Goal: Information Seeking & Learning: Learn about a topic

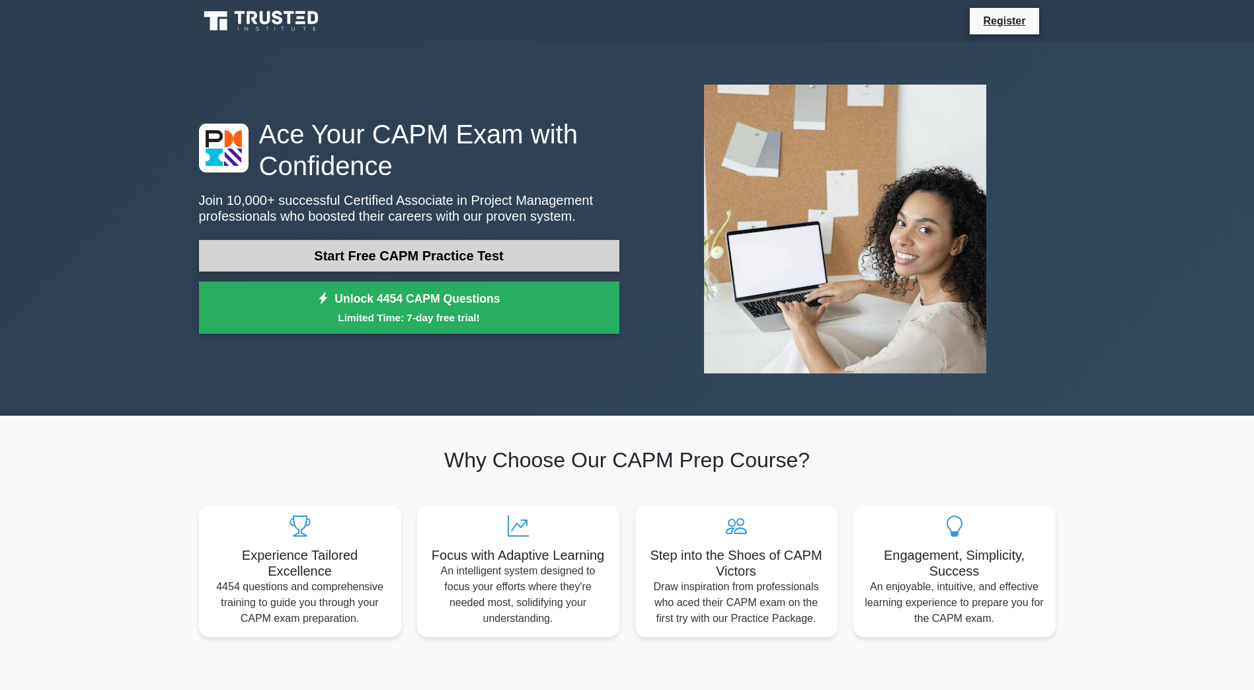
click at [496, 255] on link "Start Free CAPM Practice Test" at bounding box center [409, 256] width 420 height 32
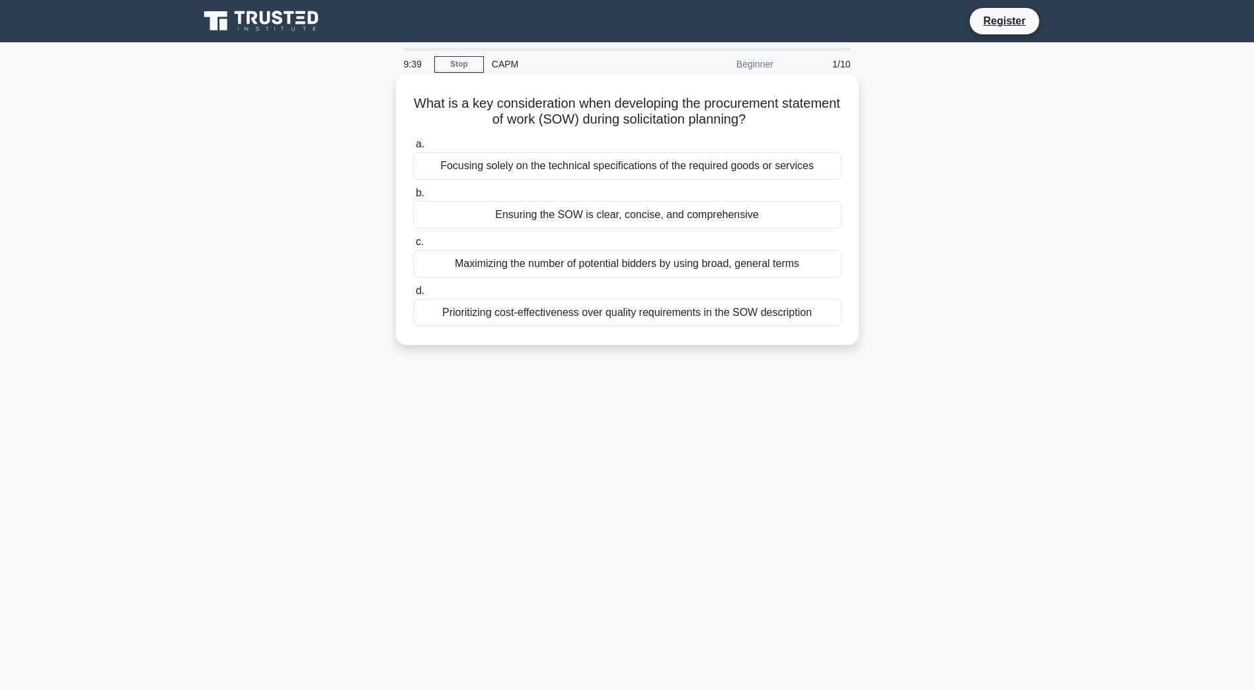
click at [544, 217] on div "Ensuring the SOW is clear, concise, and comprehensive" at bounding box center [627, 215] width 428 height 28
click at [413, 198] on input "b. Ensuring the SOW is clear, concise, and comprehensive" at bounding box center [413, 193] width 0 height 9
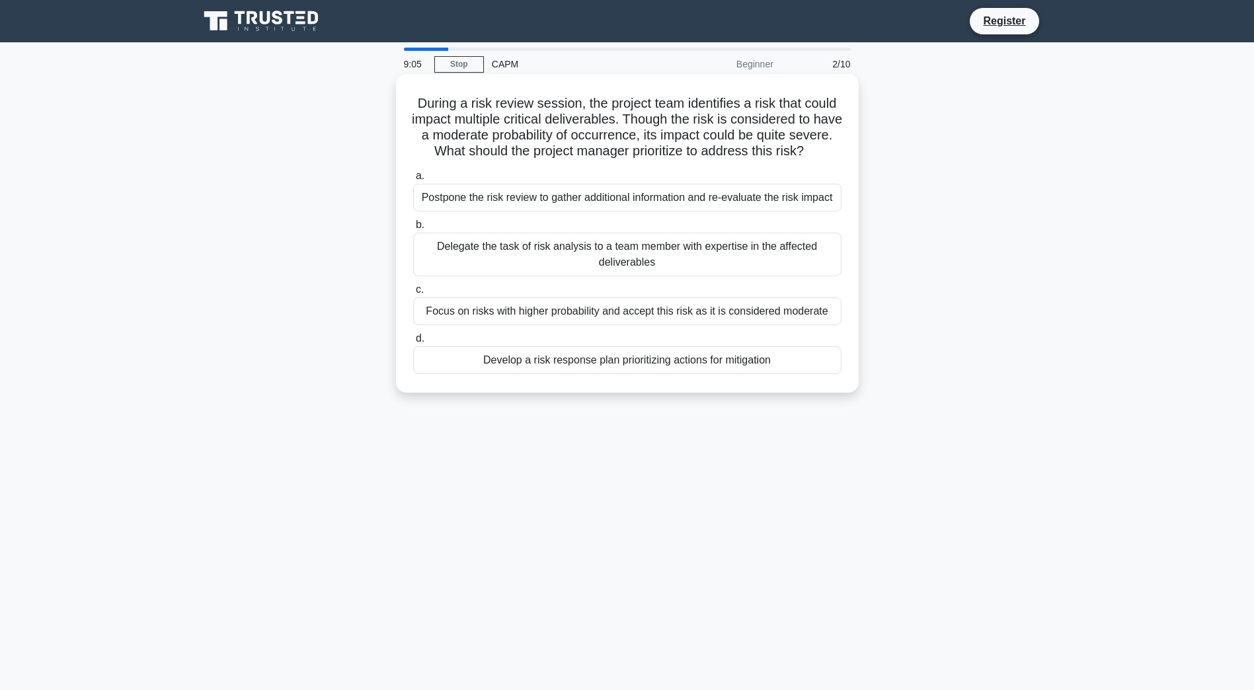
click at [642, 374] on div "Develop a risk response plan prioritizing actions for mitigation" at bounding box center [627, 360] width 428 height 28
click at [555, 374] on div "Develop a risk response plan prioritizing actions for mitigation" at bounding box center [627, 360] width 428 height 28
click at [413, 343] on input "d. Develop a risk response plan prioritizing actions for mitigation" at bounding box center [413, 338] width 0 height 9
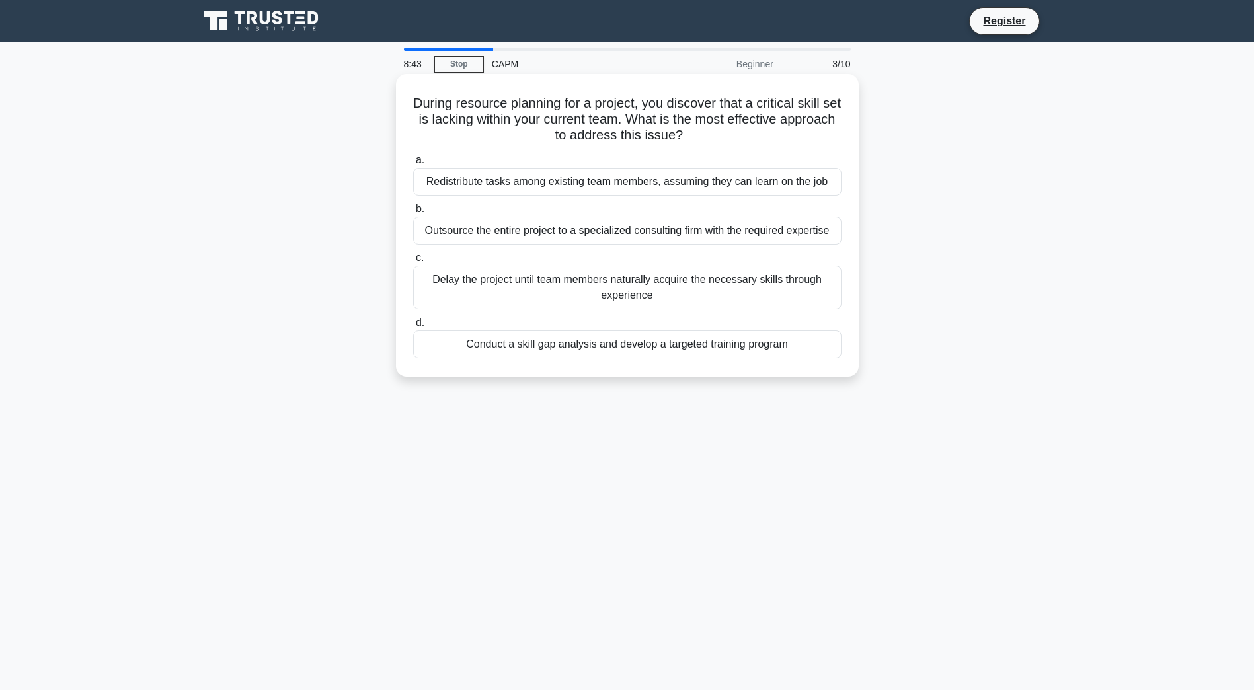
click at [573, 350] on div "Conduct a skill gap analysis and develop a targeted training program" at bounding box center [627, 344] width 428 height 28
click at [413, 327] on input "d. Conduct a skill gap analysis and develop a targeted training program" at bounding box center [413, 323] width 0 height 9
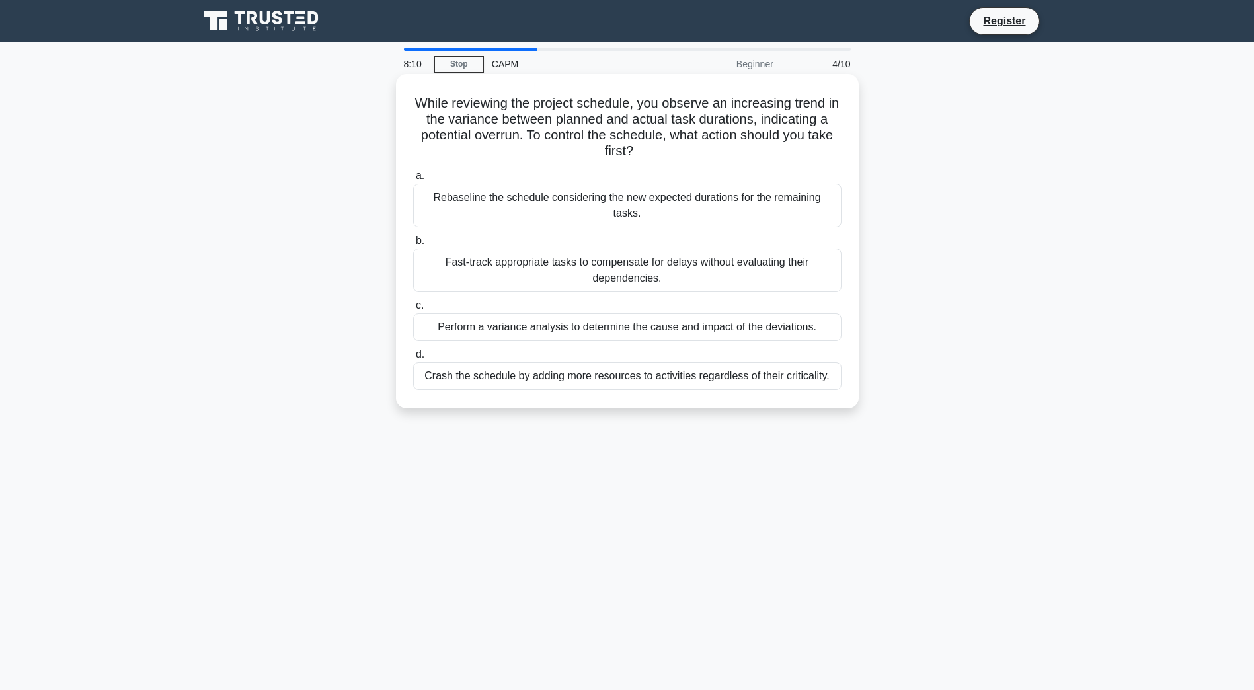
click at [615, 318] on div "Perform a variance analysis to determine the cause and impact of the deviations." at bounding box center [627, 327] width 428 height 28
click at [413, 310] on input "c. Perform a variance analysis to determine the cause and impact of the deviati…" at bounding box center [413, 305] width 0 height 9
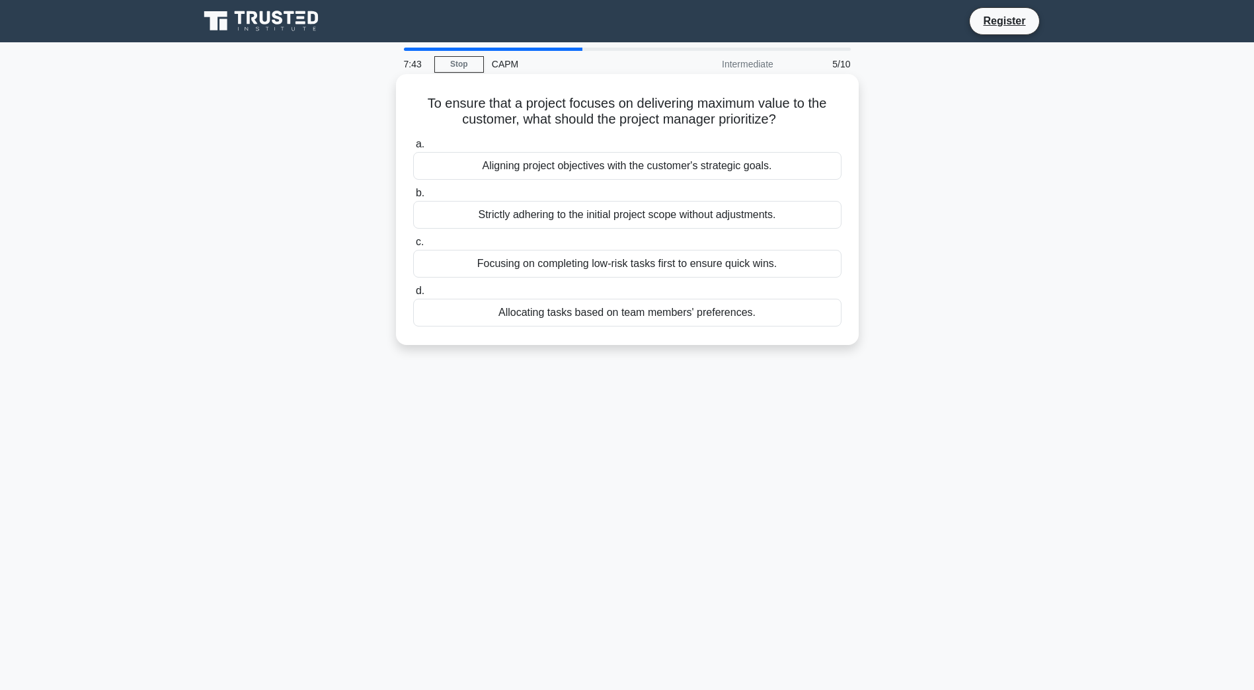
click at [609, 169] on div "Aligning project objectives with the customer's strategic goals." at bounding box center [627, 166] width 428 height 28
click at [413, 149] on input "a. Aligning project objectives with the customer's strategic goals." at bounding box center [413, 144] width 0 height 9
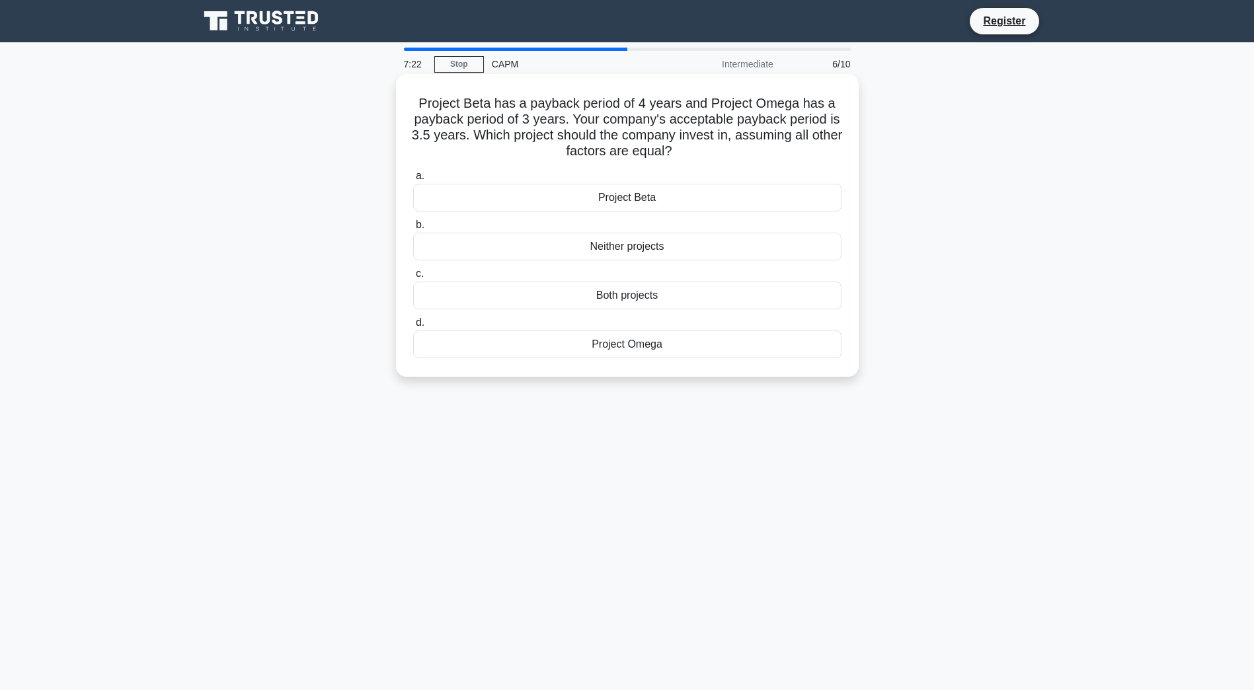
click at [597, 344] on div "Project Omega" at bounding box center [627, 344] width 428 height 28
click at [413, 327] on input "d. Project Omega" at bounding box center [413, 323] width 0 height 9
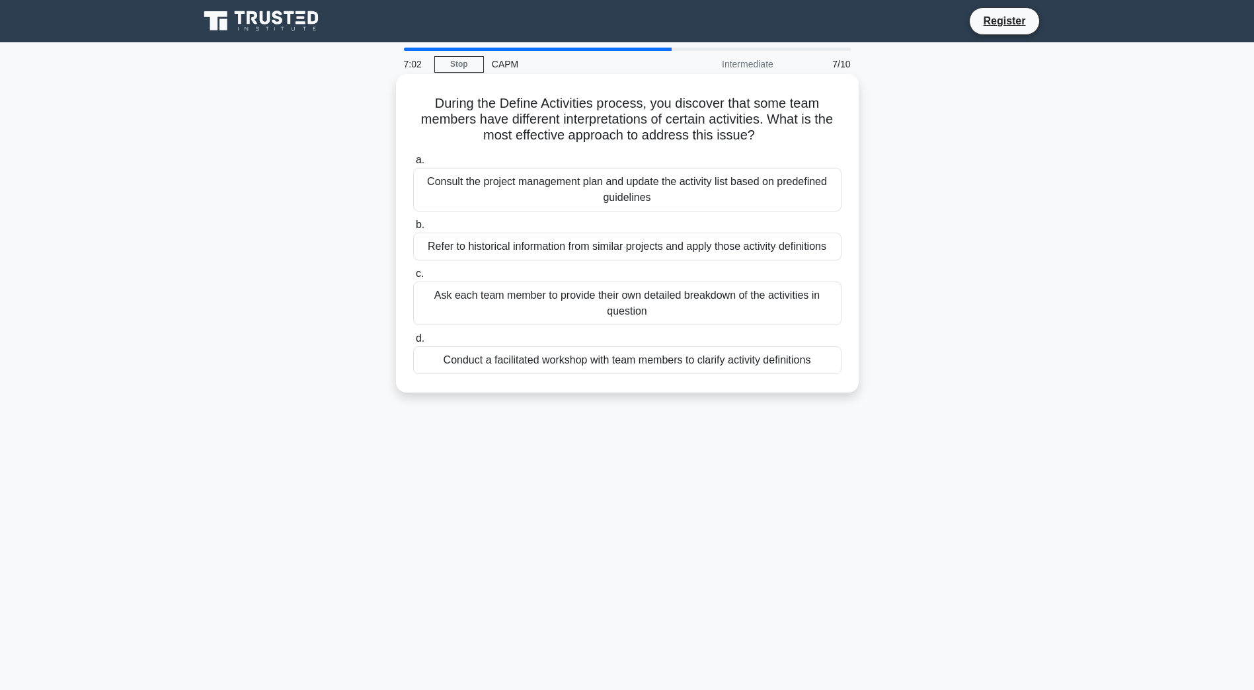
click at [582, 362] on div "Conduct a facilitated workshop with team members to clarify activity definitions" at bounding box center [627, 360] width 428 height 28
click at [413, 343] on input "d. Conduct a facilitated workshop with team members to clarify activity definit…" at bounding box center [413, 338] width 0 height 9
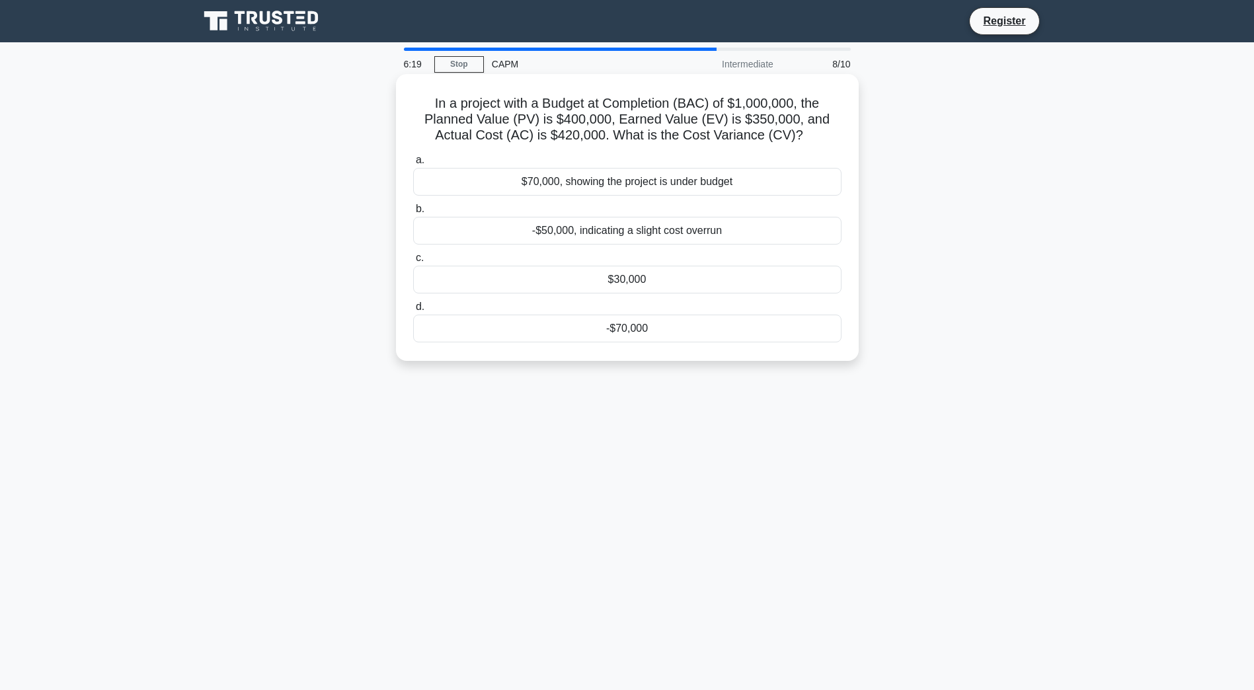
click at [599, 336] on div "-$70,000" at bounding box center [627, 329] width 428 height 28
click at [413, 311] on input "d. -$70,000" at bounding box center [413, 307] width 0 height 9
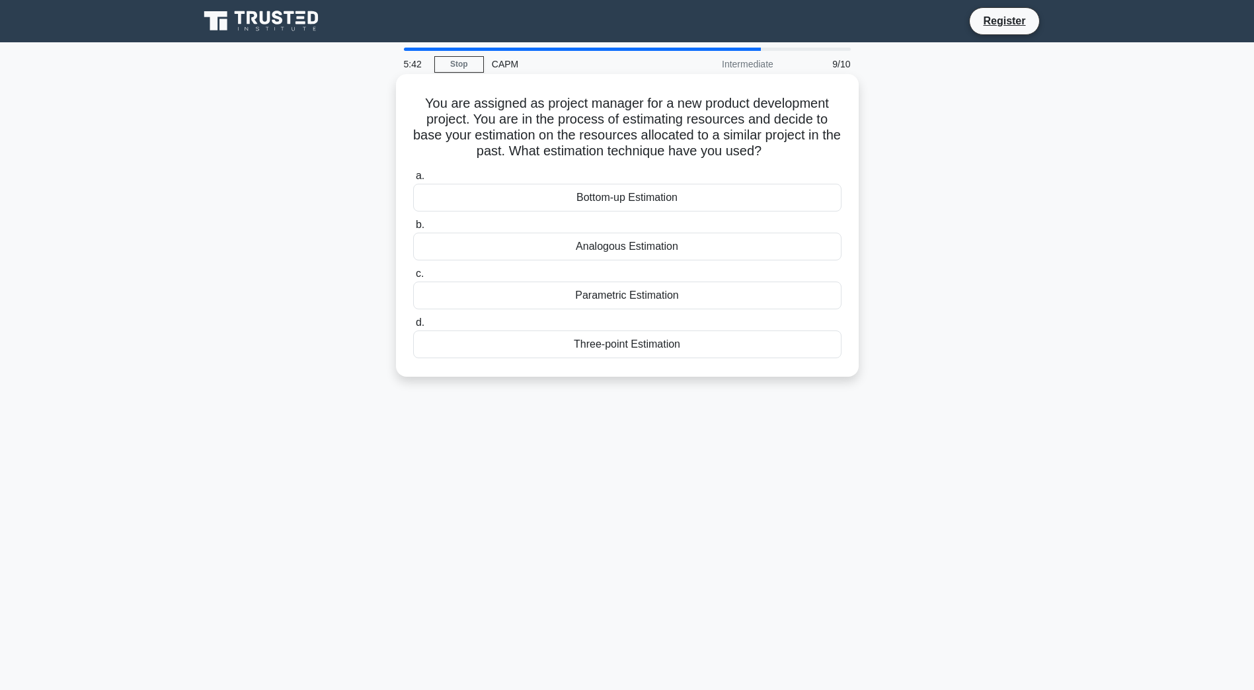
click at [563, 249] on div "Analogous Estimation" at bounding box center [627, 247] width 428 height 28
click at [413, 229] on input "b. Analogous Estimation" at bounding box center [413, 225] width 0 height 9
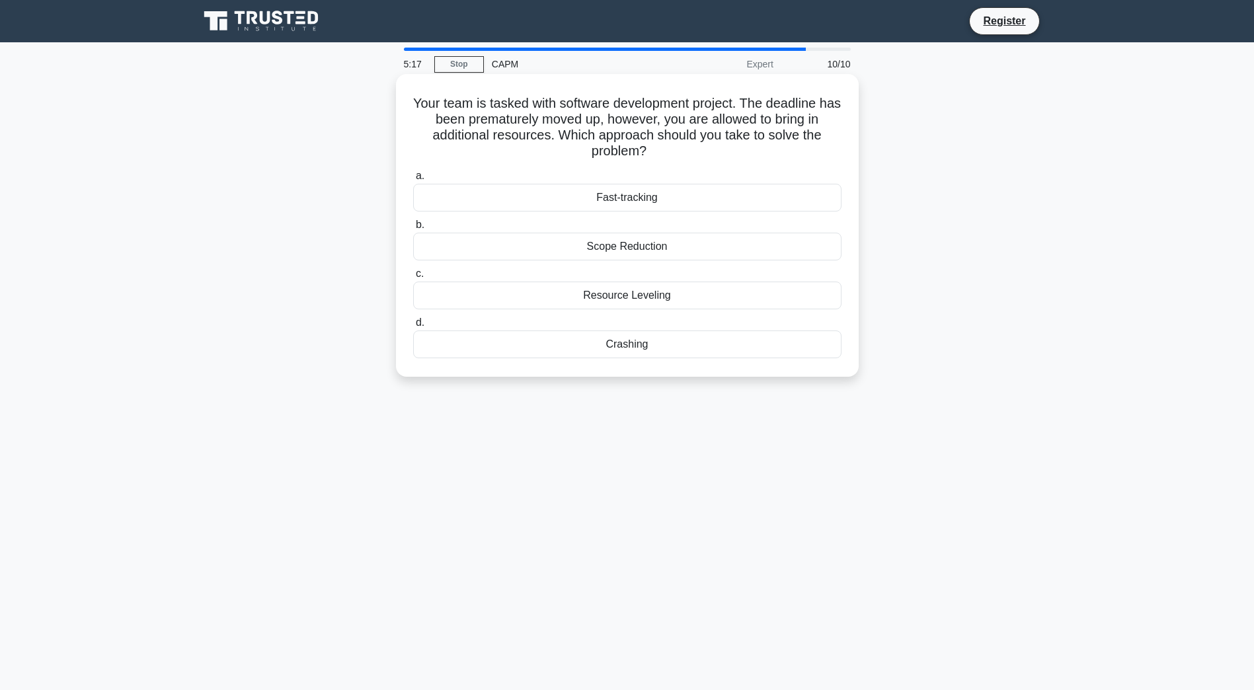
click at [637, 350] on div "Crashing" at bounding box center [627, 344] width 428 height 28
click at [413, 327] on input "d. Crashing" at bounding box center [413, 323] width 0 height 9
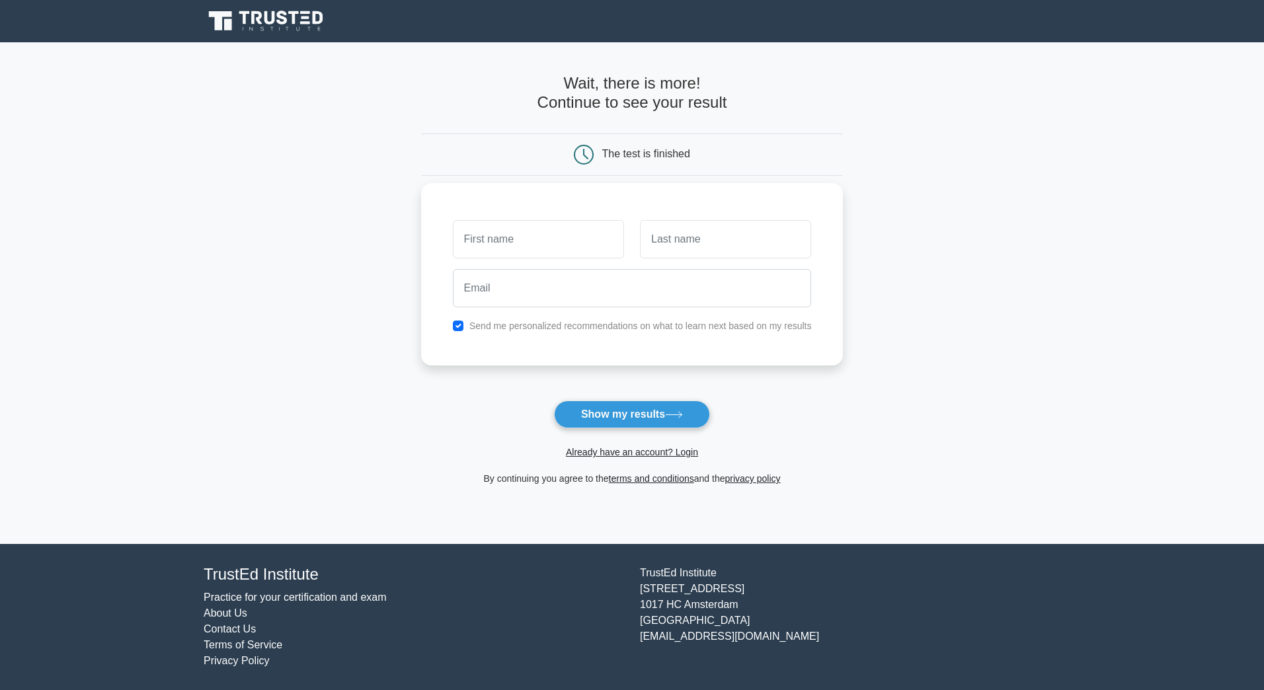
click at [489, 242] on input "text" at bounding box center [538, 239] width 171 height 38
type input "[PERSON_NAME]"
click at [672, 249] on input "text" at bounding box center [725, 239] width 171 height 38
type input "Boiangiu"
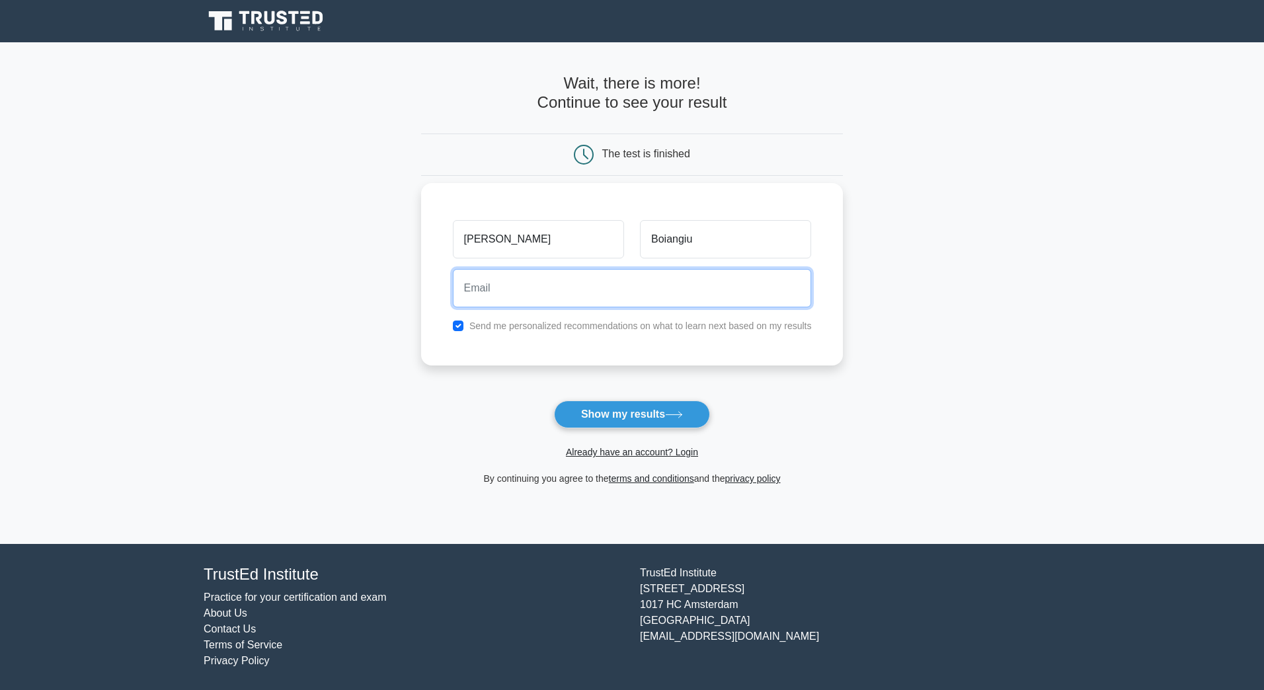
click at [544, 293] on input "email" at bounding box center [632, 288] width 359 height 38
click at [504, 296] on input "email" at bounding box center [632, 288] width 359 height 38
type input "[PERSON_NAME][EMAIL_ADDRESS][DOMAIN_NAME]"
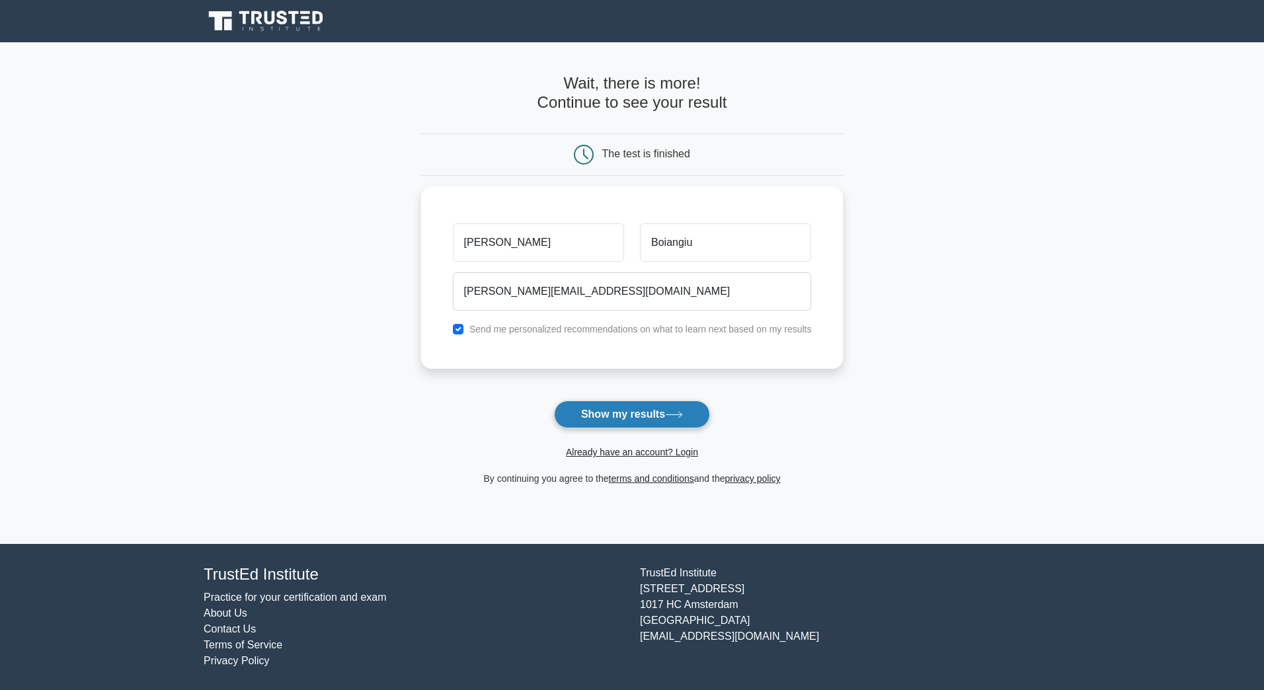
click at [591, 405] on button "Show my results" at bounding box center [632, 415] width 156 height 28
click at [455, 330] on input "checkbox" at bounding box center [458, 326] width 11 height 11
checkbox input "false"
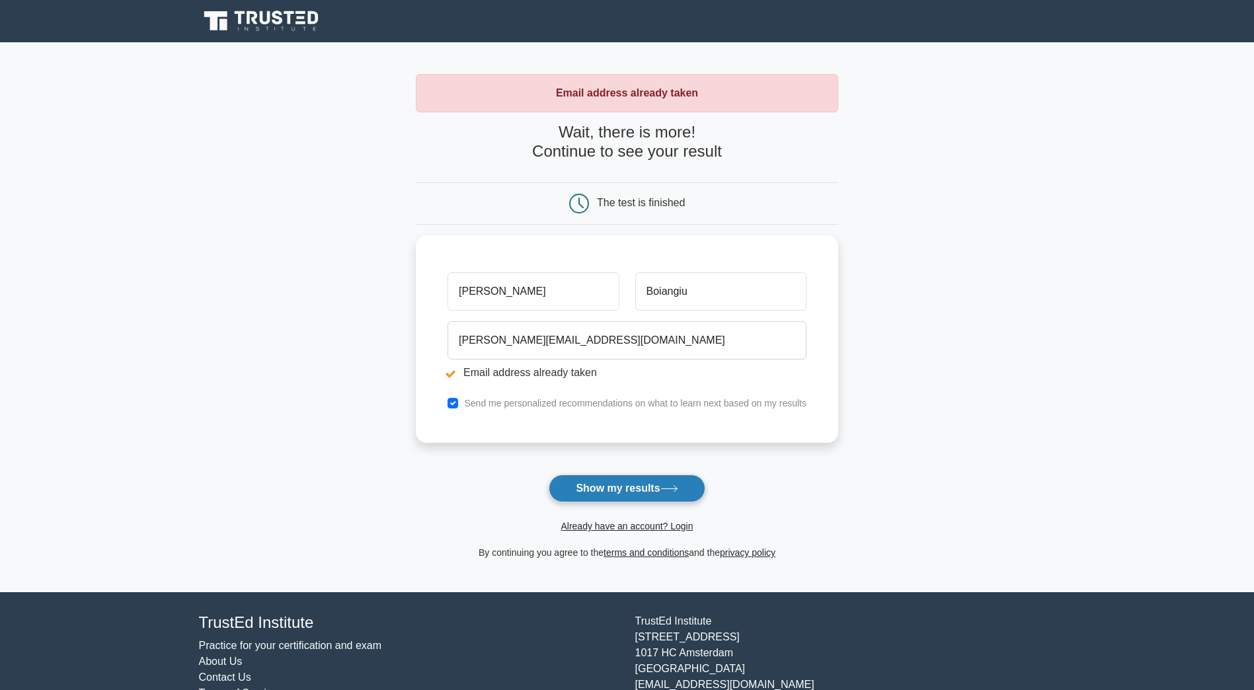
click at [607, 494] on button "Show my results" at bounding box center [627, 489] width 156 height 28
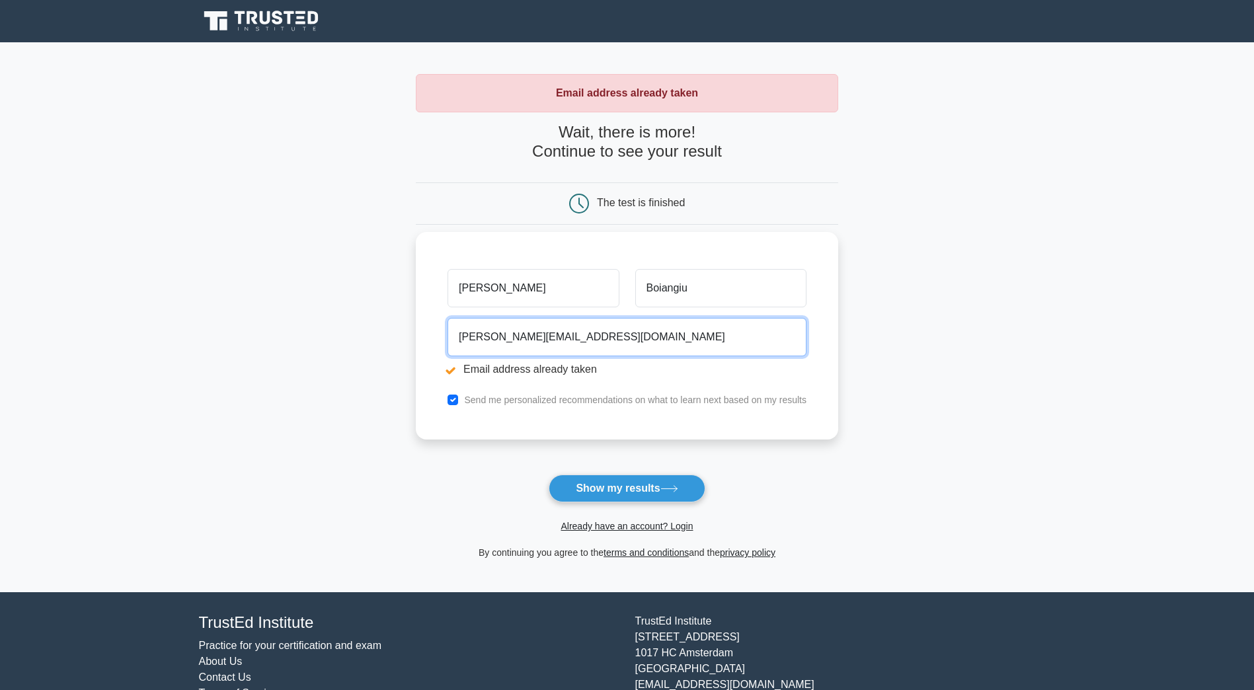
click at [516, 338] on input "[PERSON_NAME][EMAIL_ADDRESS][DOMAIN_NAME]" at bounding box center [626, 337] width 359 height 38
drag, startPoint x: 623, startPoint y: 347, endPoint x: 438, endPoint y: 331, distance: 185.1
click at [438, 331] on div "[PERSON_NAME][GEOGRAPHIC_DATA] [PERSON_NAME][EMAIL_ADDRESS][DOMAIN_NAME] Email …" at bounding box center [627, 336] width 422 height 208
type input "[EMAIL_ADDRESS][DOMAIN_NAME]"
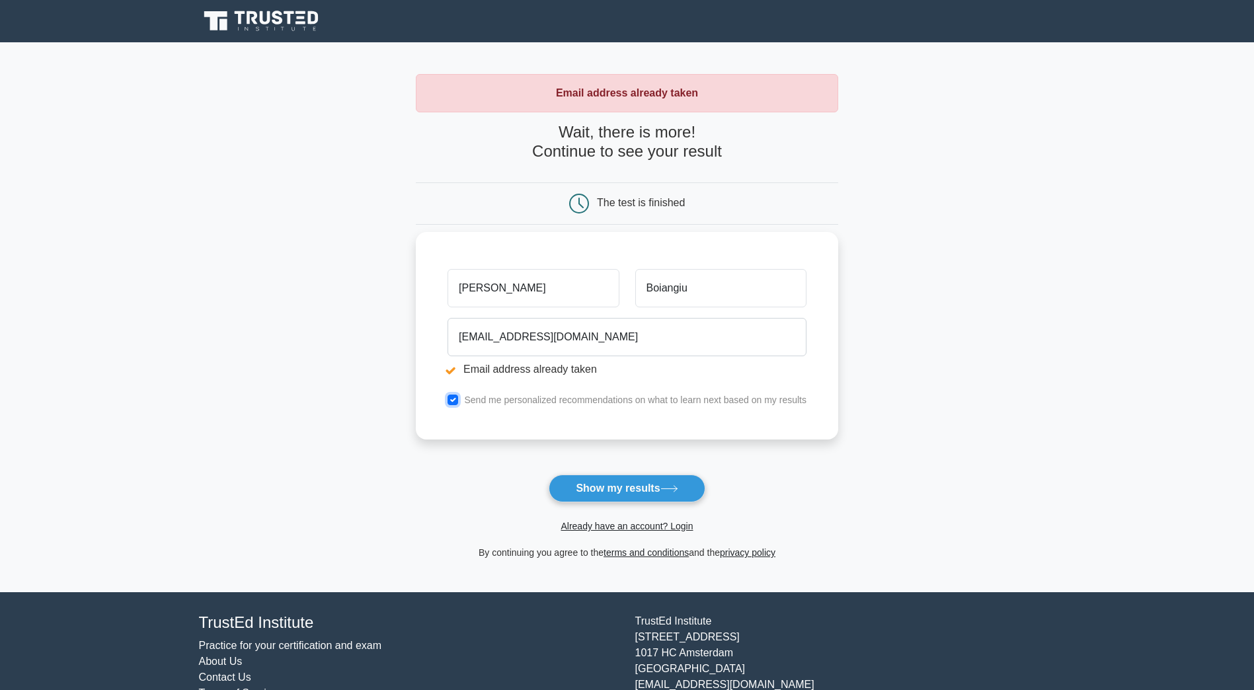
click at [451, 402] on input "checkbox" at bounding box center [452, 400] width 11 height 11
checkbox input "false"
click at [579, 488] on button "Show my results" at bounding box center [627, 489] width 156 height 28
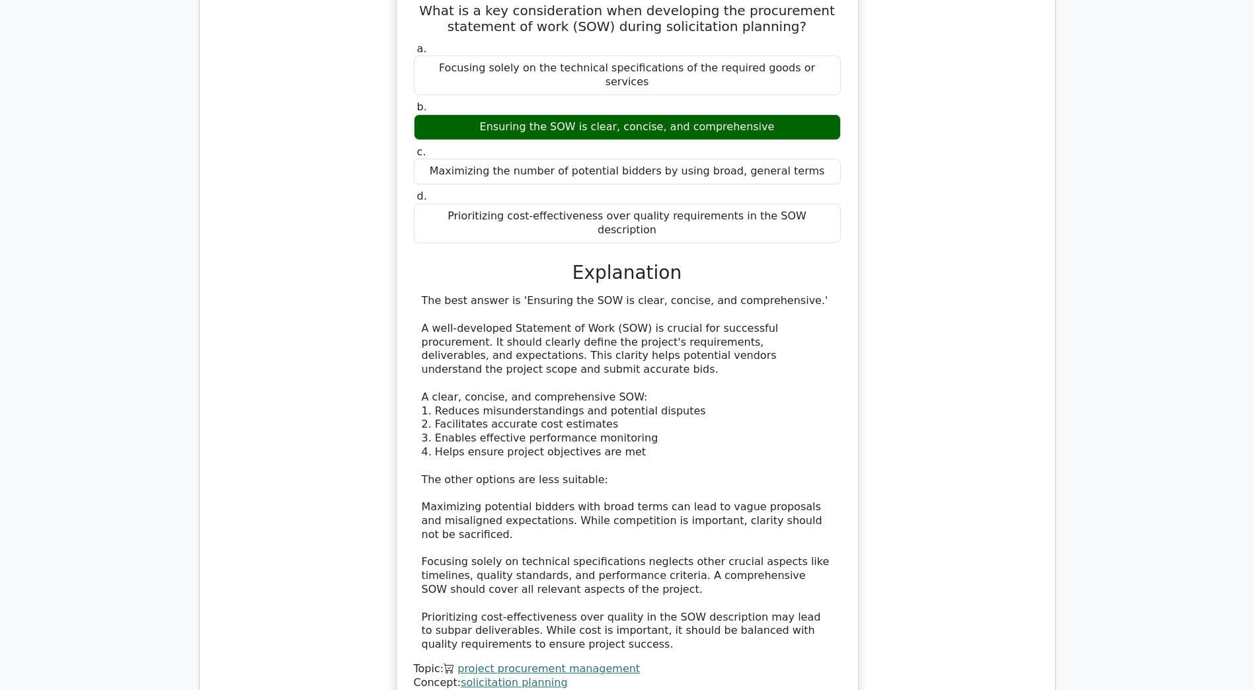
scroll to position [1520, 0]
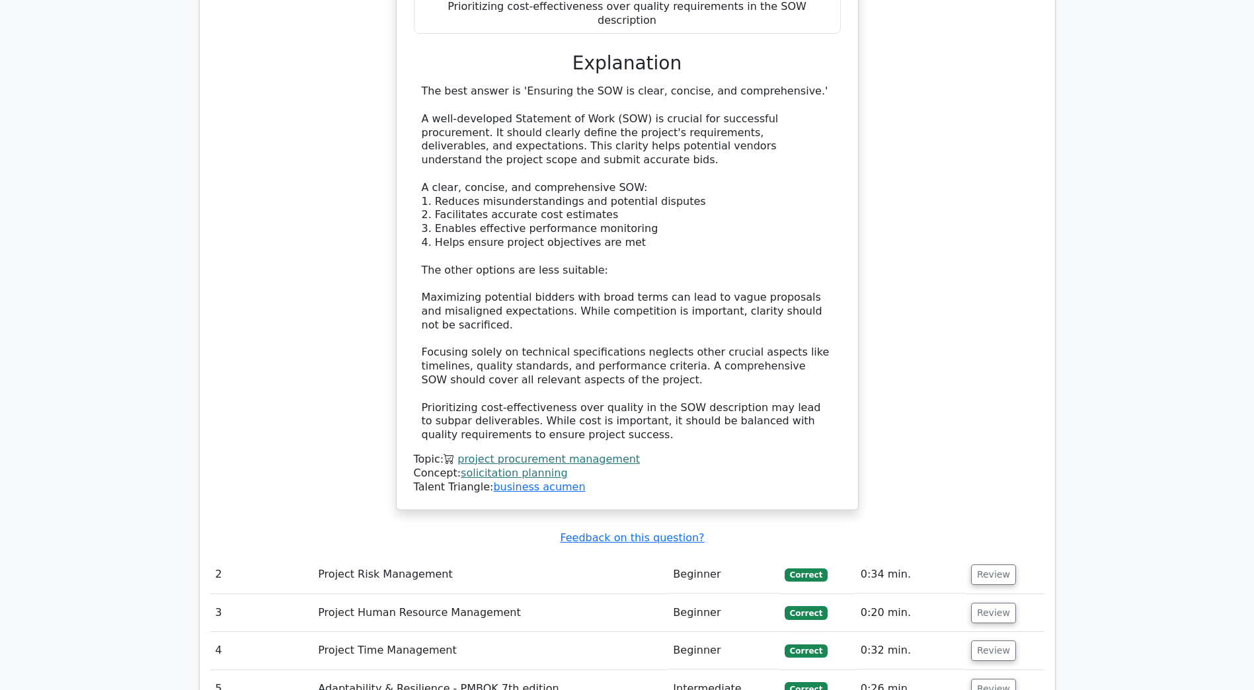
click at [362, 556] on td "Project Risk Management" at bounding box center [490, 575] width 355 height 38
click at [703, 556] on td "Beginner" at bounding box center [723, 575] width 111 height 38
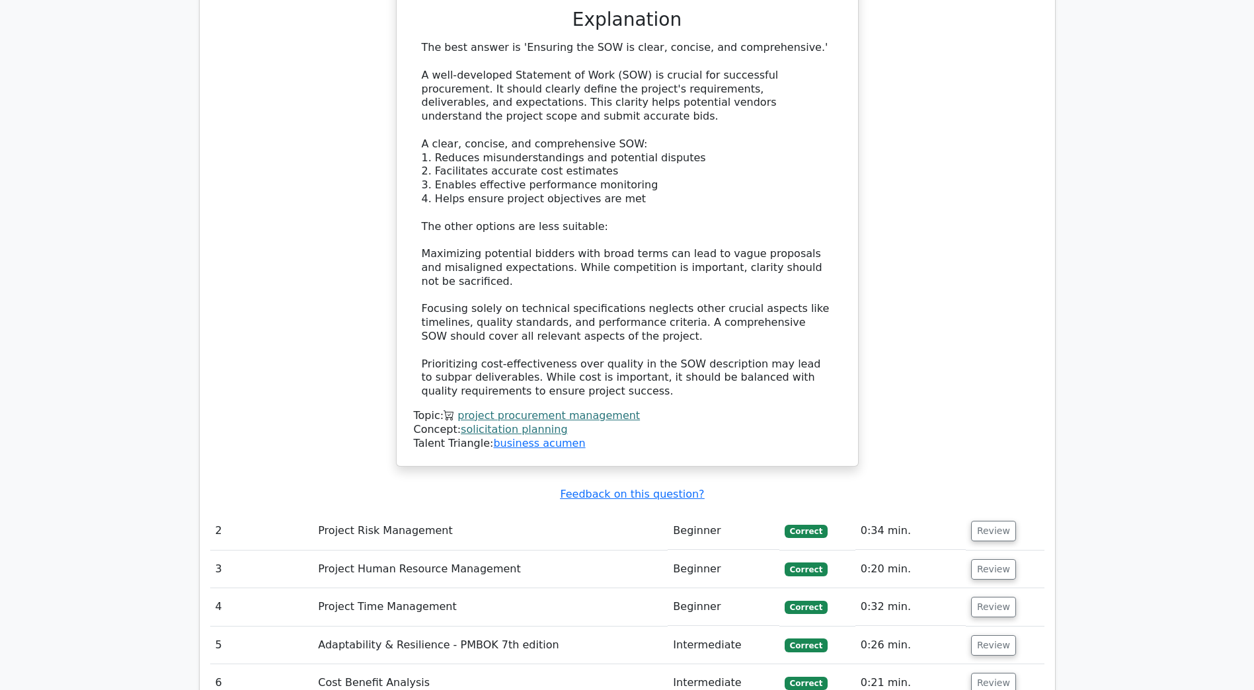
scroll to position [1586, 0]
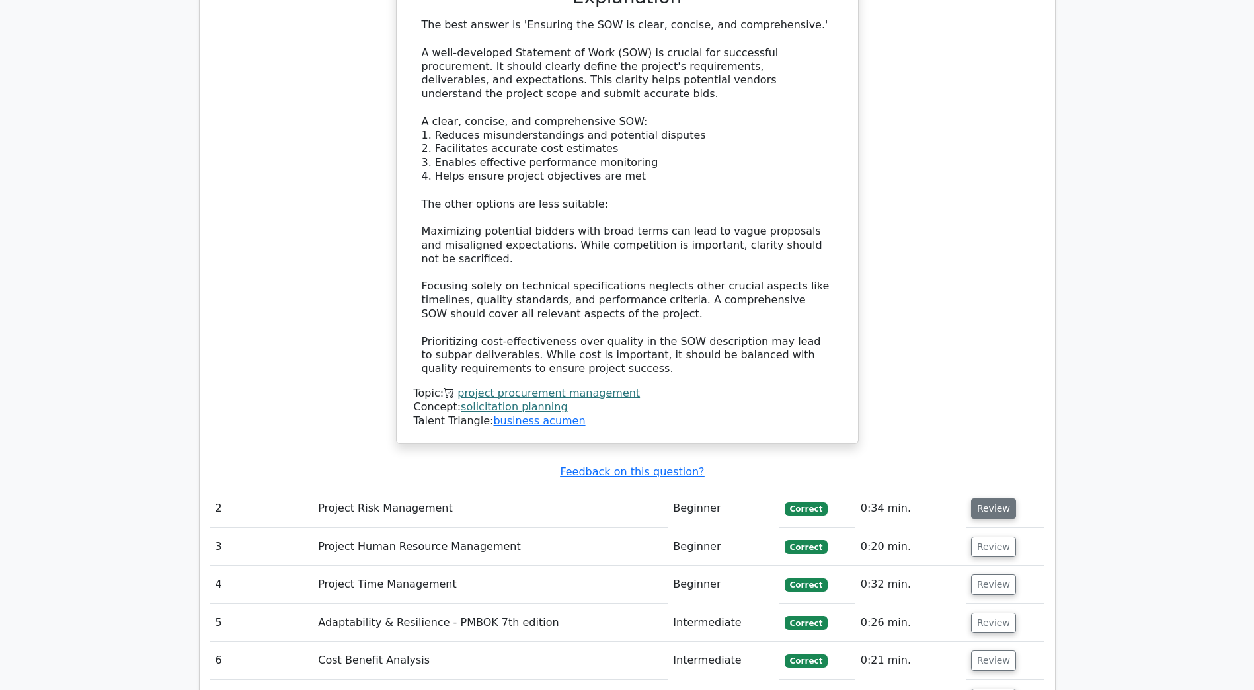
click at [988, 498] on button "Review" at bounding box center [993, 508] width 45 height 20
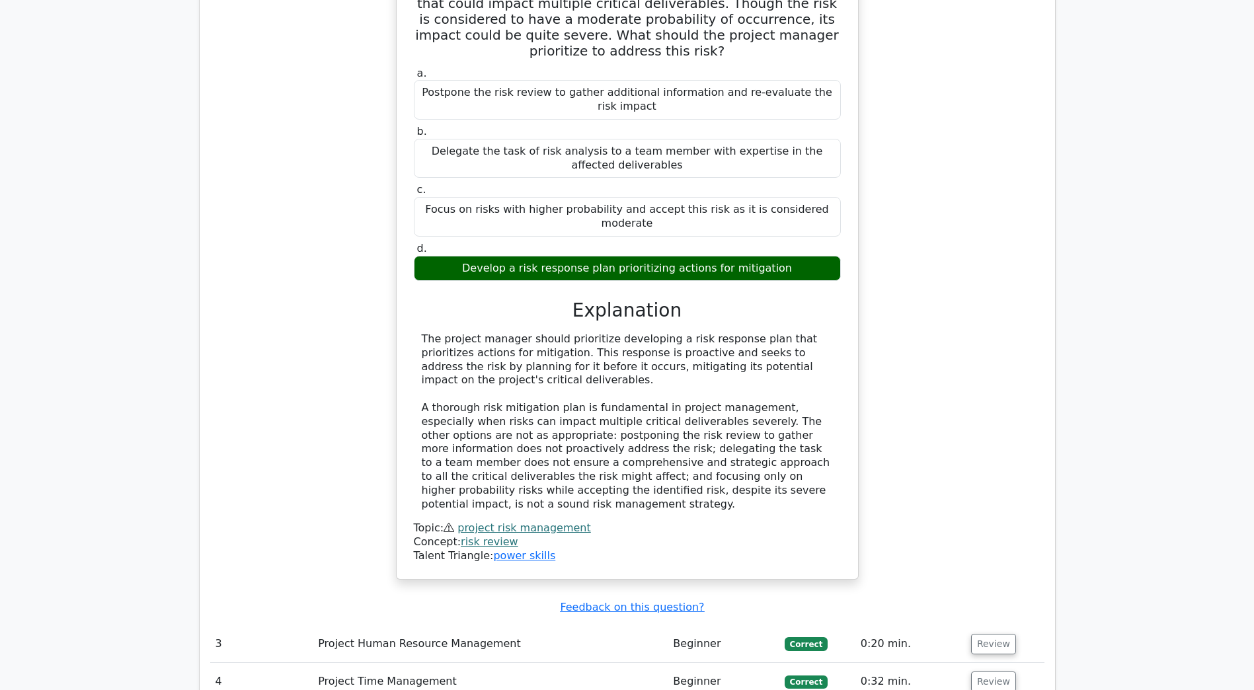
scroll to position [2313, 0]
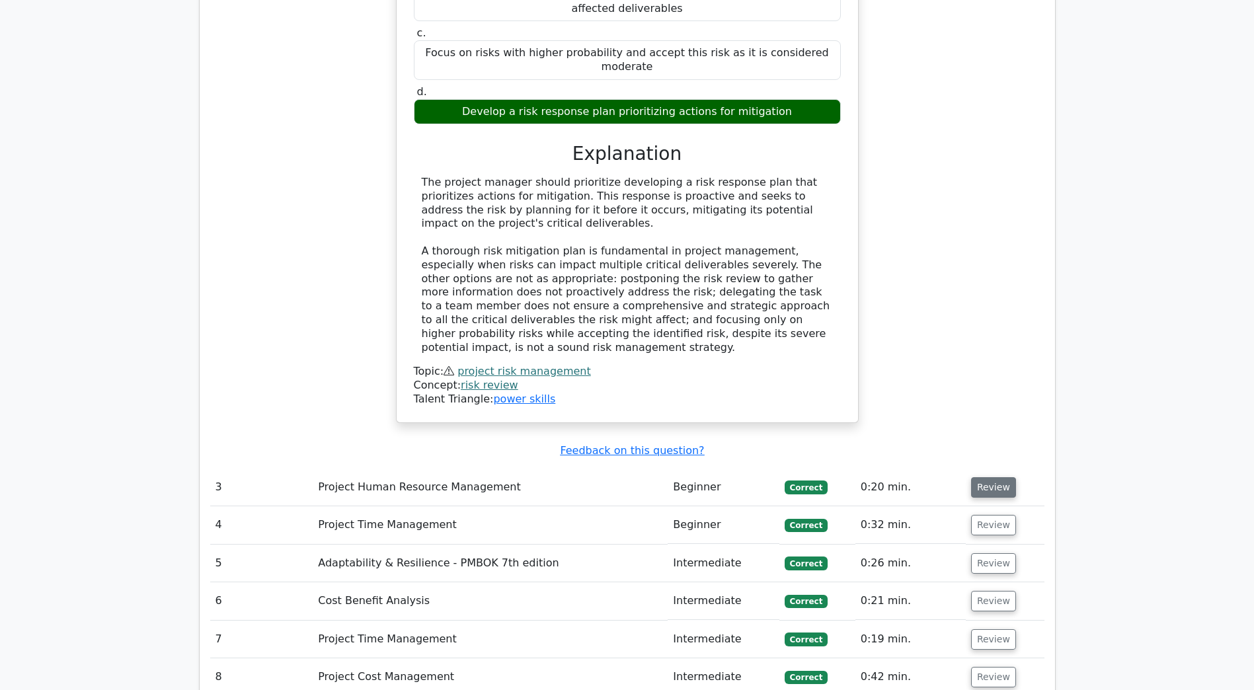
click at [977, 477] on button "Review" at bounding box center [993, 487] width 45 height 20
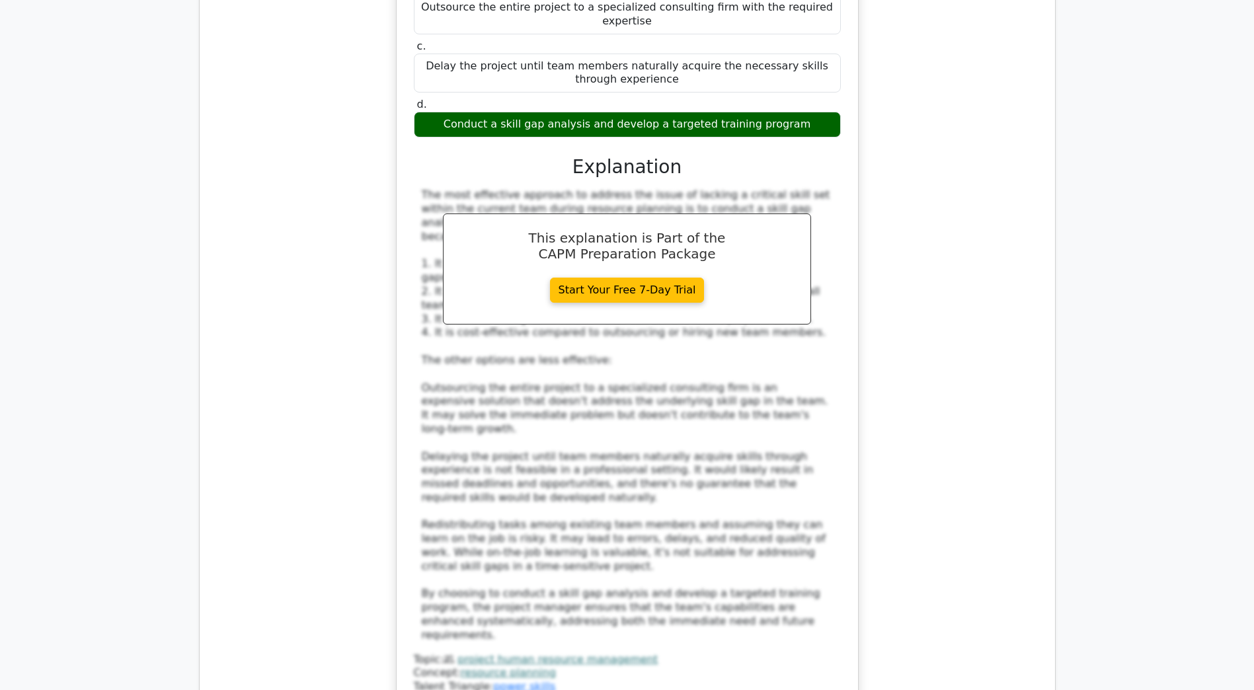
scroll to position [3041, 0]
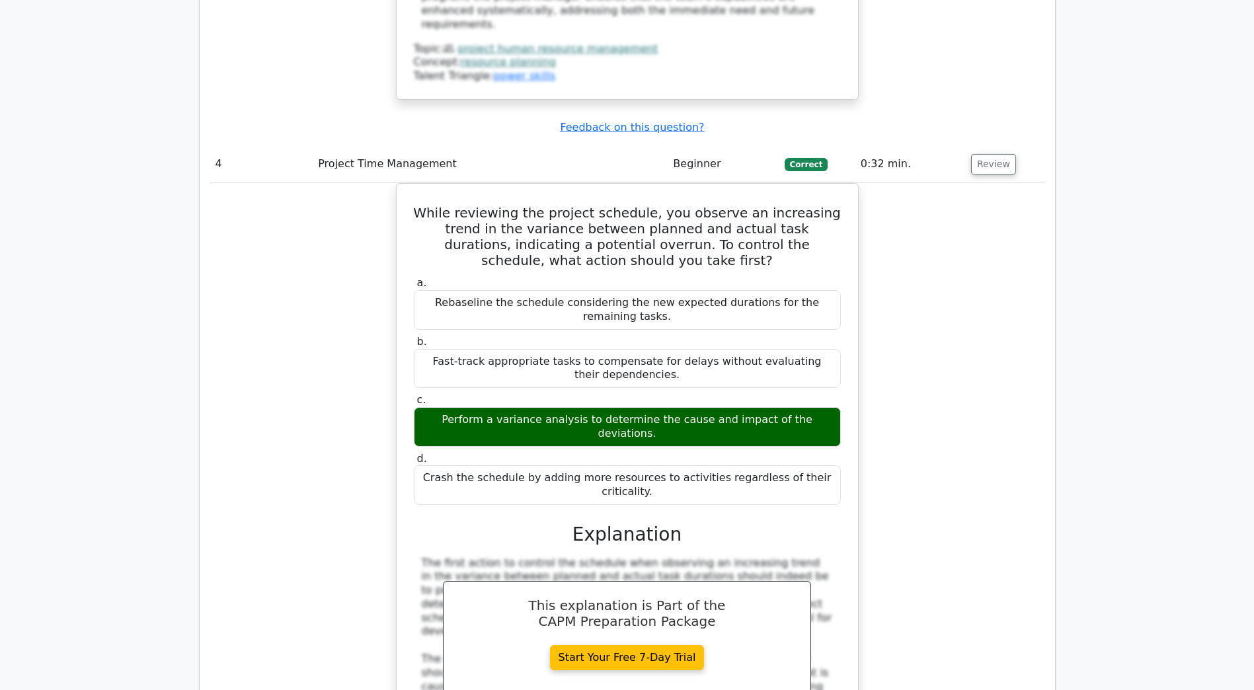
scroll to position [3834, 0]
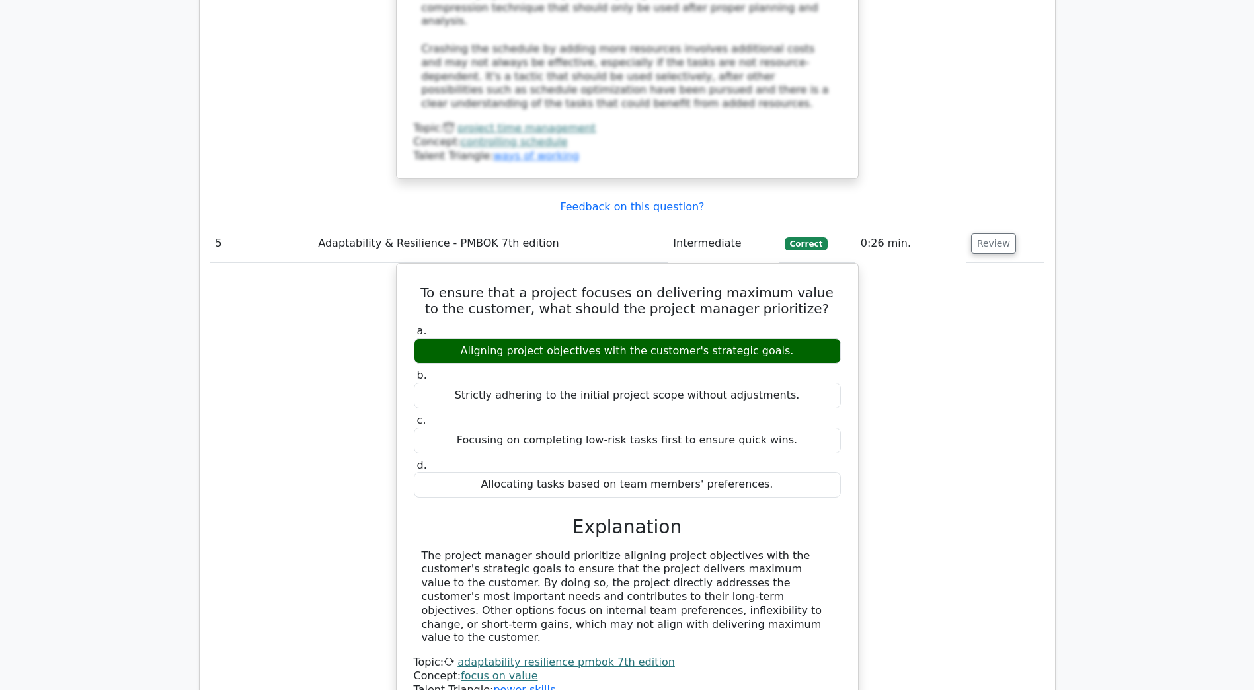
scroll to position [4561, 0]
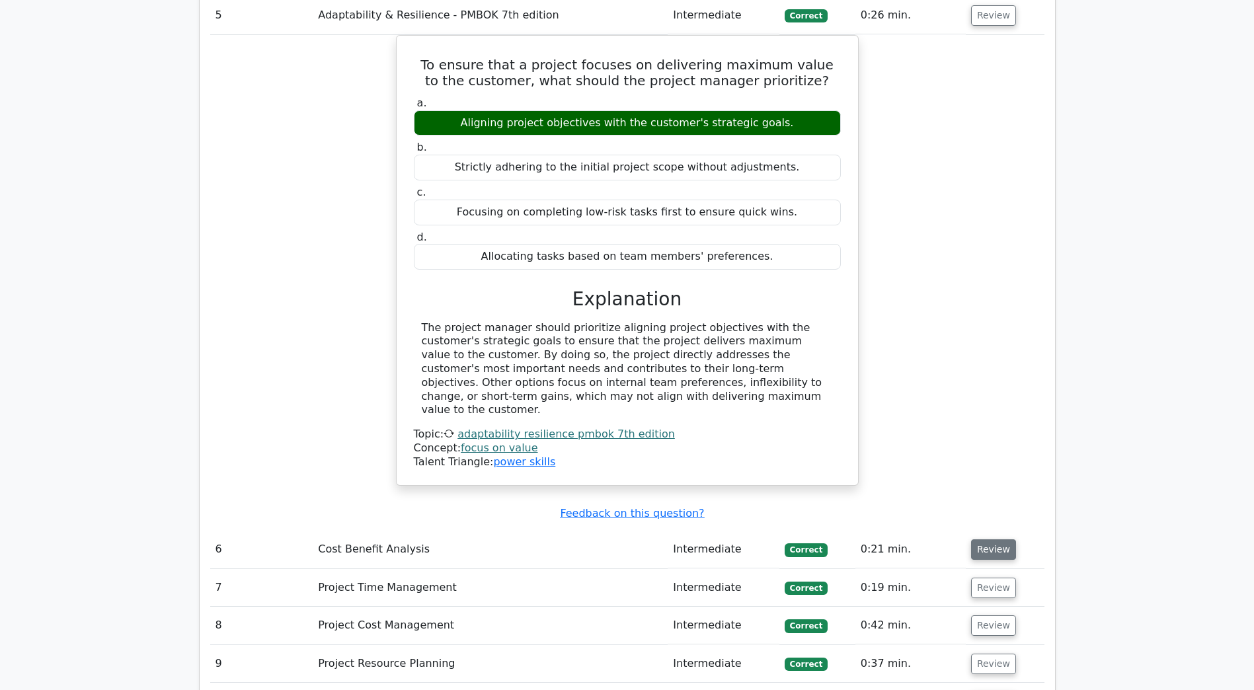
click at [981, 539] on button "Review" at bounding box center [993, 549] width 45 height 20
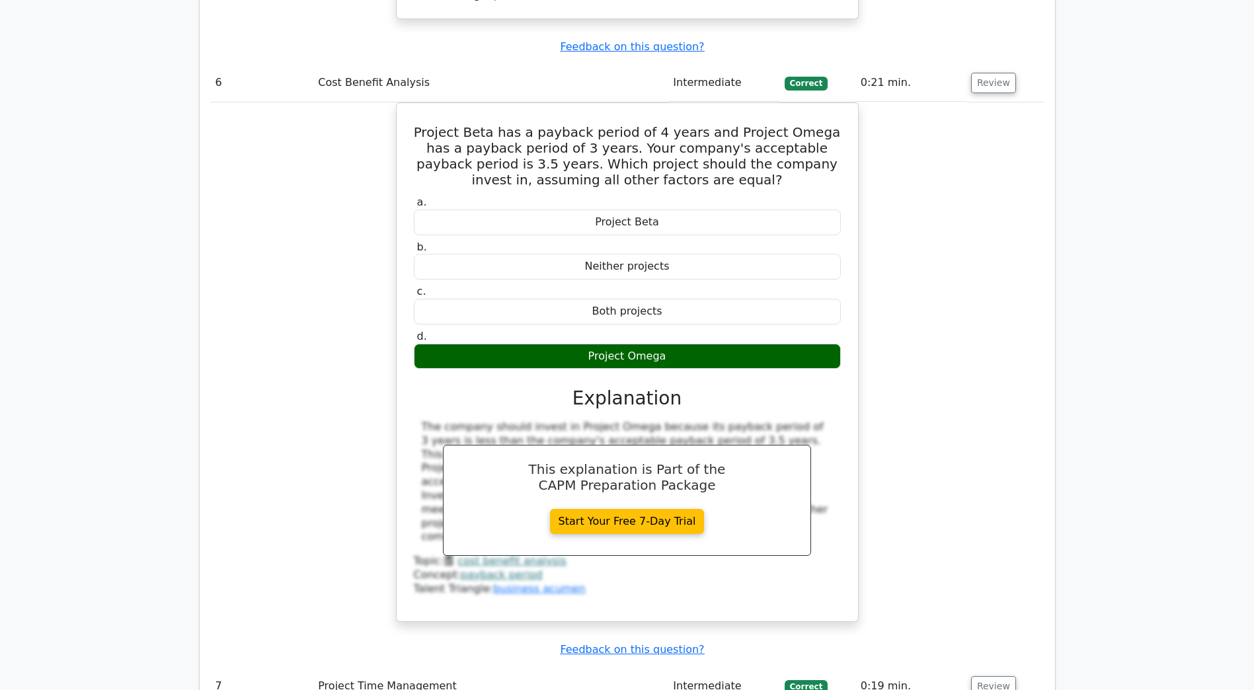
scroll to position [5156, 0]
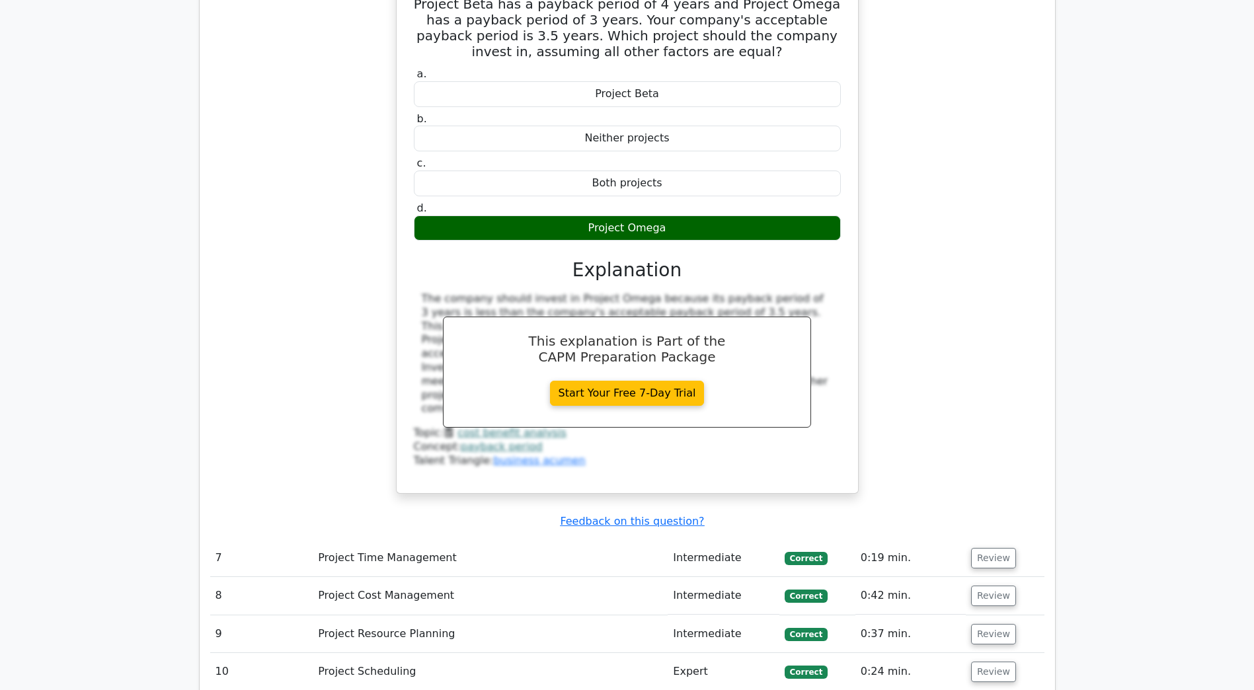
click at [1011, 539] on td "Review" at bounding box center [1005, 558] width 79 height 38
click at [999, 548] on button "Review" at bounding box center [993, 558] width 45 height 20
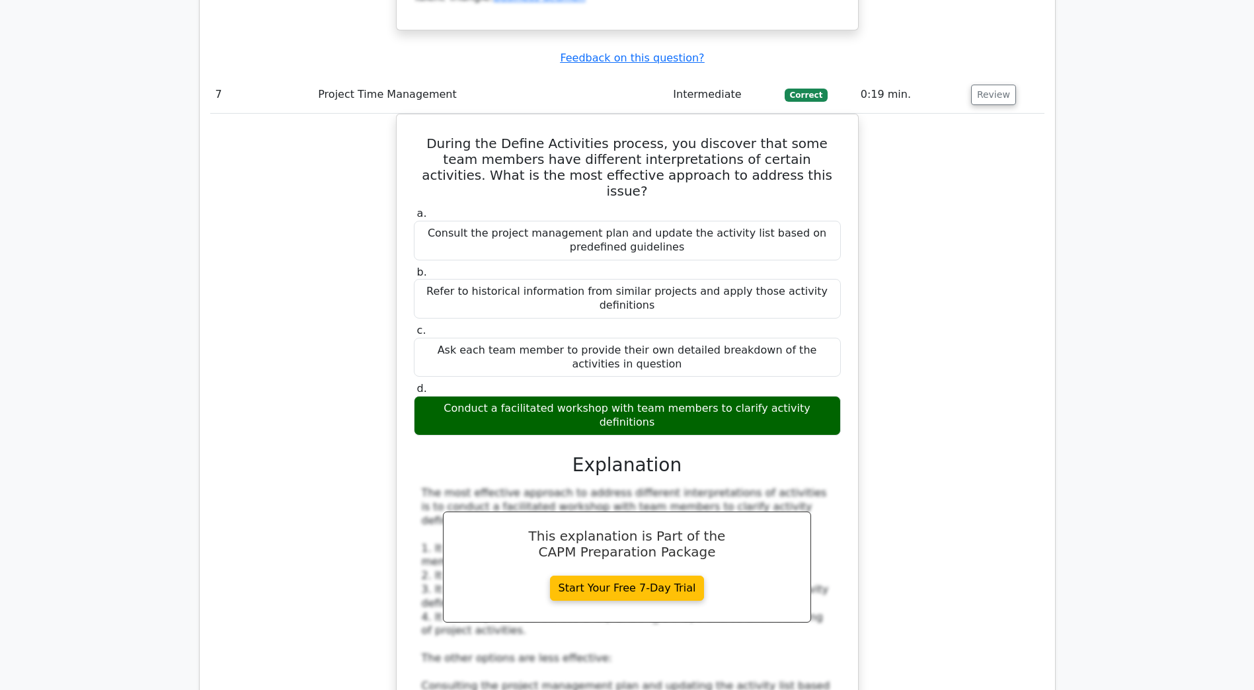
scroll to position [5883, 0]
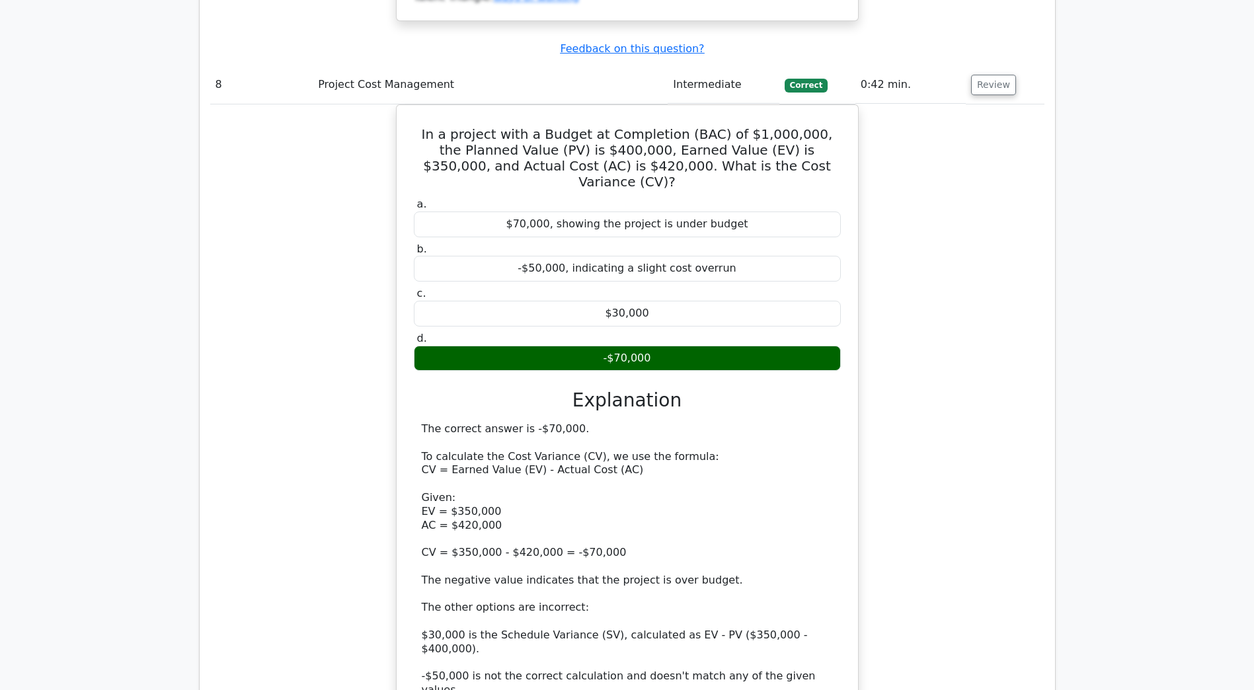
scroll to position [6676, 0]
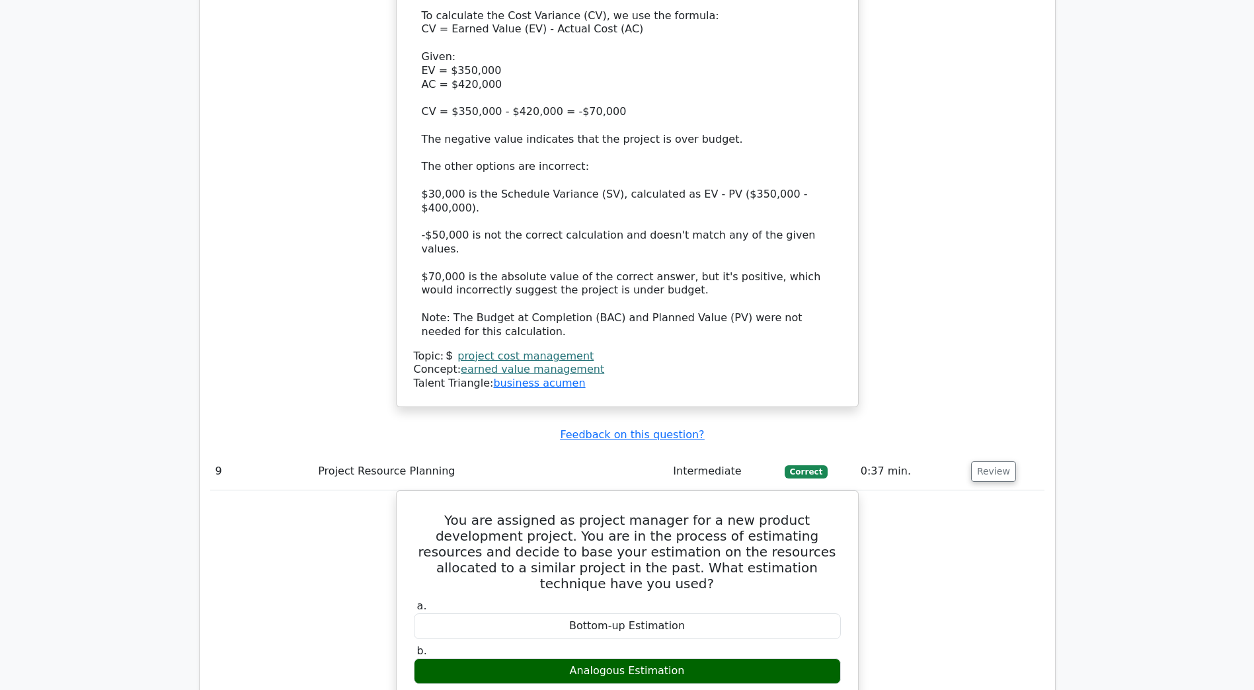
scroll to position [7271, 0]
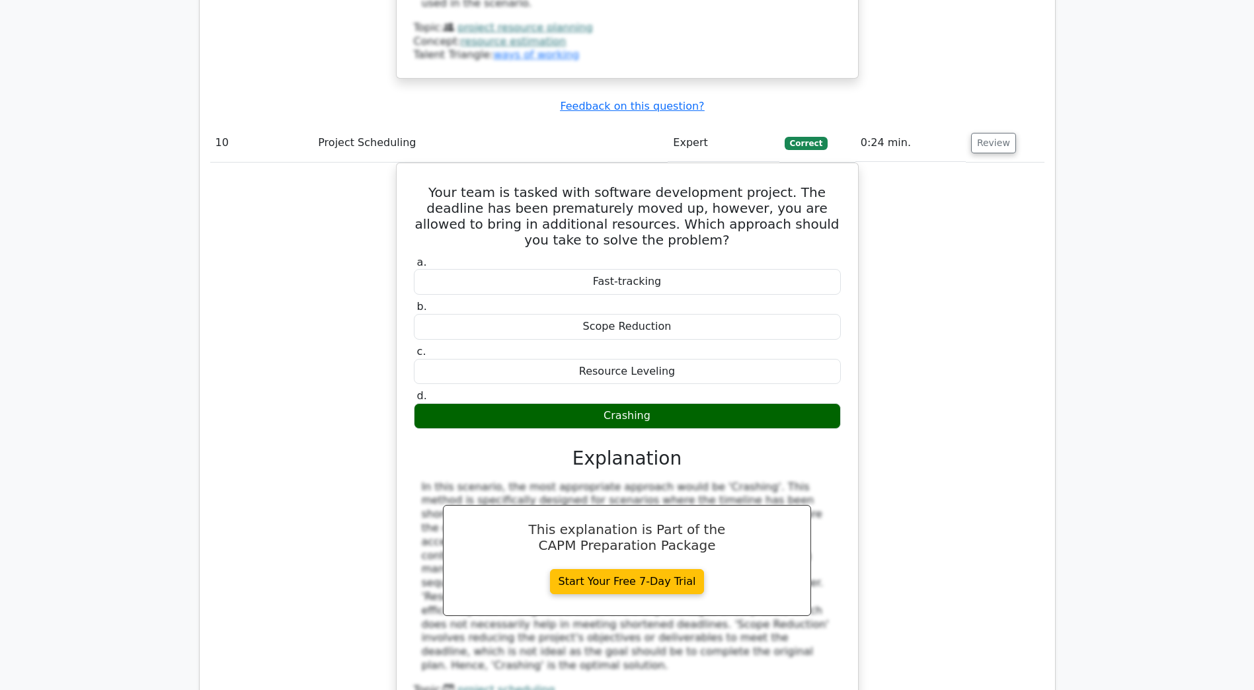
scroll to position [8196, 0]
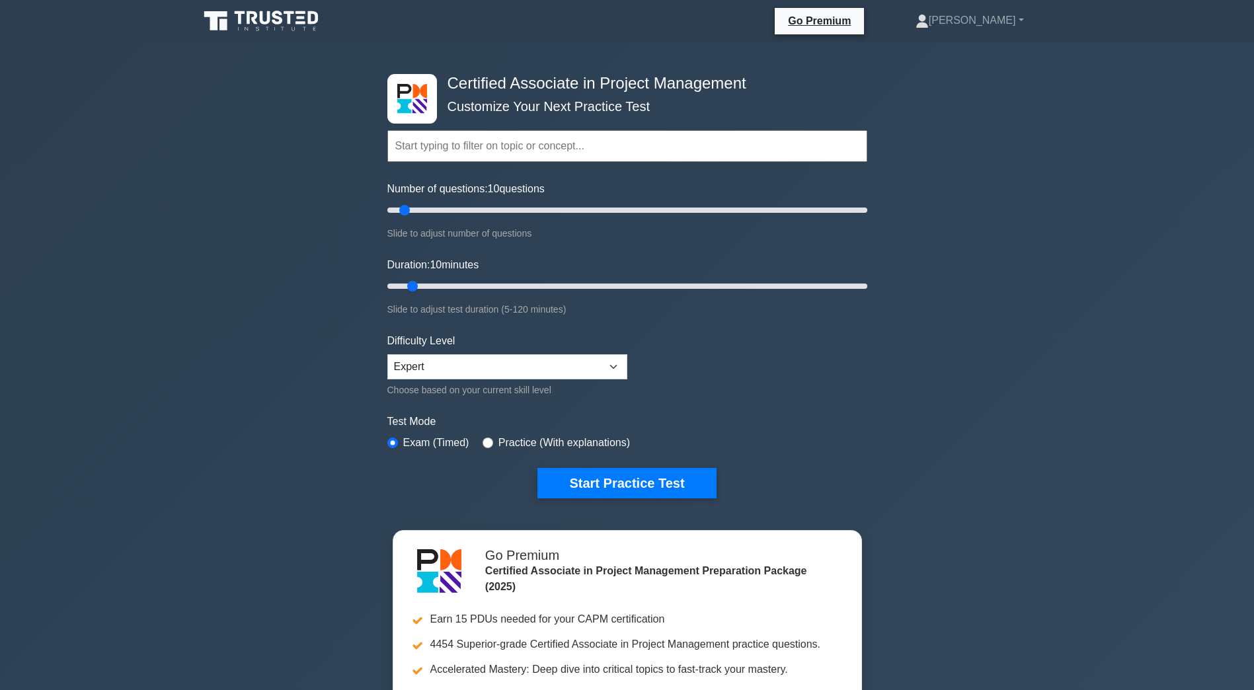
click at [493, 196] on label "Number of questions: 10 questions" at bounding box center [465, 189] width 157 height 16
click at [493, 202] on input "Number of questions: 10 questions" at bounding box center [627, 210] width 480 height 16
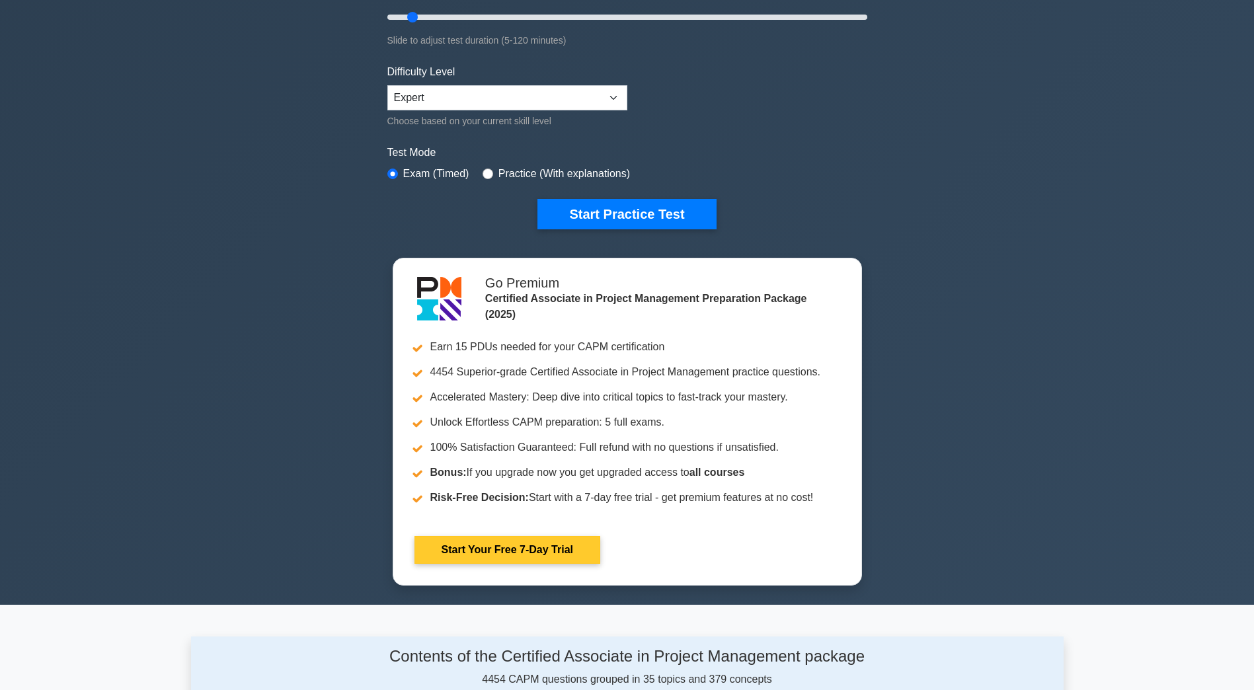
scroll to position [264, 0]
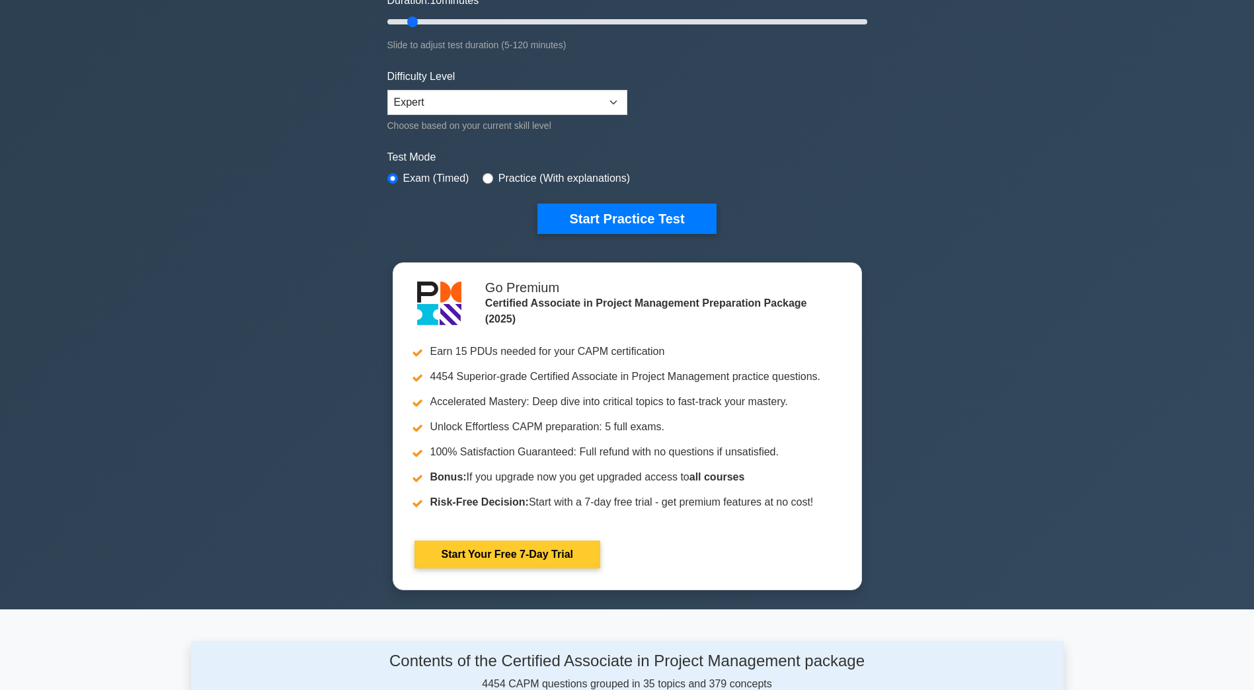
click at [582, 213] on button "Start Practice Test" at bounding box center [626, 219] width 178 height 30
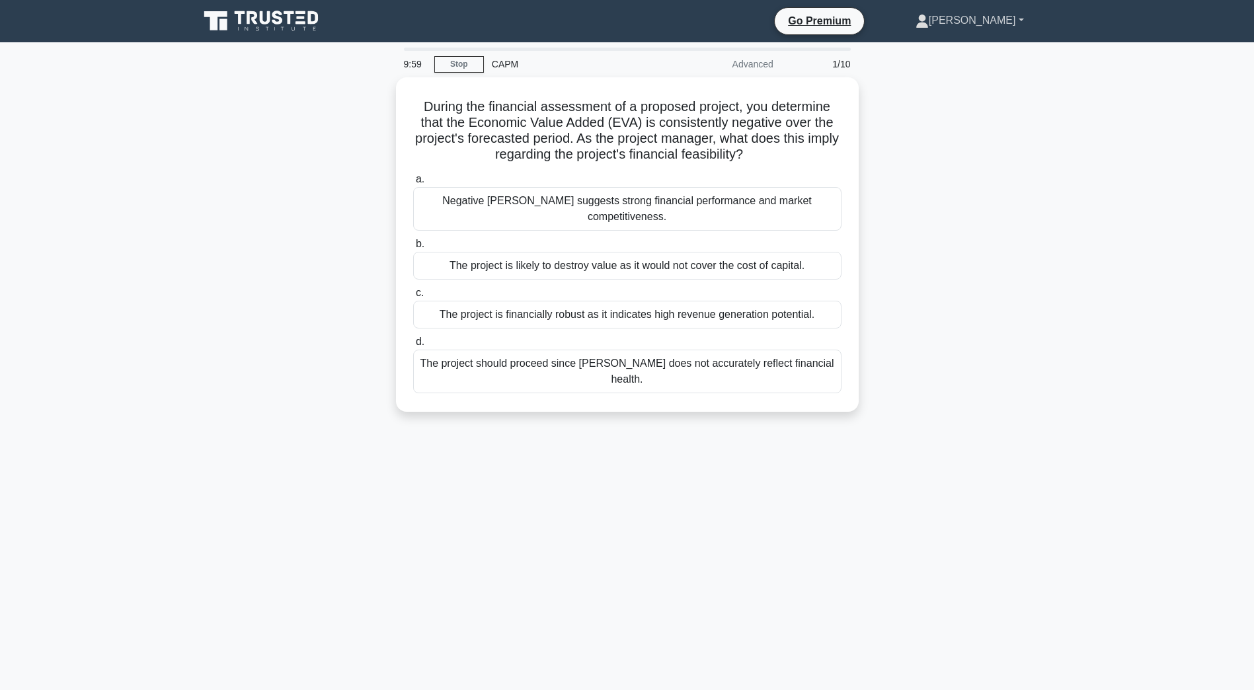
click at [984, 26] on link "[PERSON_NAME]" at bounding box center [970, 20] width 172 height 26
click at [964, 46] on link "Profile" at bounding box center [936, 51] width 104 height 21
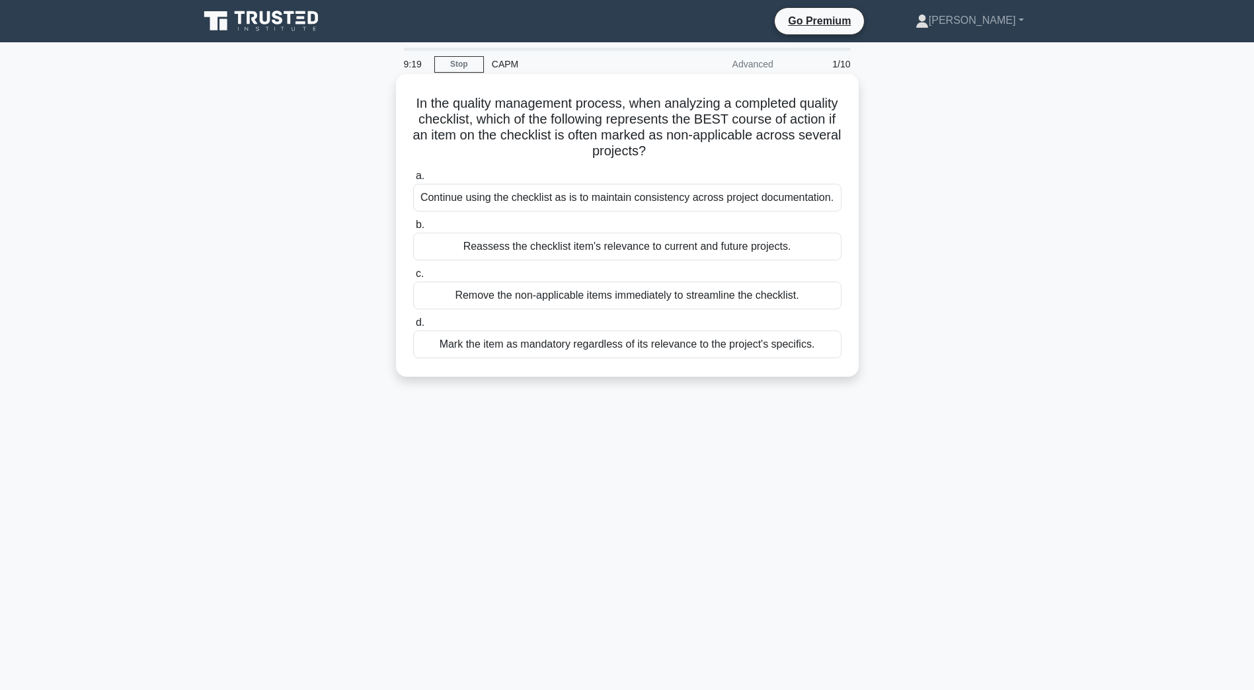
click at [473, 202] on div "Continue using the checklist as is to maintain consistency across project docum…" at bounding box center [627, 198] width 428 height 28
click at [413, 180] on input "a. Continue using the checklist as is to maintain consistency across project do…" at bounding box center [413, 176] width 0 height 9
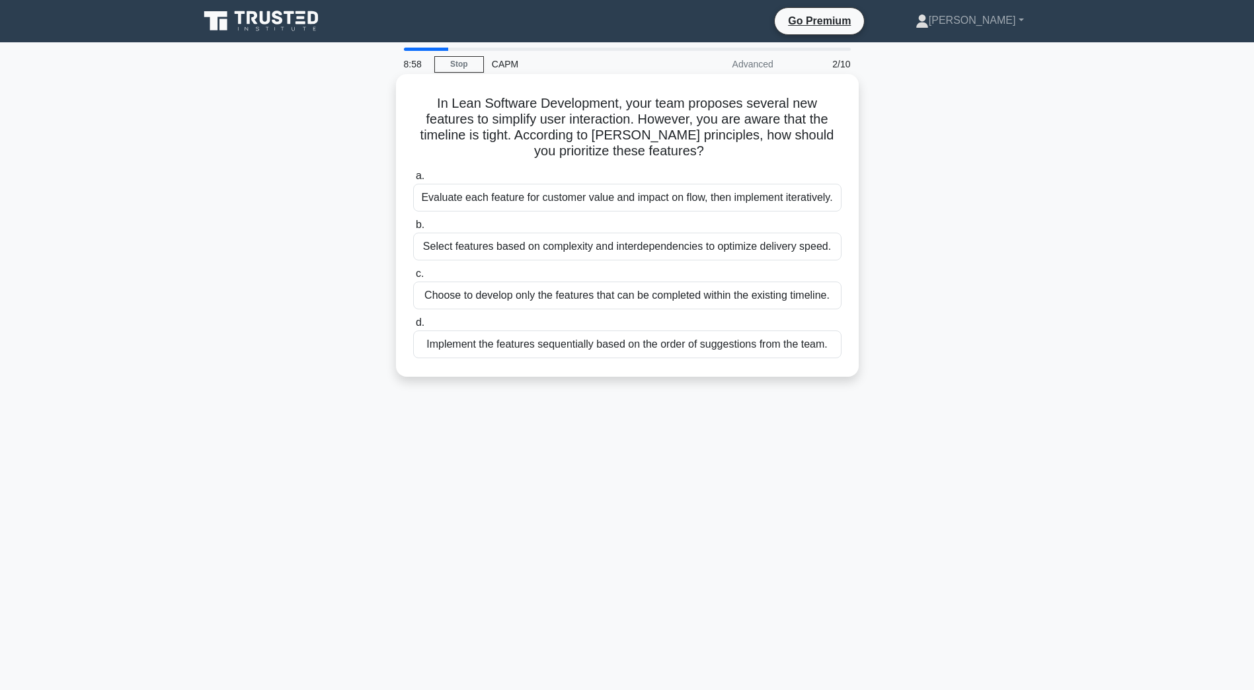
click at [571, 202] on div "Evaluate each feature for customer value and impact on flow, then implement ite…" at bounding box center [627, 198] width 428 height 28
click at [413, 180] on input "a. Evaluate each feature for customer value and impact on flow, then implement …" at bounding box center [413, 176] width 0 height 9
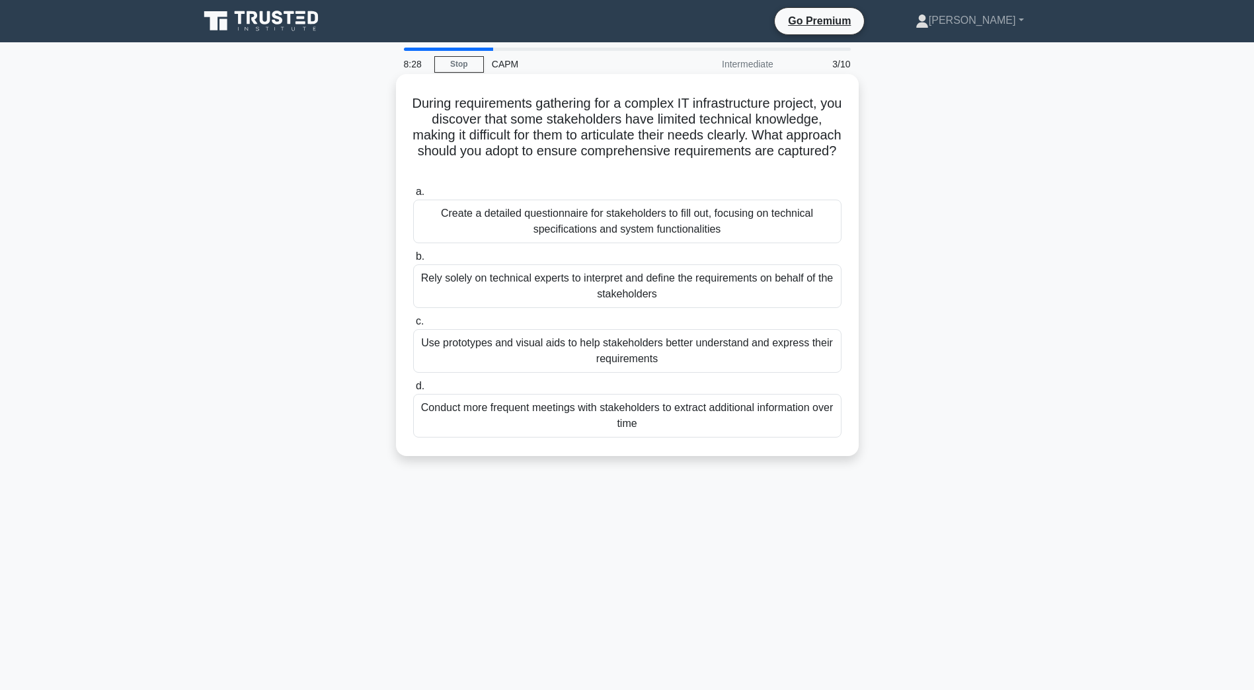
click at [671, 360] on div "Use prototypes and visual aids to help stakeholders better understand and expre…" at bounding box center [627, 351] width 428 height 44
click at [413, 326] on input "c. Use prototypes and visual aids to help stakeholders better understand and ex…" at bounding box center [413, 321] width 0 height 9
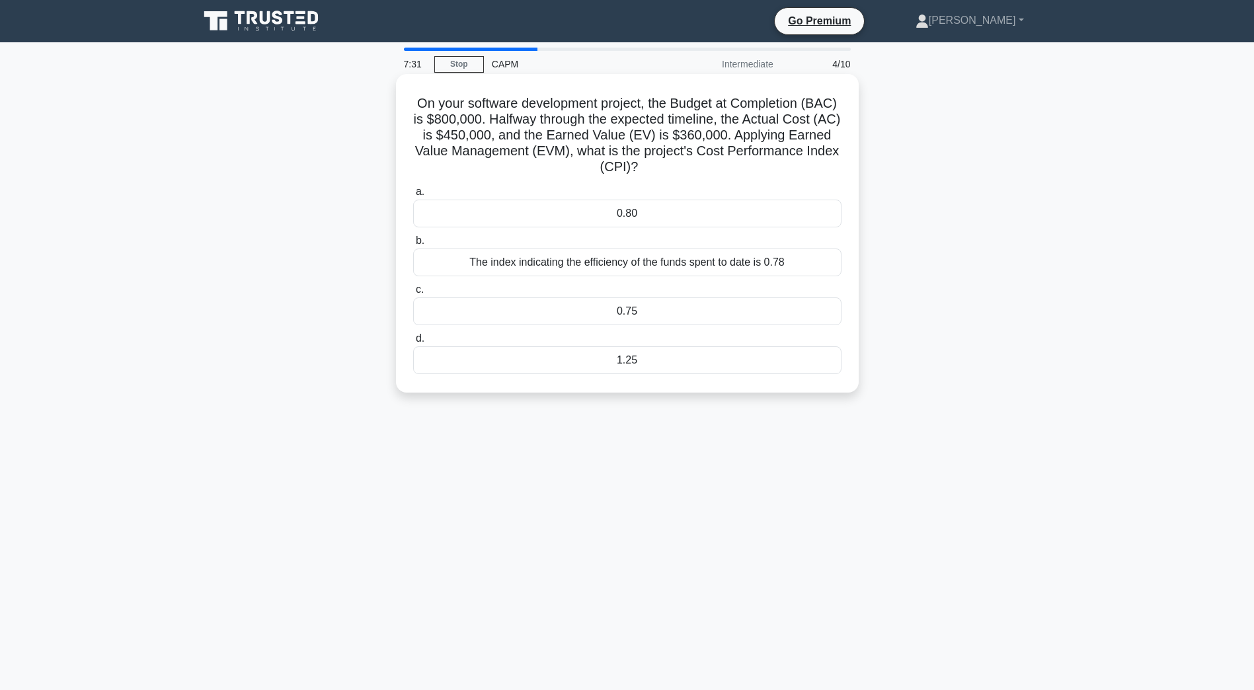
click at [582, 219] on div "0.80" at bounding box center [627, 214] width 428 height 28
click at [413, 196] on input "a. 0.80" at bounding box center [413, 192] width 0 height 9
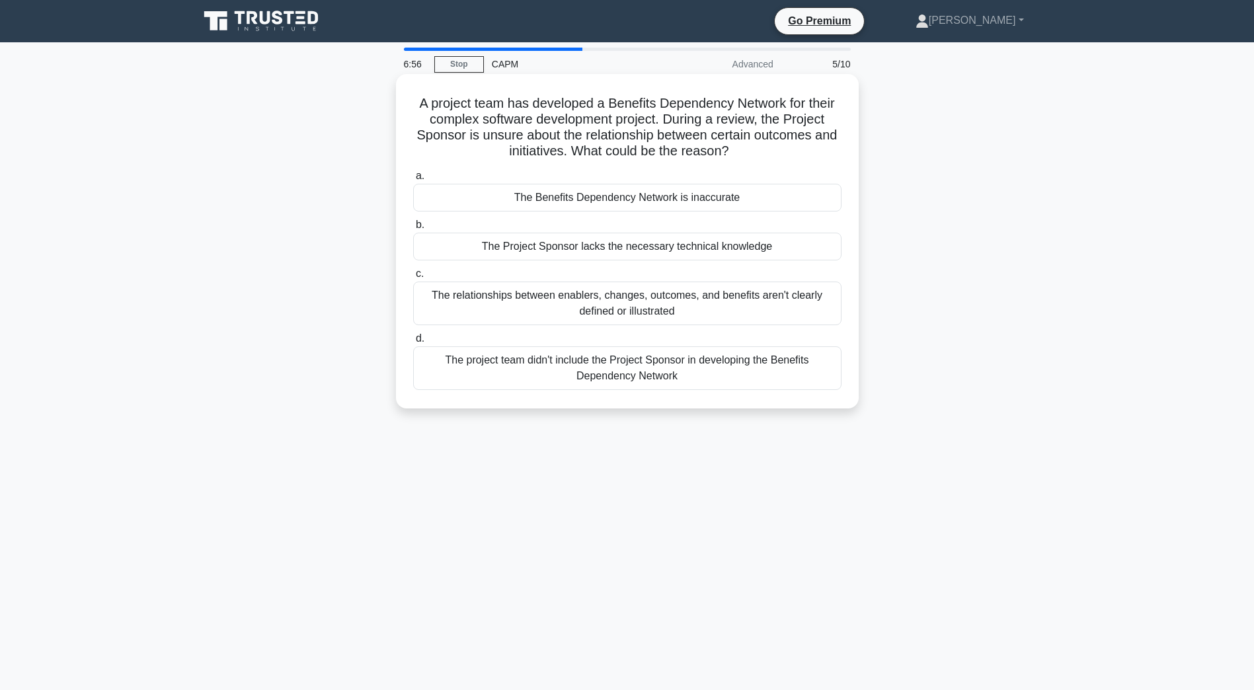
click at [571, 387] on div "The project team didn't include the Project Sponsor in developing the Benefits …" at bounding box center [627, 368] width 428 height 44
click at [413, 343] on input "d. The project team didn't include the Project Sponsor in developing the Benefi…" at bounding box center [413, 338] width 0 height 9
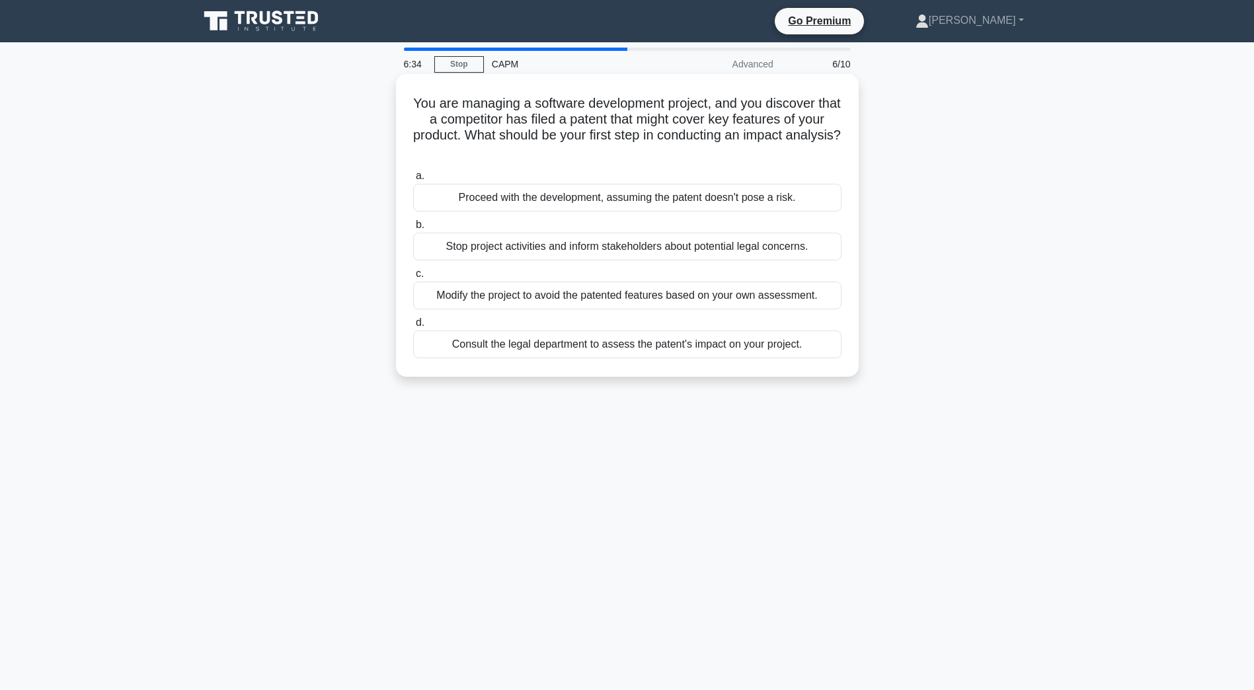
click at [630, 343] on div "Consult the legal department to assess the patent's impact on your project." at bounding box center [627, 344] width 428 height 28
click at [413, 327] on input "d. Consult the legal department to assess the patent's impact on your project." at bounding box center [413, 323] width 0 height 9
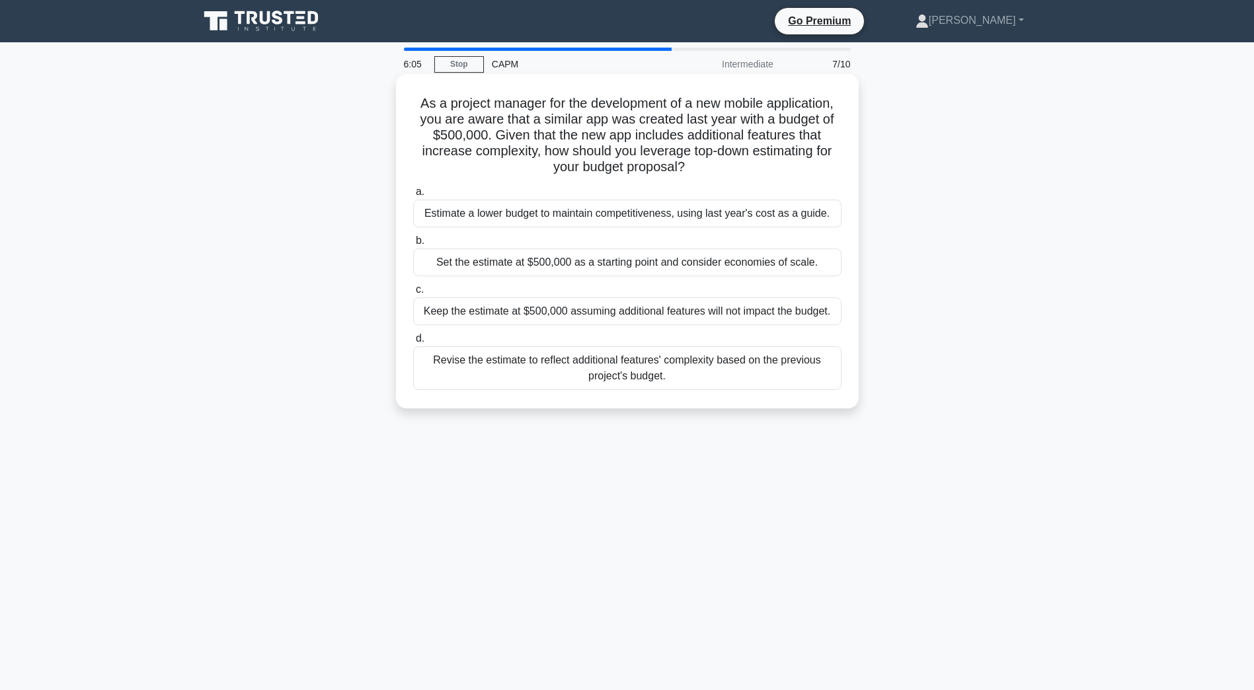
click at [692, 384] on div "Revise the estimate to reflect additional features' complexity based on the pre…" at bounding box center [627, 368] width 428 height 44
click at [413, 343] on input "d. Revise the estimate to reflect additional features' complexity based on the …" at bounding box center [413, 338] width 0 height 9
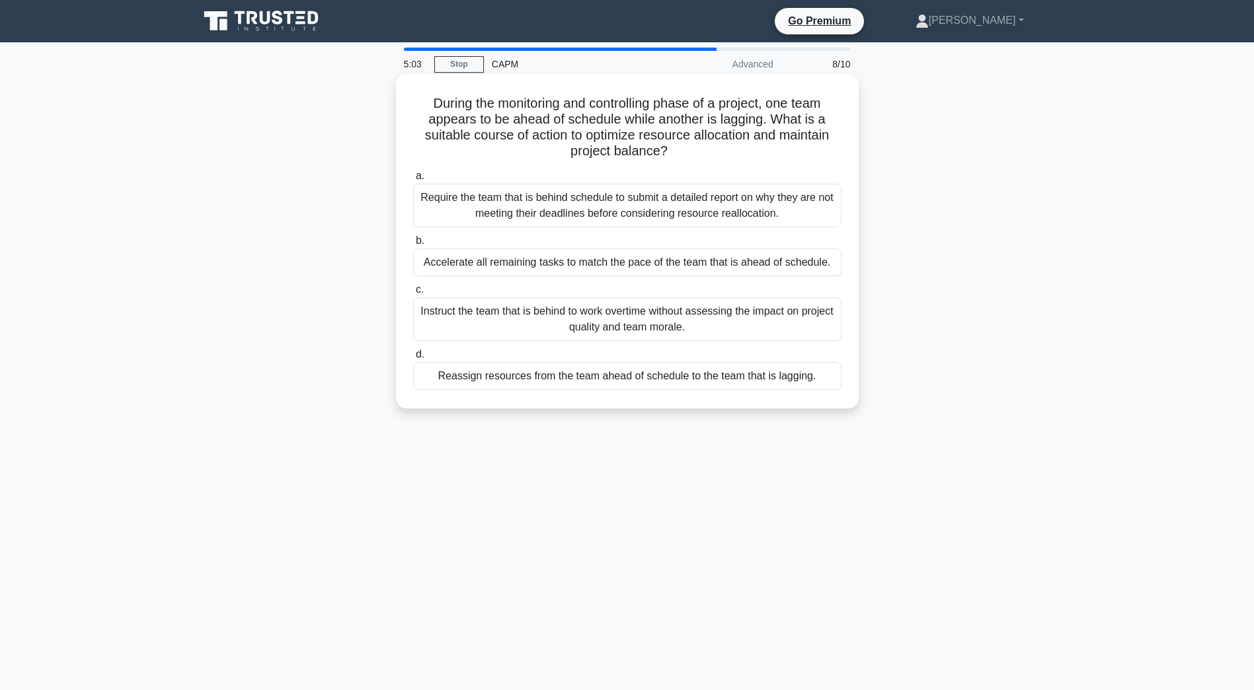
click at [432, 203] on div "Require the team that is behind schedule to submit a detailed report on why the…" at bounding box center [627, 206] width 428 height 44
click at [413, 180] on input "a. Require the team that is behind schedule to submit a detailed report on why …" at bounding box center [413, 176] width 0 height 9
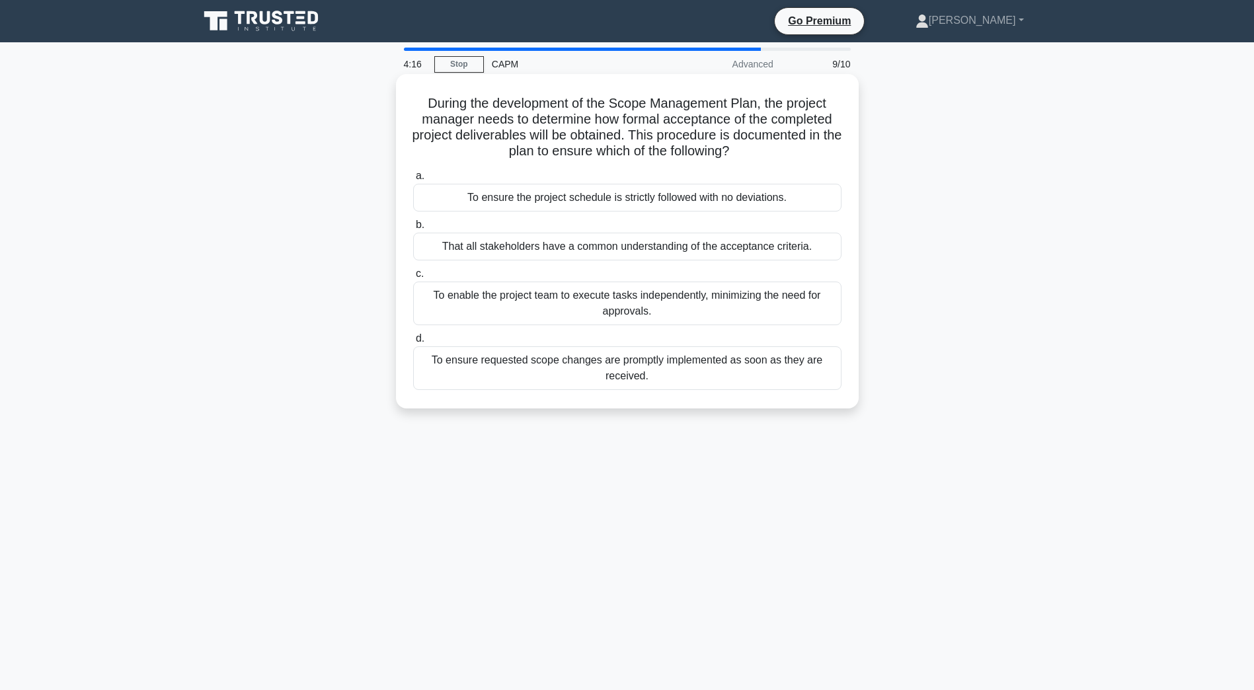
click at [470, 242] on div "That all stakeholders have a common understanding of the acceptance criteria." at bounding box center [627, 247] width 428 height 28
click at [413, 229] on input "b. That all stakeholders have a common understanding of the acceptance criteria." at bounding box center [413, 225] width 0 height 9
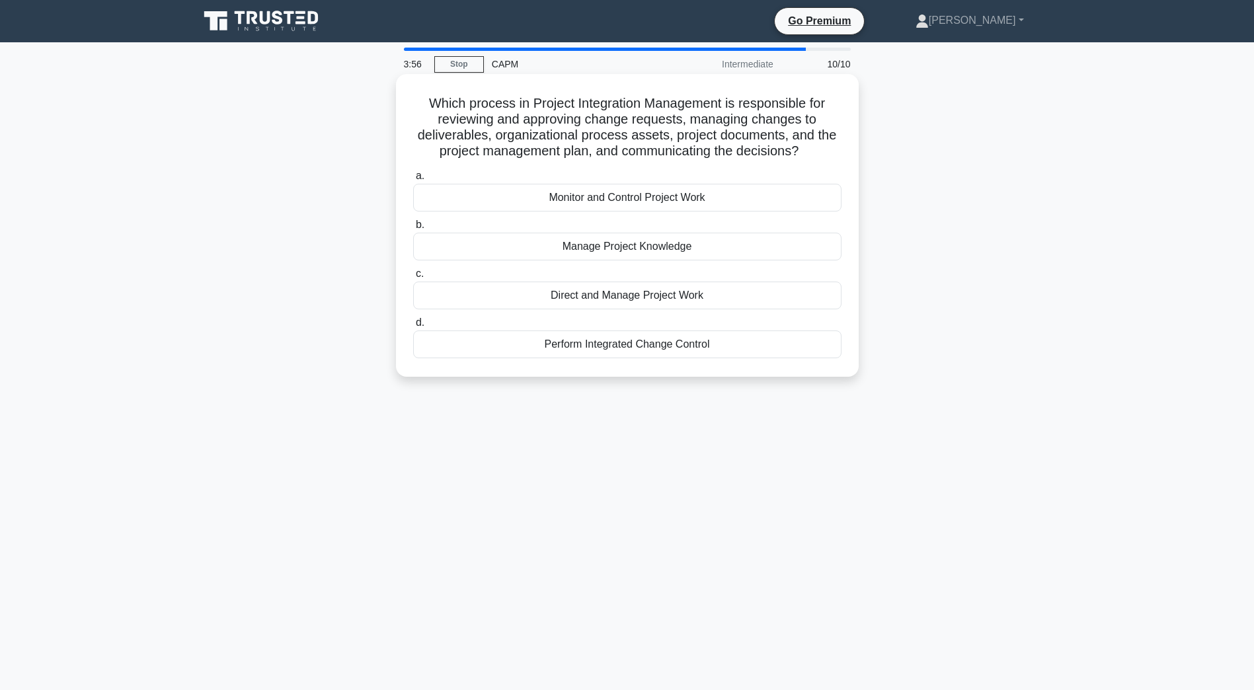
click at [587, 345] on div "Perform Integrated Change Control" at bounding box center [627, 344] width 428 height 28
click at [413, 327] on input "d. Perform Integrated Change Control" at bounding box center [413, 323] width 0 height 9
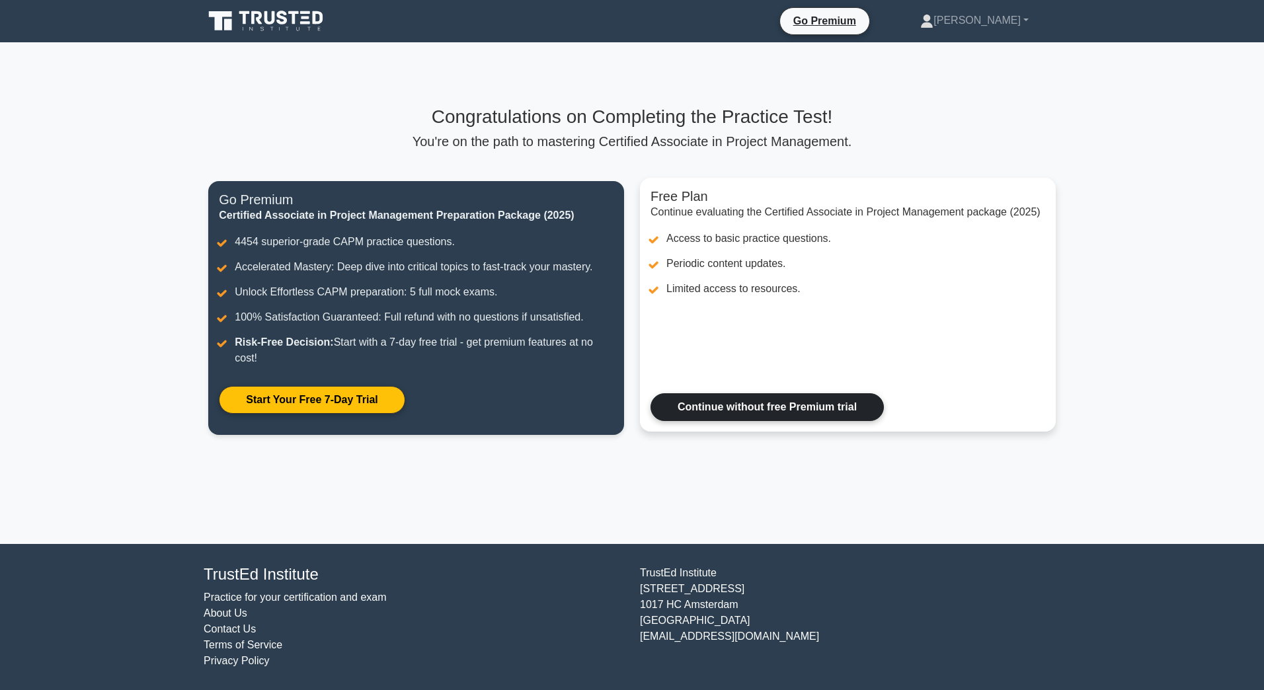
click at [785, 393] on link "Continue without free Premium trial" at bounding box center [766, 407] width 233 height 28
click at [791, 397] on link "Continue without free Premium trial" at bounding box center [766, 407] width 233 height 28
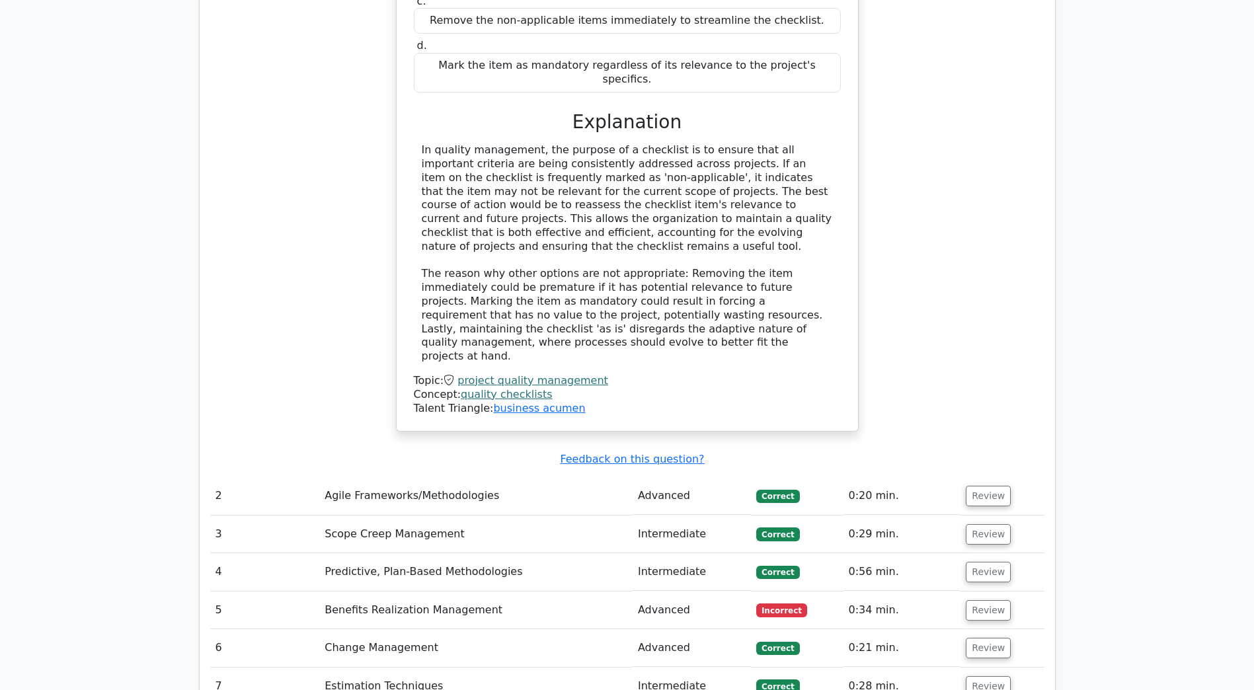
scroll to position [1652, 0]
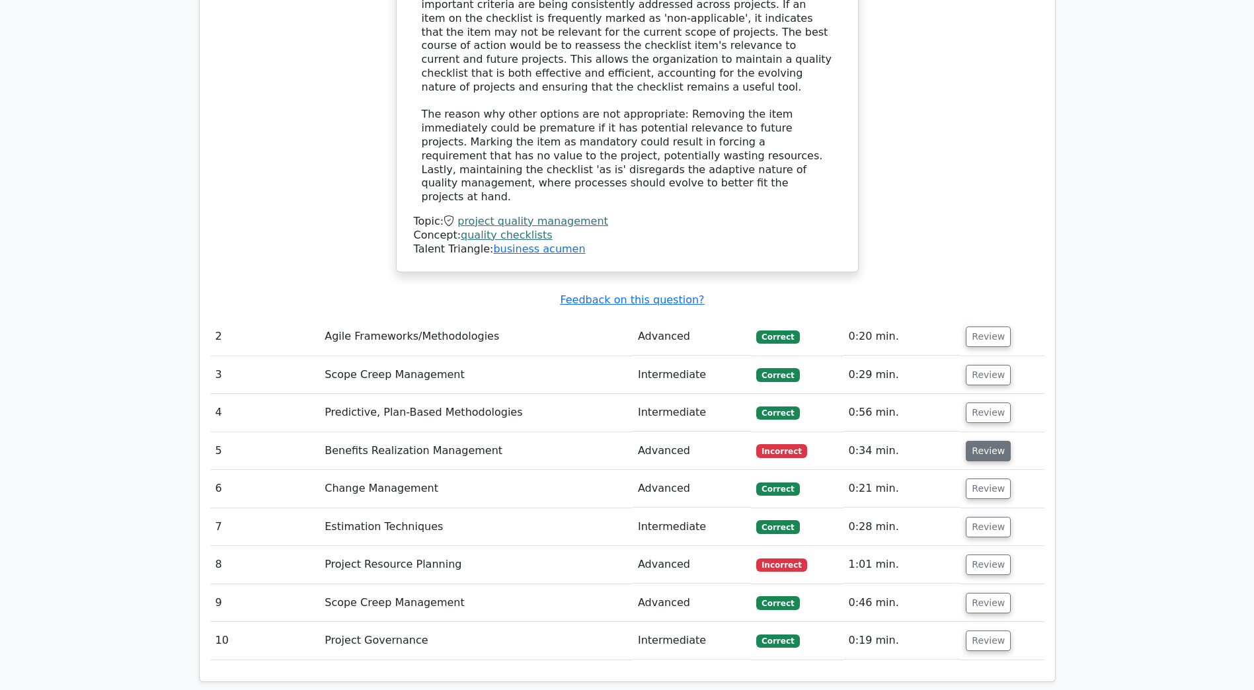
click at [991, 441] on button "Review" at bounding box center [988, 451] width 45 height 20
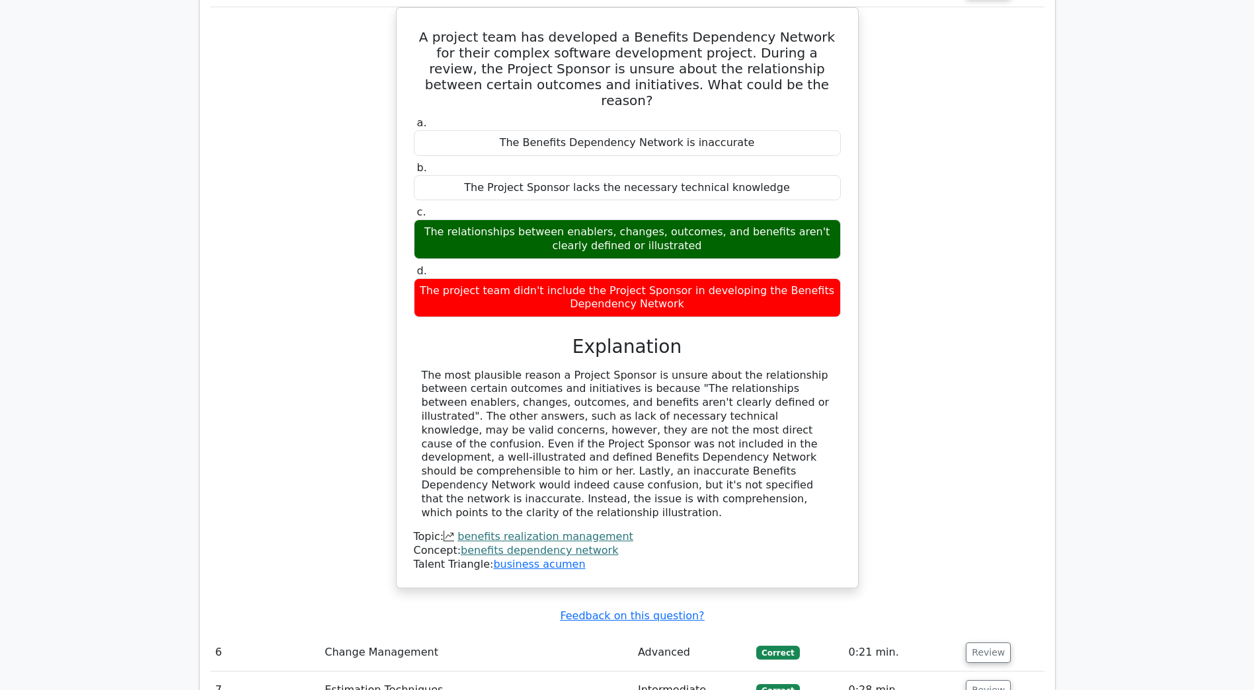
scroll to position [2313, 0]
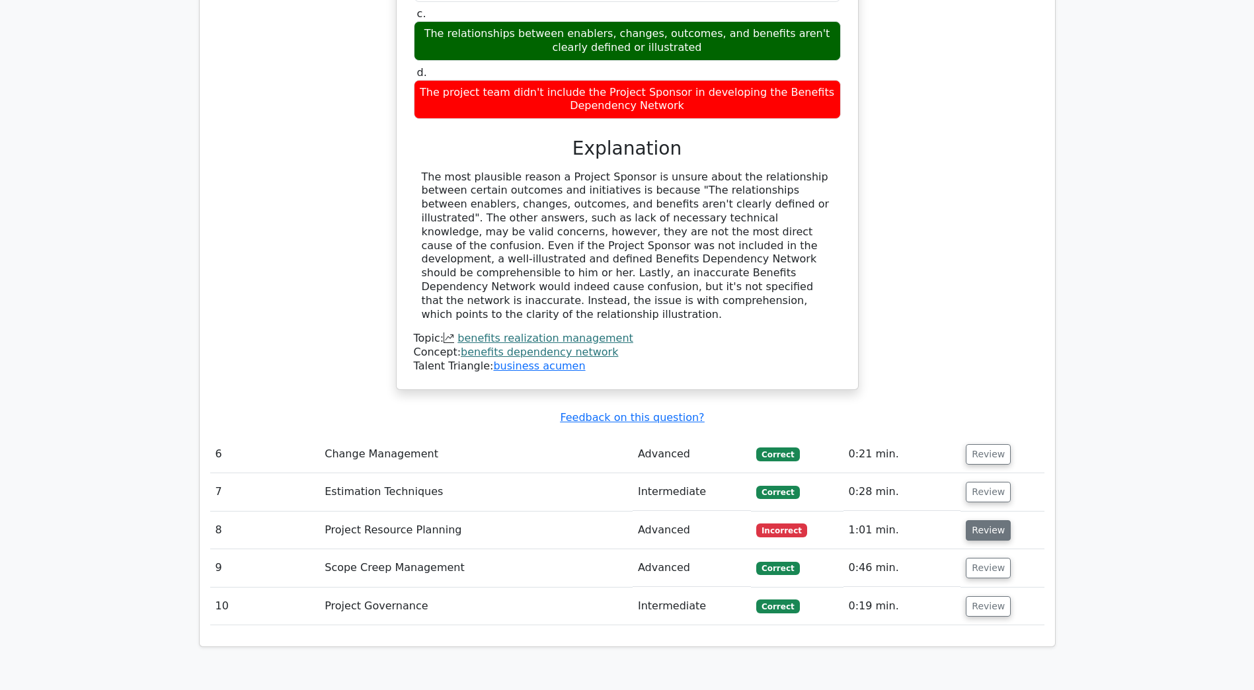
click at [989, 520] on button "Review" at bounding box center [988, 530] width 45 height 20
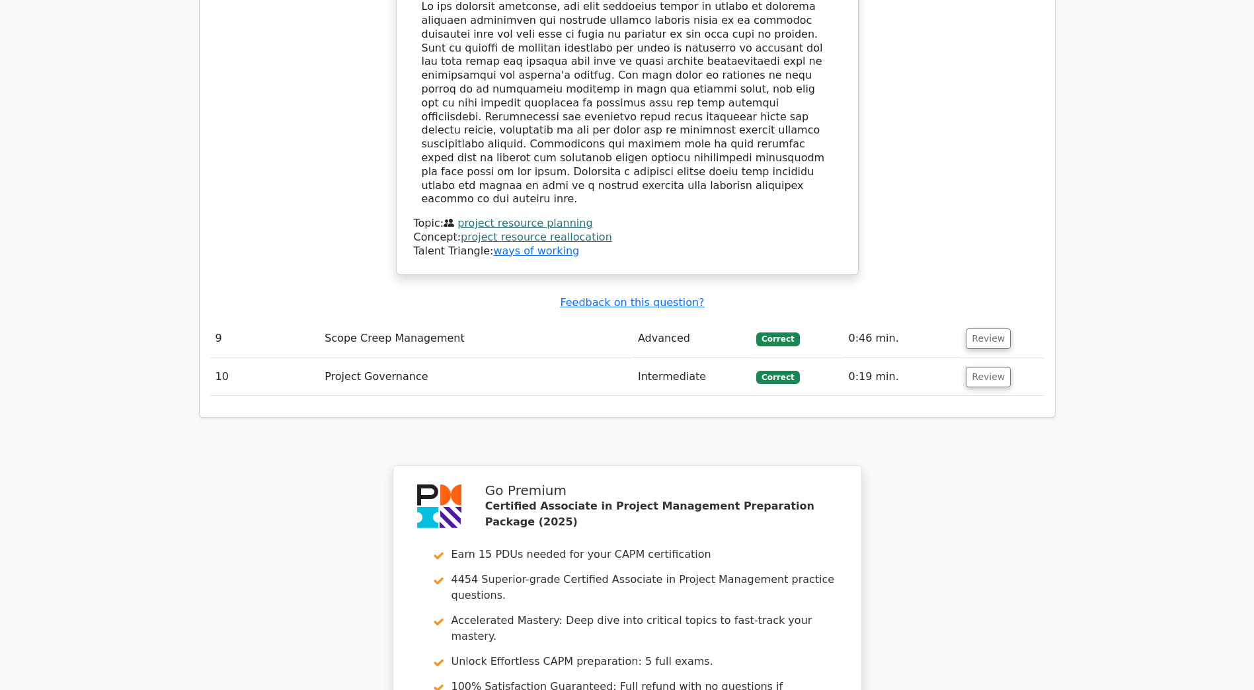
scroll to position [3421, 0]
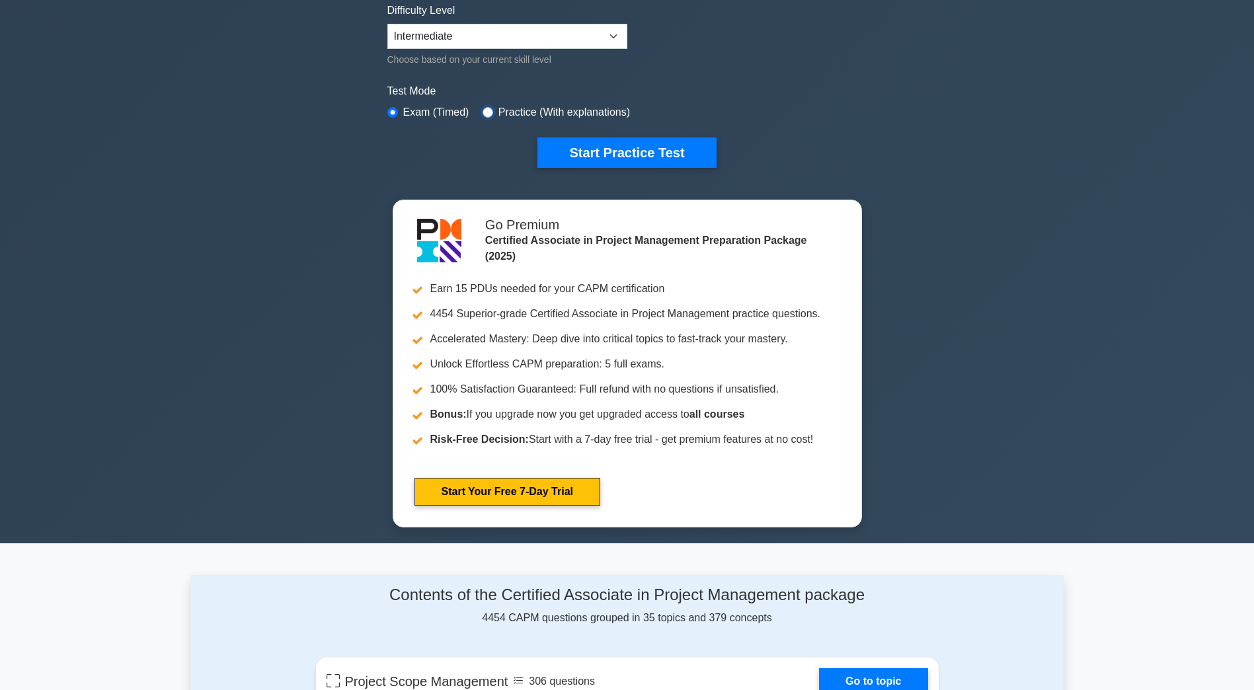
click at [484, 111] on input "radio" at bounding box center [488, 112] width 11 height 11
radio input "true"
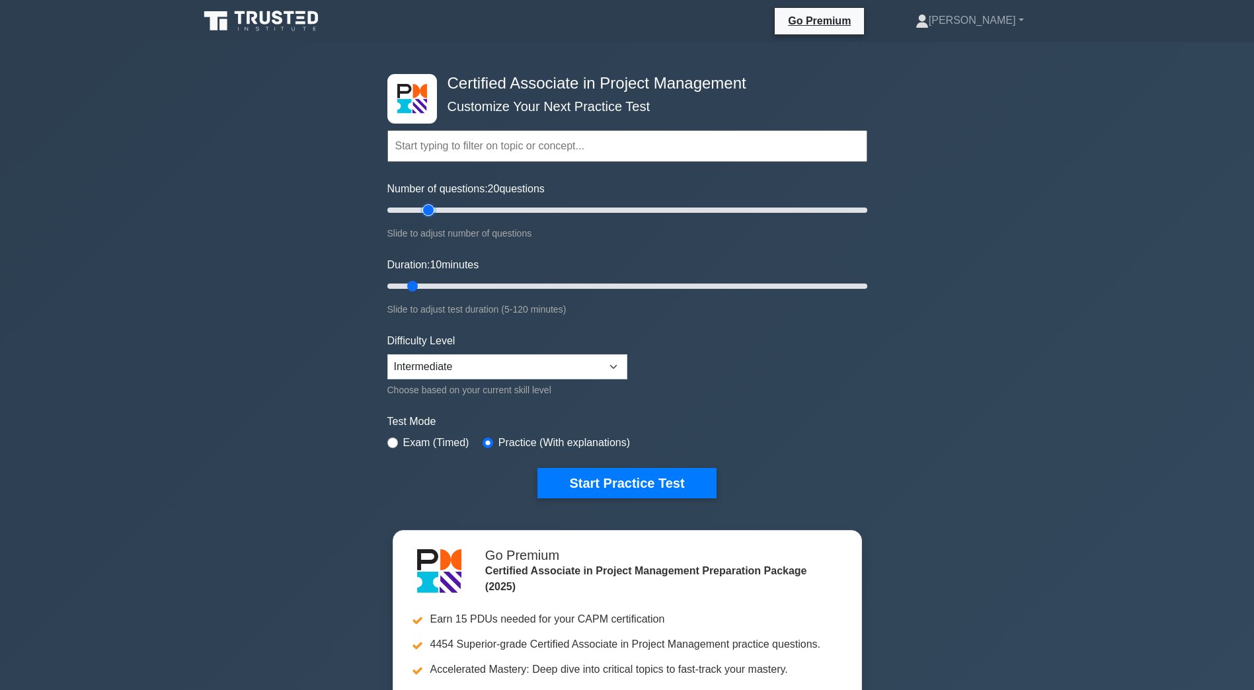
drag, startPoint x: 403, startPoint y: 210, endPoint x: 432, endPoint y: 213, distance: 28.7
type input "20"
click at [432, 213] on input "Number of questions: 20 questions" at bounding box center [627, 210] width 480 height 16
drag, startPoint x: 410, startPoint y: 286, endPoint x: 427, endPoint y: 288, distance: 17.3
type input "15"
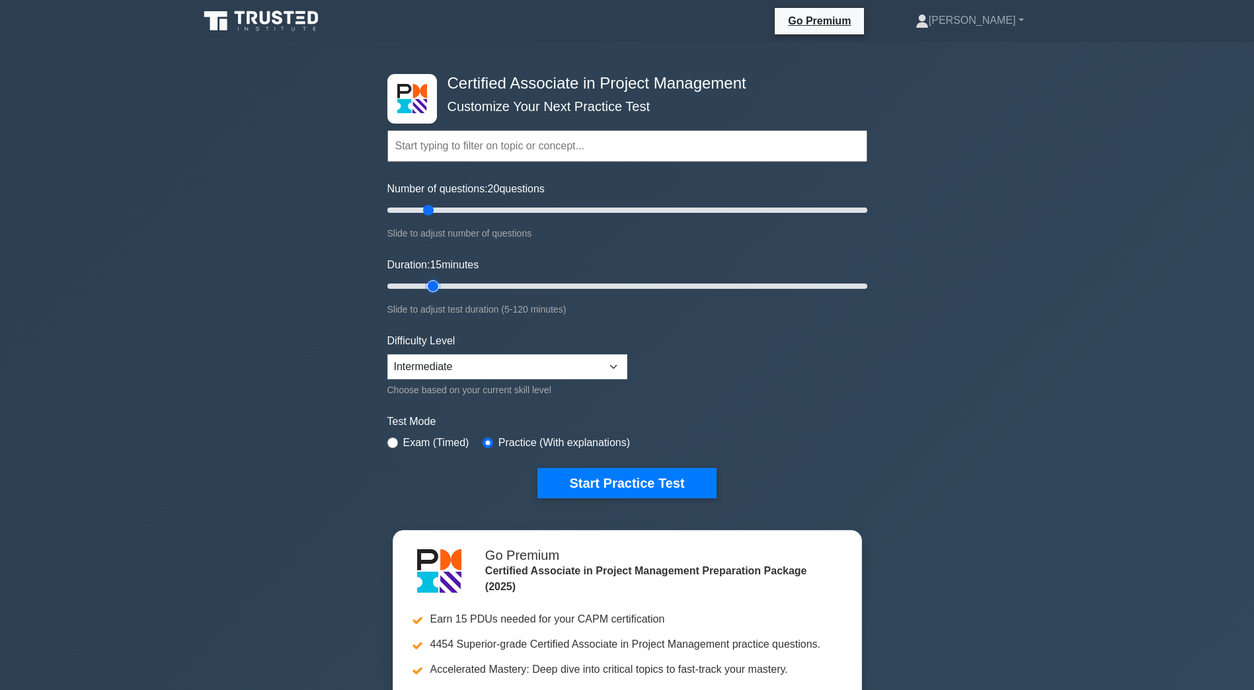
click at [427, 288] on input "Duration: 15 minutes" at bounding box center [627, 286] width 480 height 16
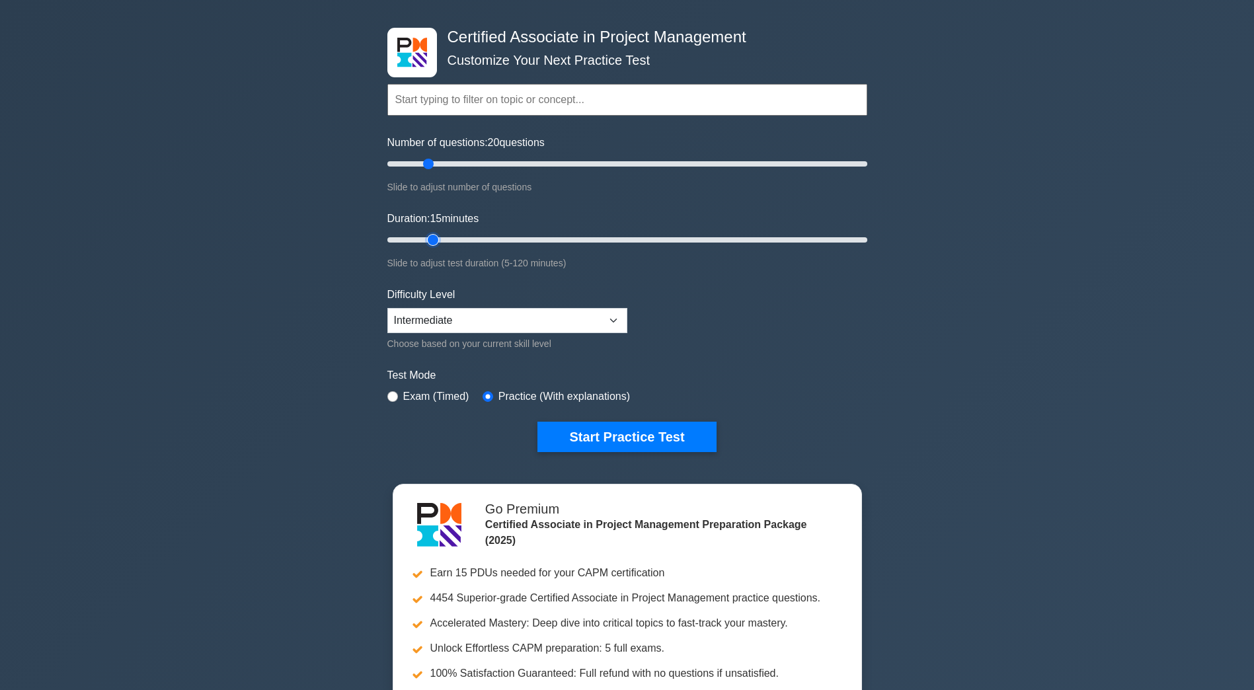
scroll to position [66, 0]
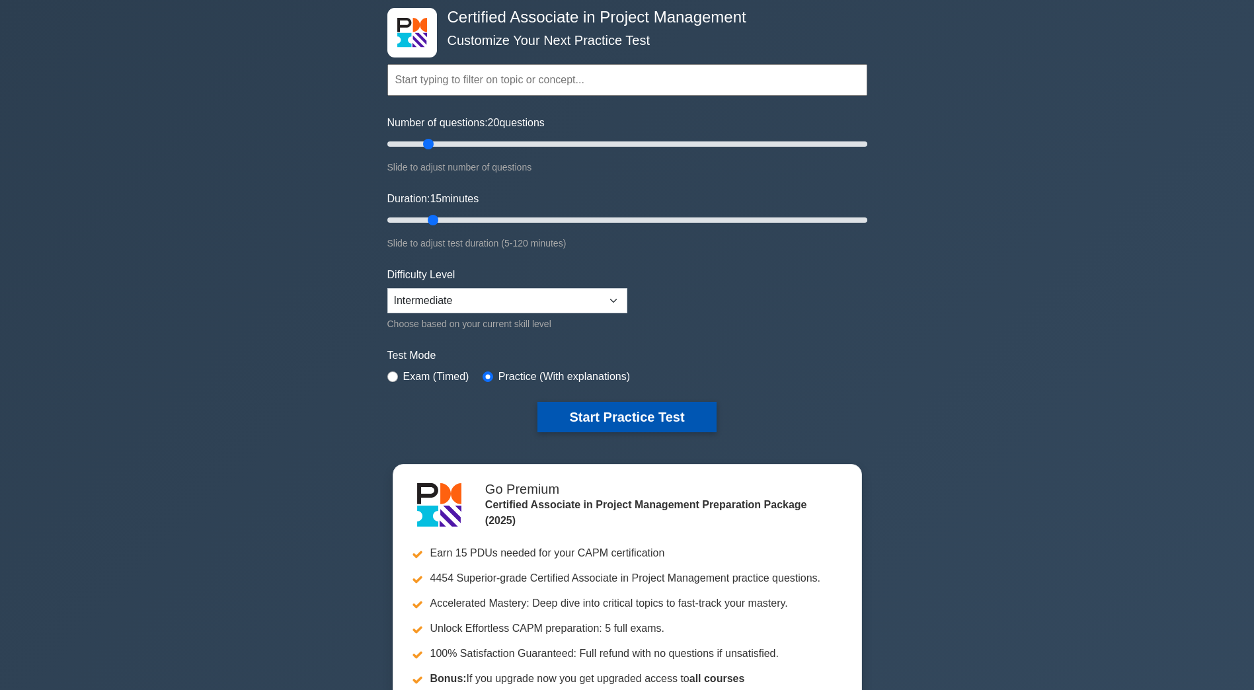
click at [584, 403] on button "Start Practice Test" at bounding box center [626, 417] width 178 height 30
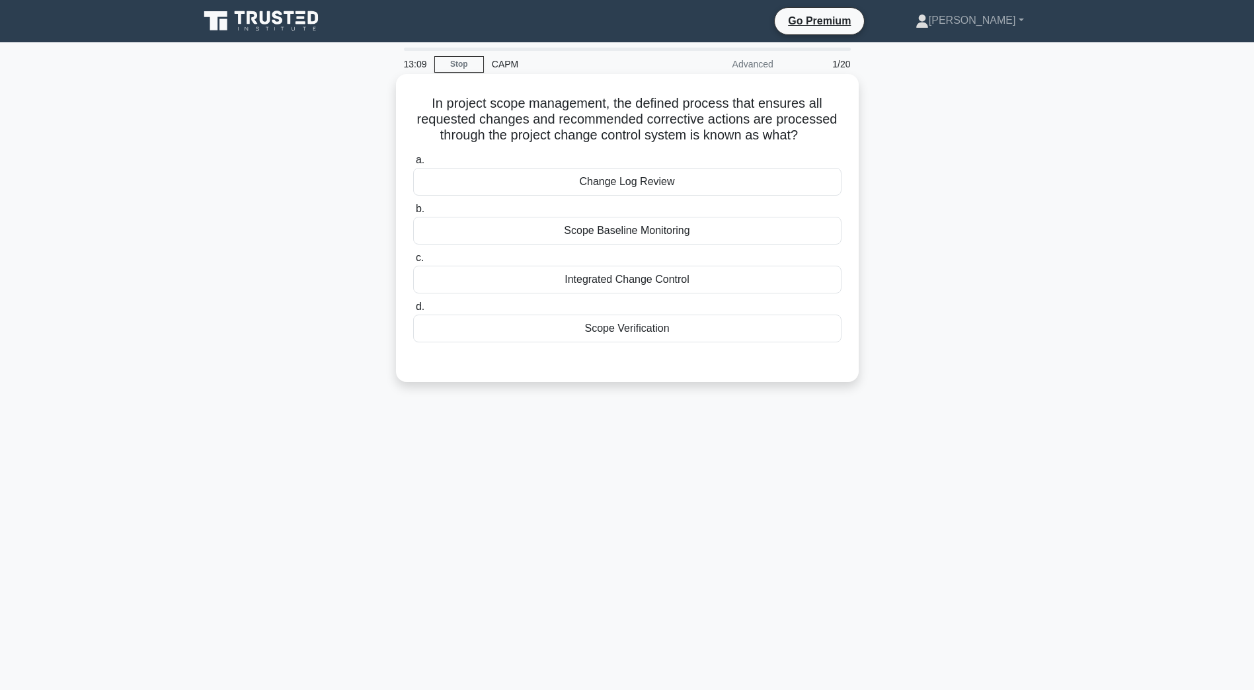
click at [640, 182] on div "Change Log Review" at bounding box center [627, 182] width 428 height 28
click at [413, 165] on input "a. Change Log Review" at bounding box center [413, 160] width 0 height 9
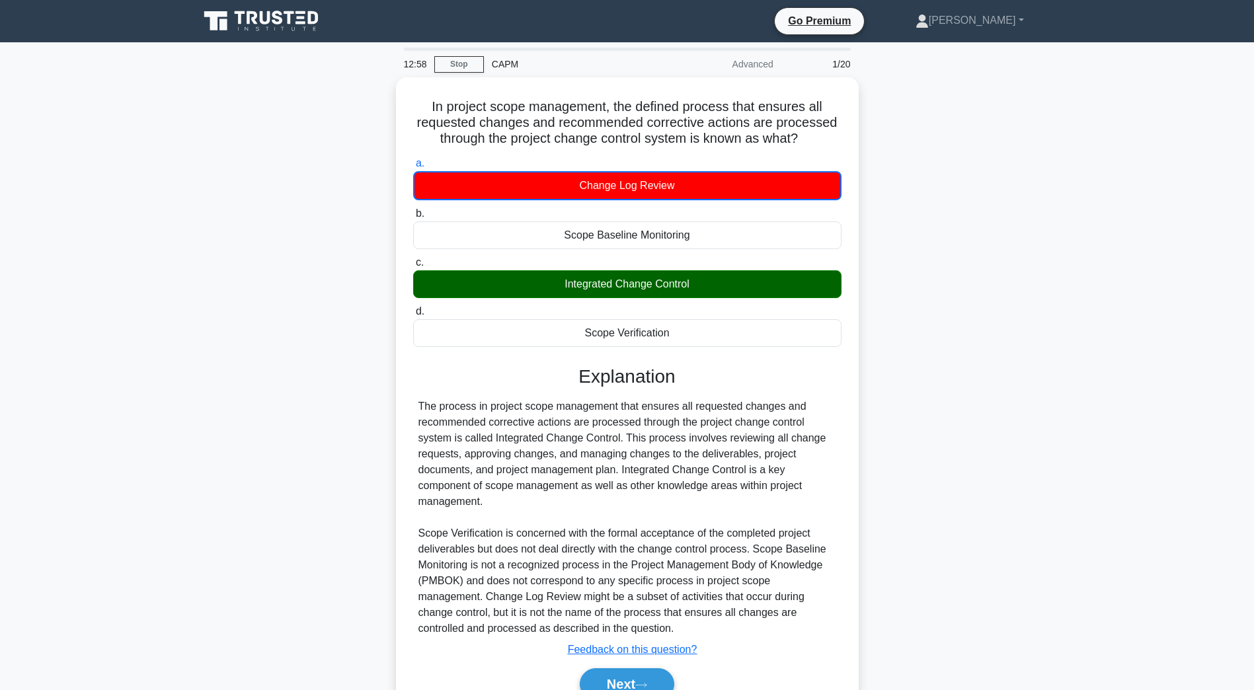
scroll to position [63, 0]
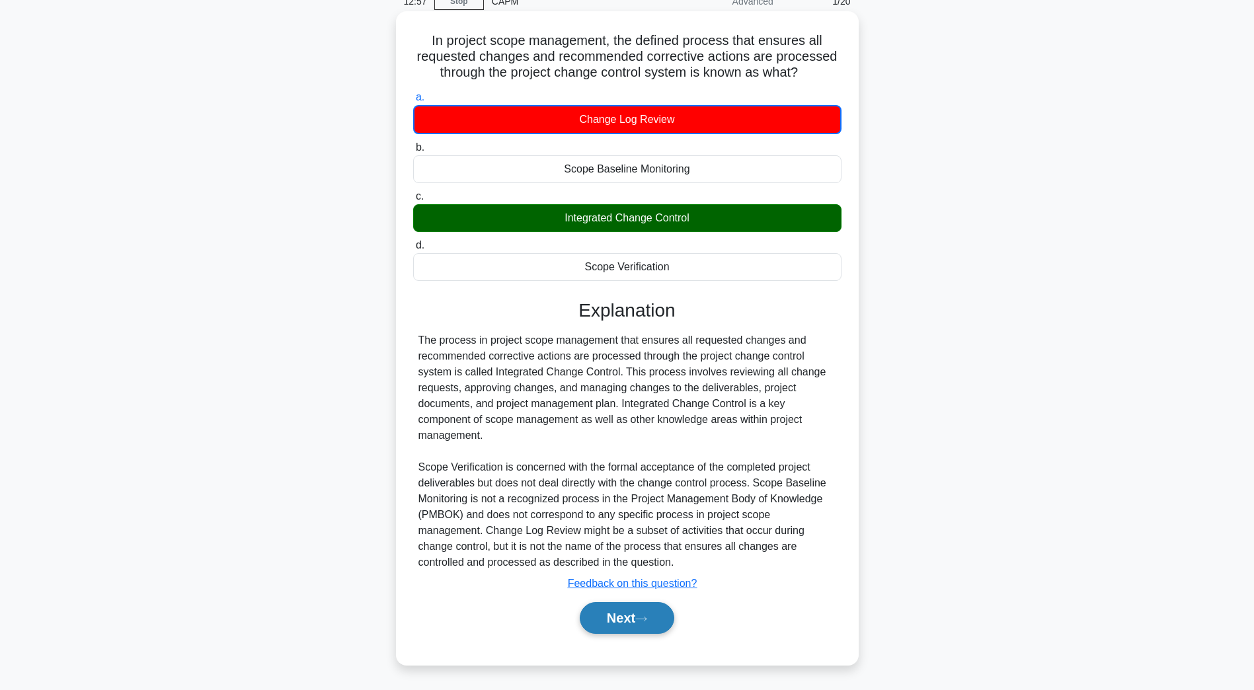
click at [629, 625] on button "Next" at bounding box center [627, 618] width 95 height 32
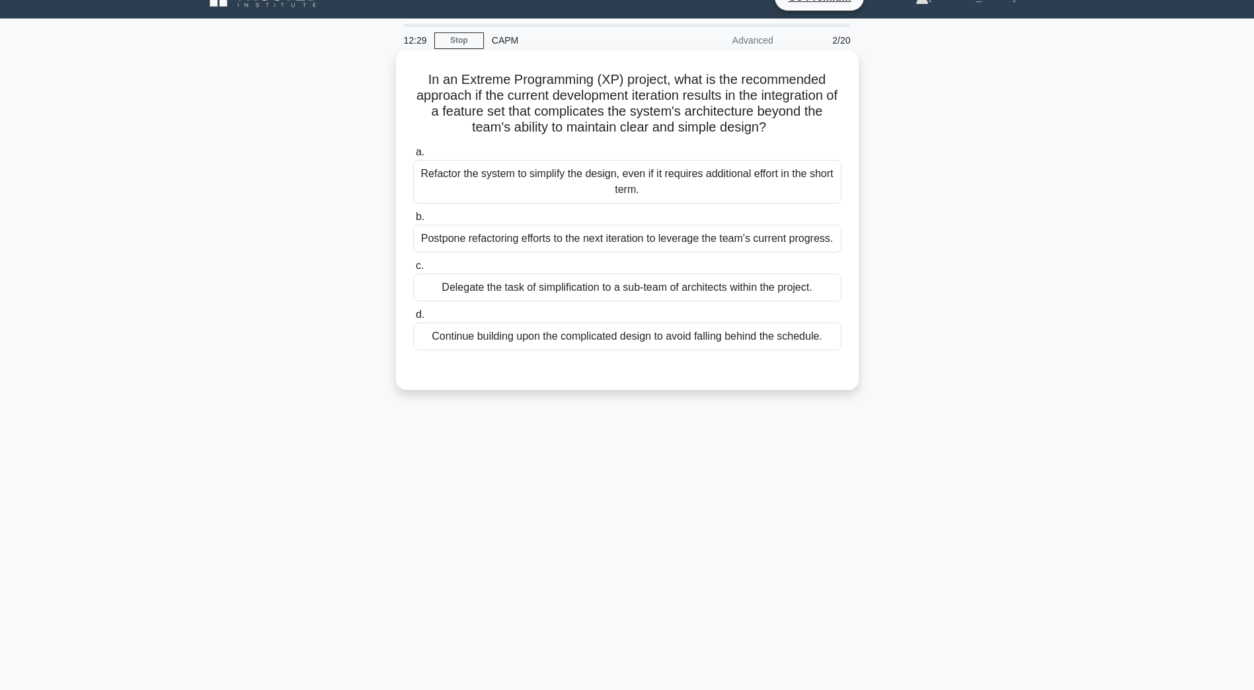
click at [510, 183] on div "Refactor the system to simplify the design, even if it requires additional effo…" at bounding box center [627, 182] width 428 height 44
click at [413, 157] on input "a. Refactor the system to simplify the design, even if it requires additional e…" at bounding box center [413, 152] width 0 height 9
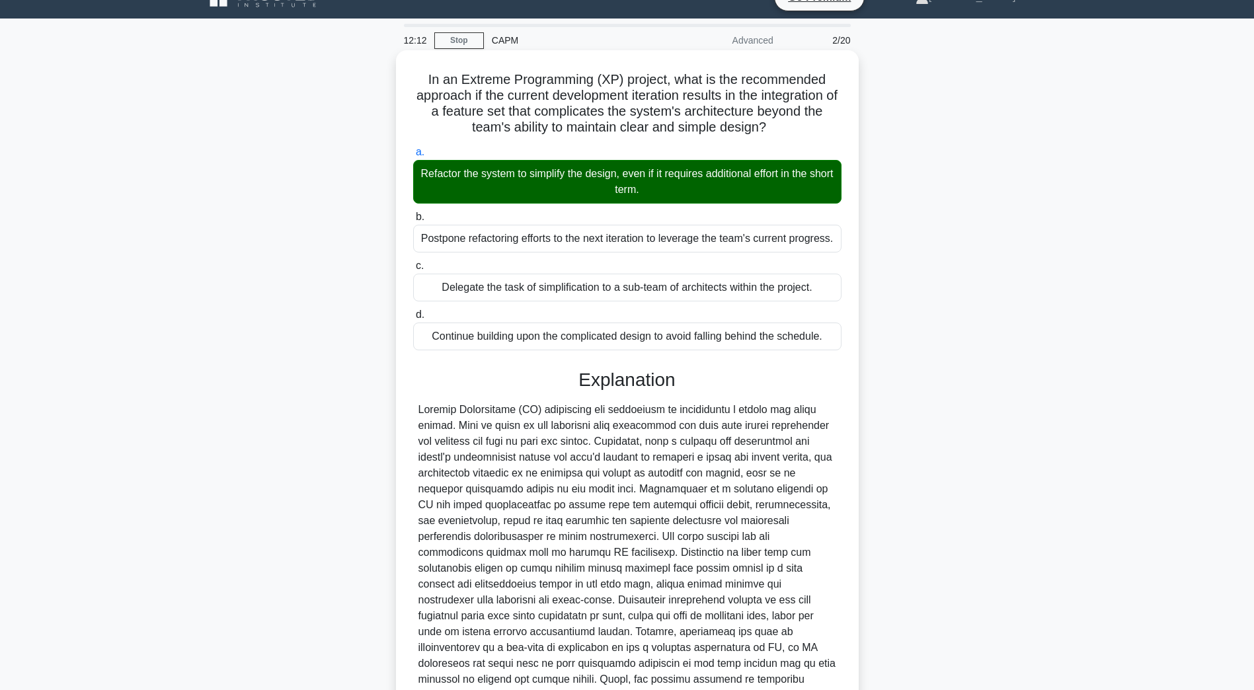
scroll to position [141, 0]
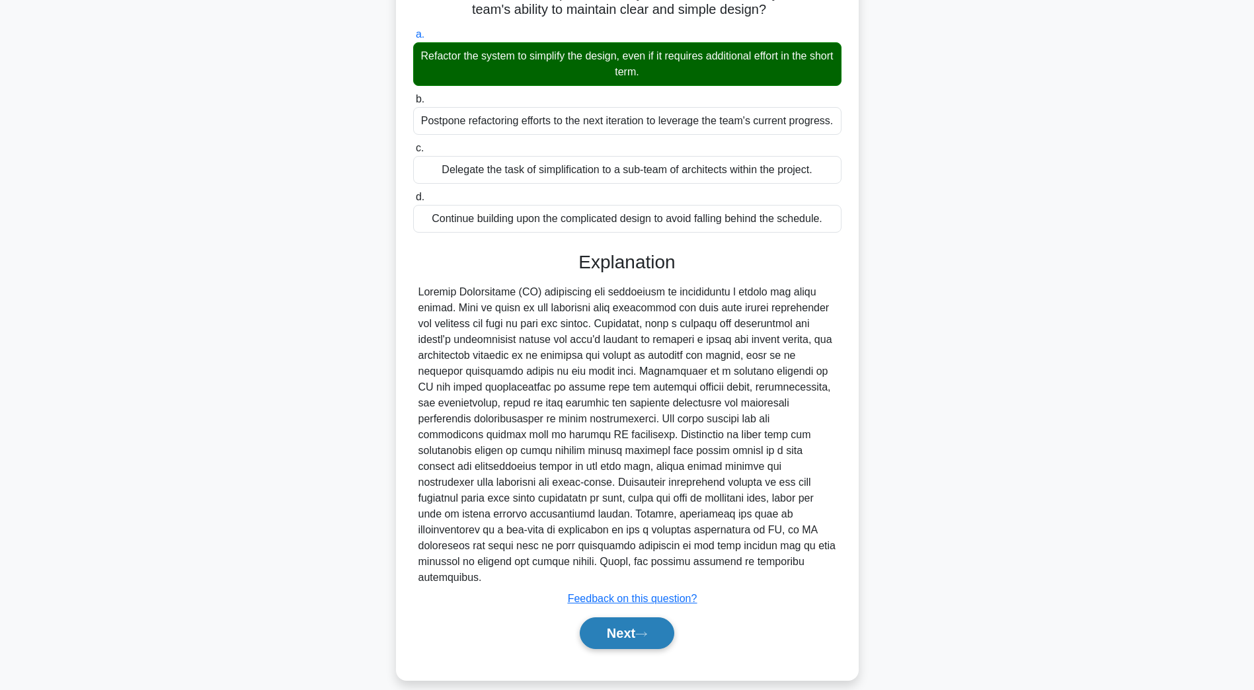
click at [611, 617] on button "Next" at bounding box center [627, 633] width 95 height 32
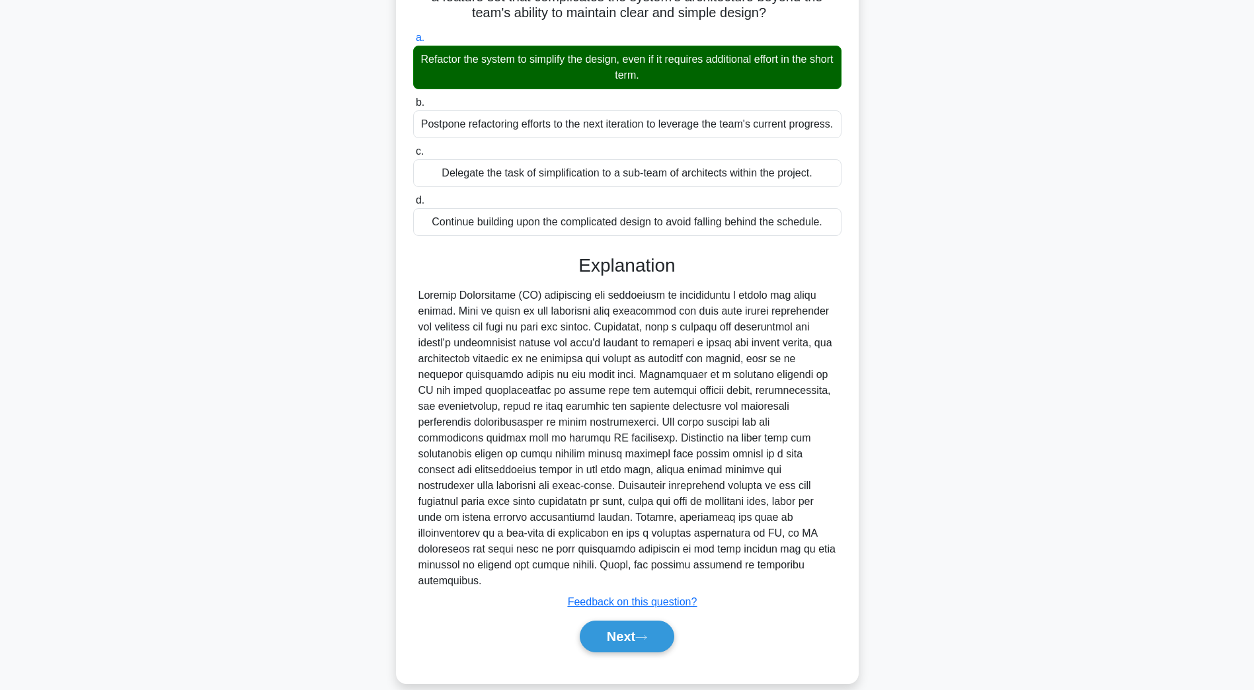
scroll to position [24, 0]
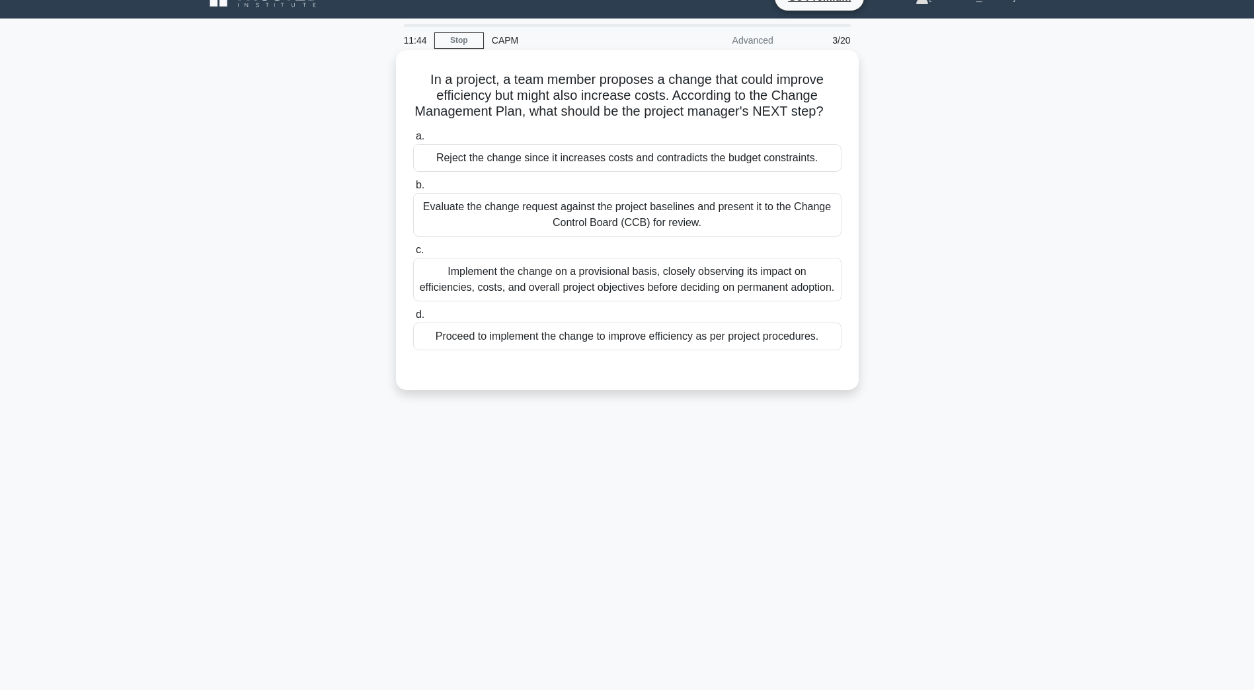
click at [577, 227] on div "Evaluate the change request against the project baselines and present it to the…" at bounding box center [627, 215] width 428 height 44
click at [413, 190] on input "b. Evaluate the change request against the project baselines and present it to …" at bounding box center [413, 185] width 0 height 9
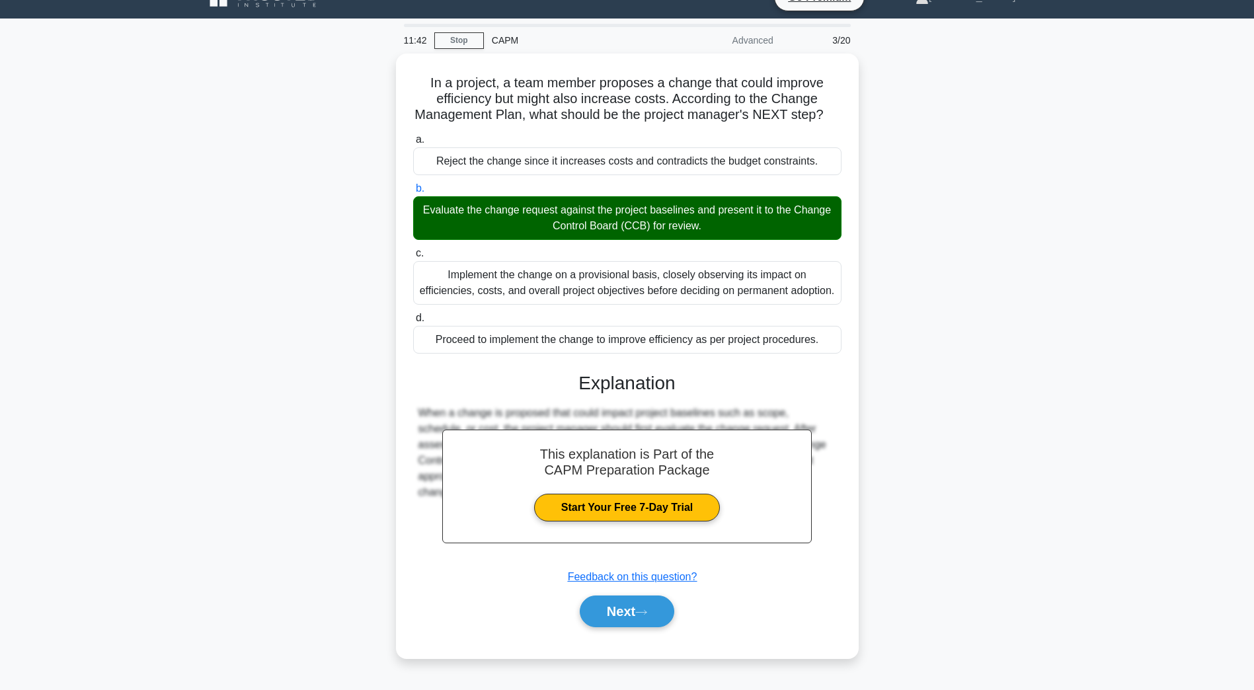
scroll to position [30, 0]
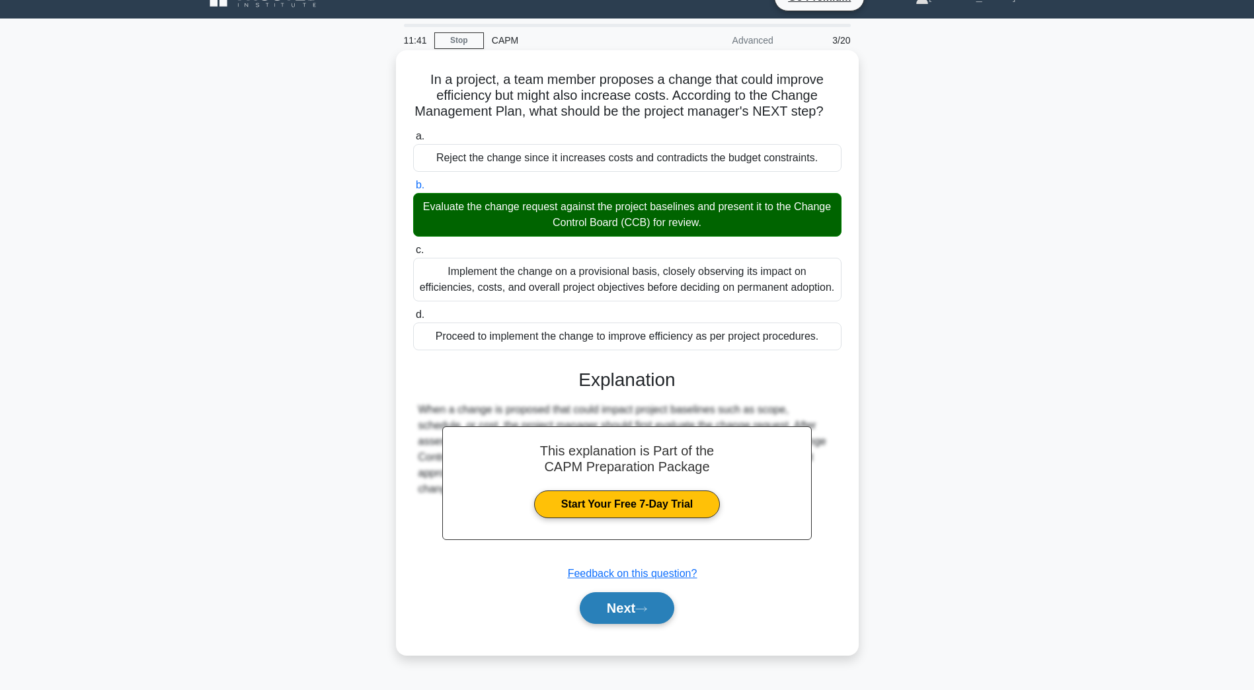
click at [620, 610] on button "Next" at bounding box center [627, 608] width 95 height 32
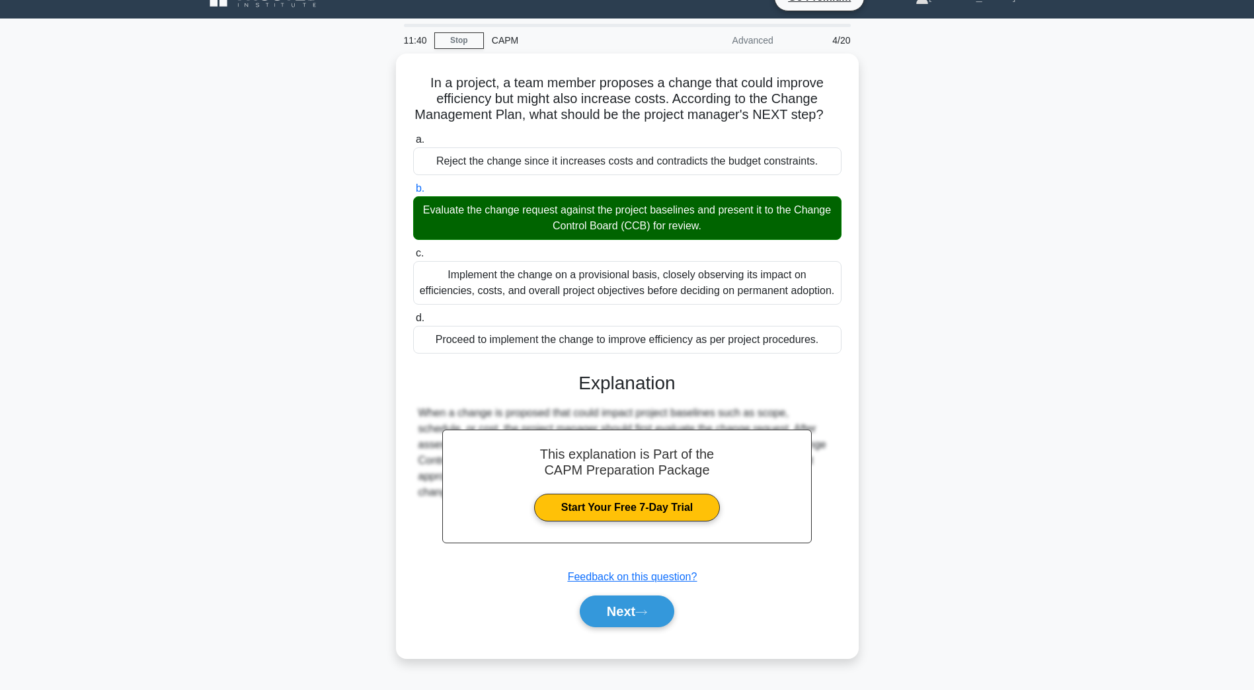
scroll to position [24, 0]
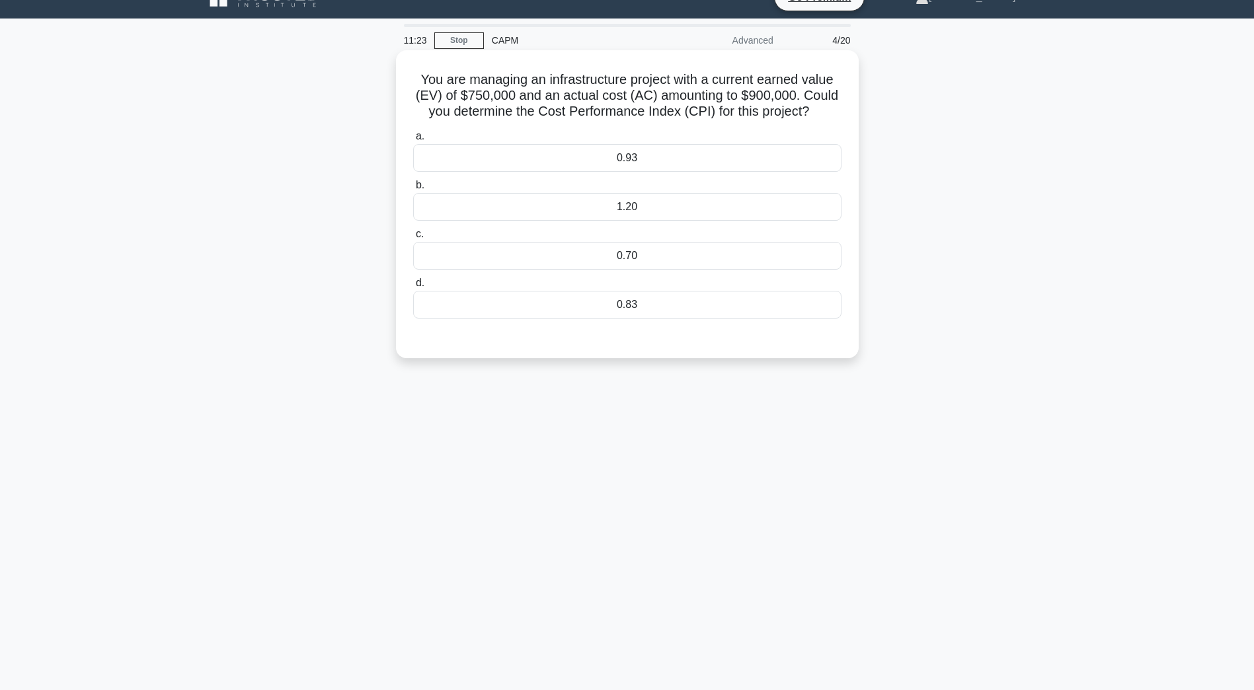
click at [600, 307] on div "0.83" at bounding box center [627, 305] width 428 height 28
click at [413, 288] on input "d. 0.83" at bounding box center [413, 283] width 0 height 9
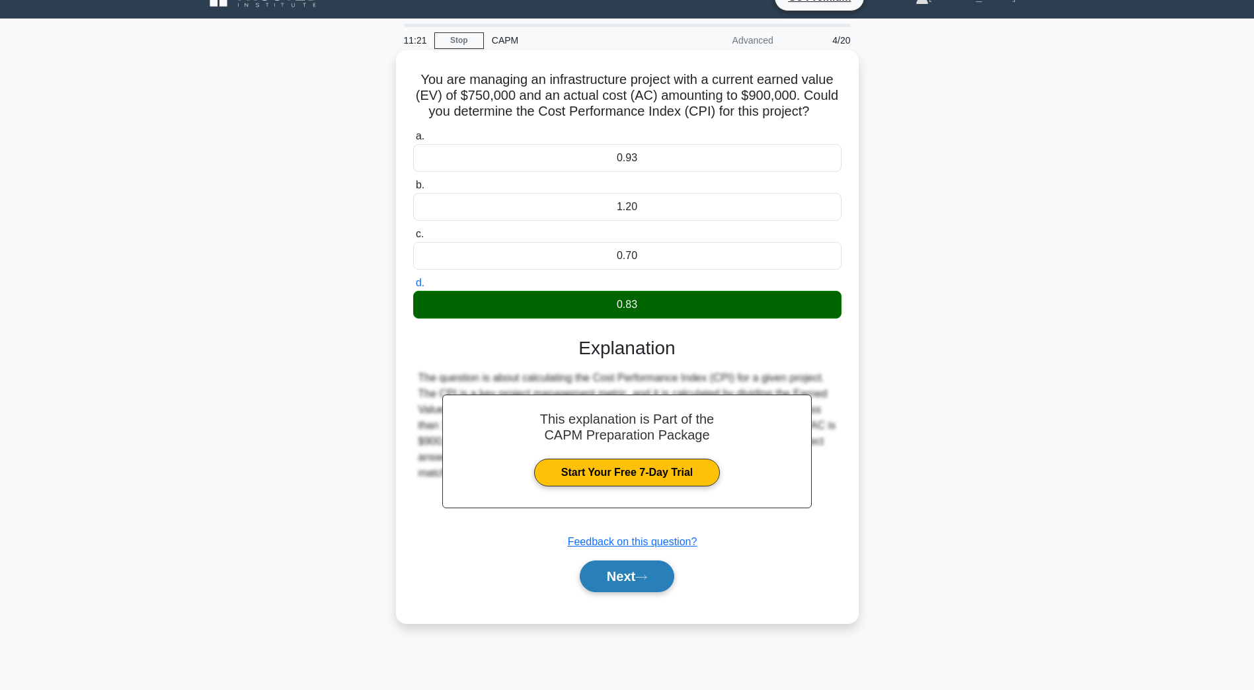
click at [633, 582] on button "Next" at bounding box center [627, 577] width 95 height 32
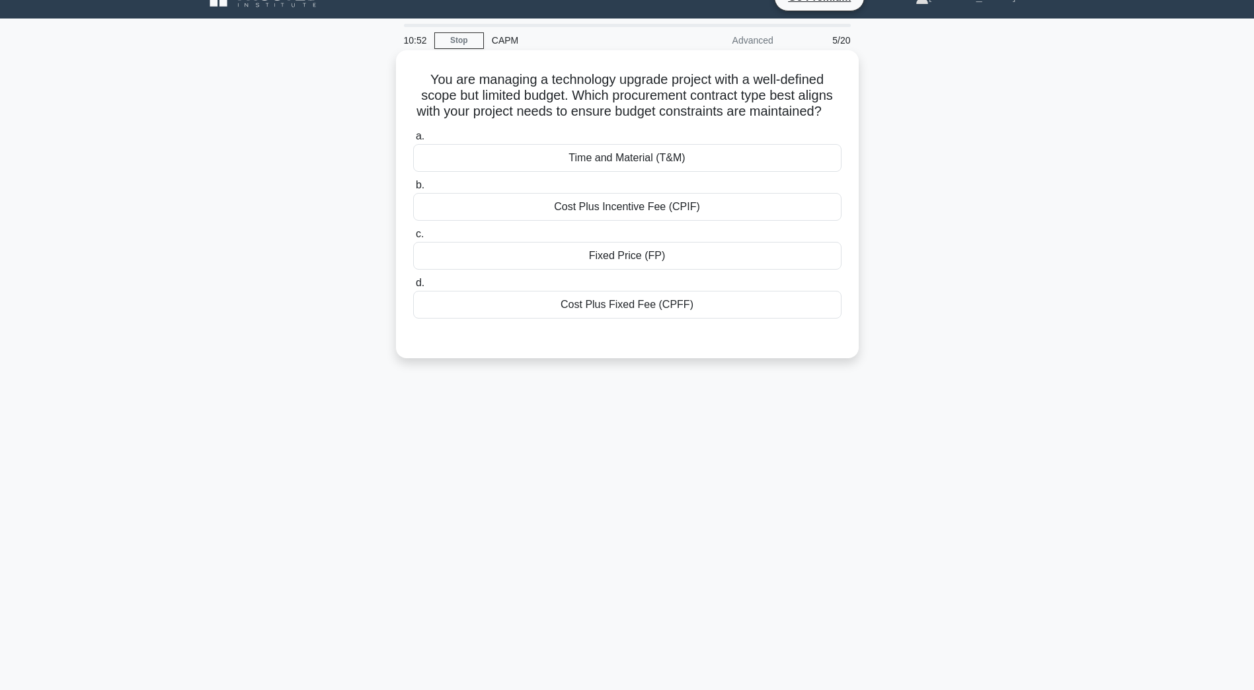
click at [670, 159] on label "a. Time and Material (T&M)" at bounding box center [627, 150] width 428 height 44
click at [413, 141] on input "a. Time and Material (T&M)" at bounding box center [413, 136] width 0 height 9
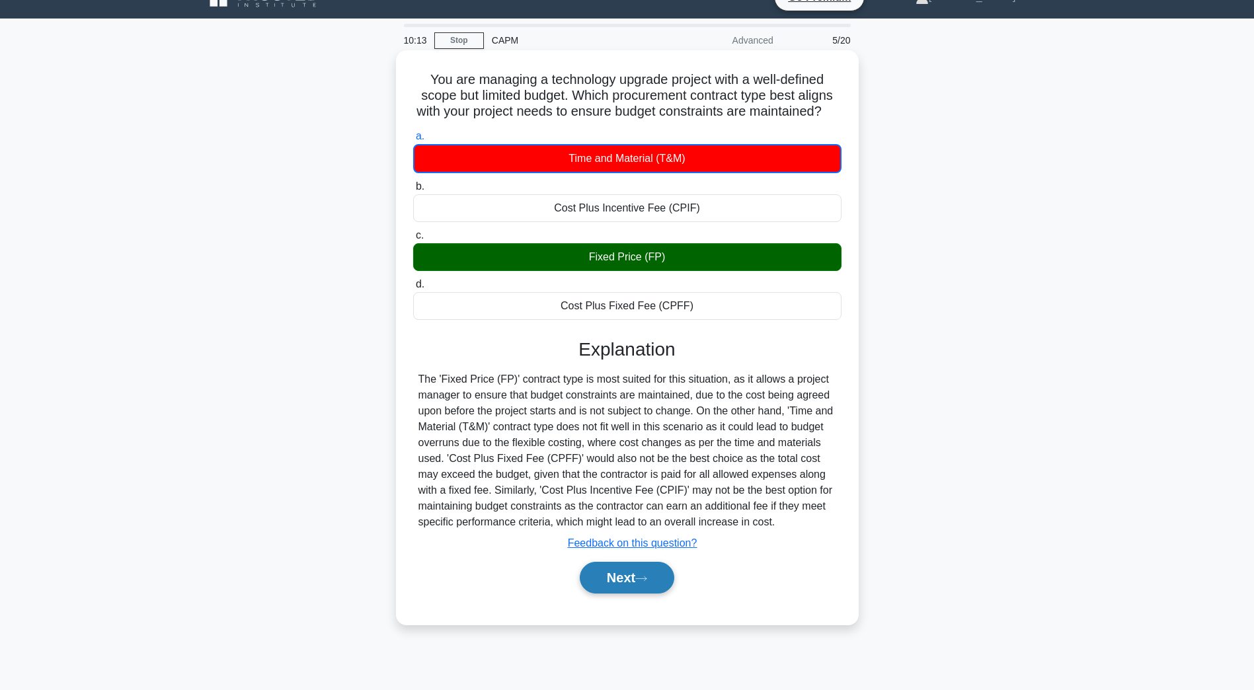
click at [631, 594] on button "Next" at bounding box center [627, 578] width 95 height 32
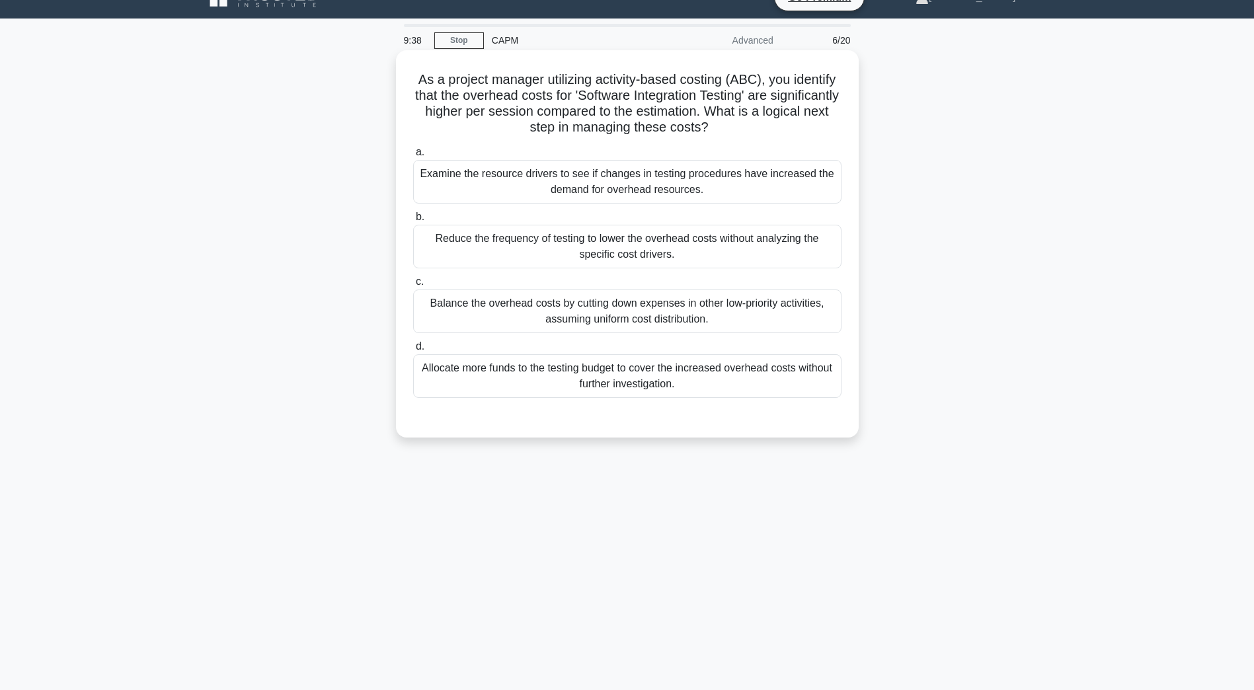
click at [478, 173] on div "Examine the resource drivers to see if changes in testing procedures have incre…" at bounding box center [627, 182] width 428 height 44
click at [413, 157] on input "a. Examine the resource drivers to see if changes in testing procedures have in…" at bounding box center [413, 152] width 0 height 9
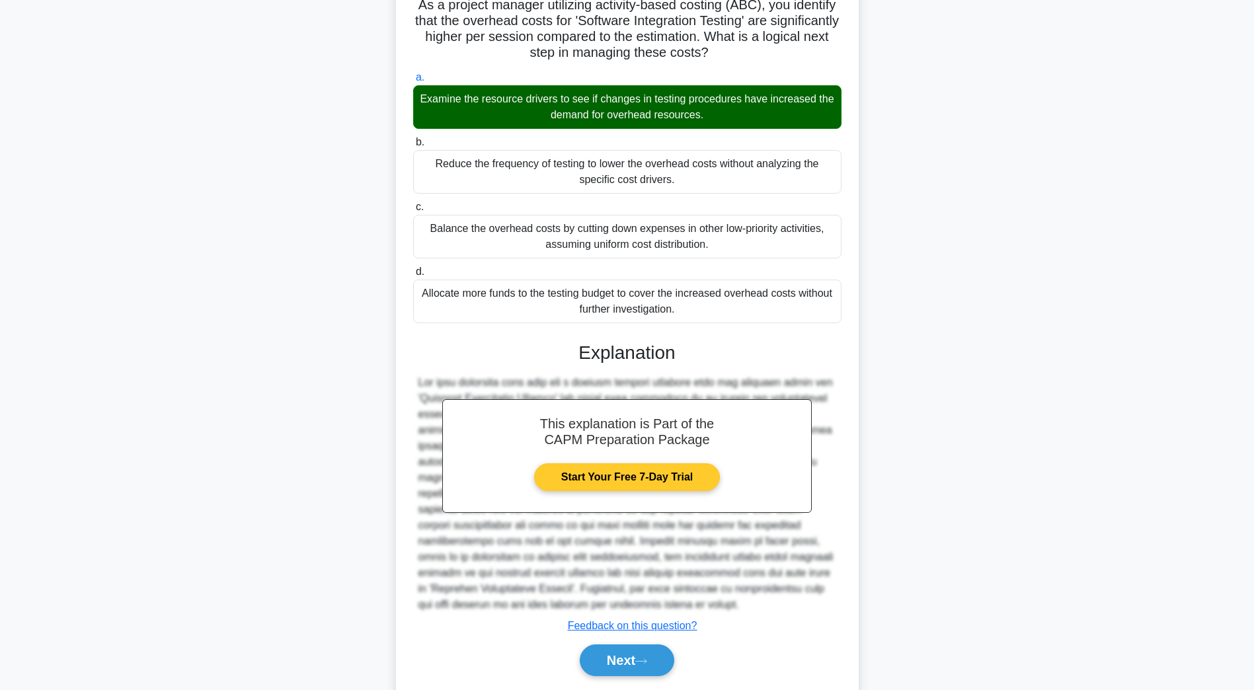
scroll to position [141, 0]
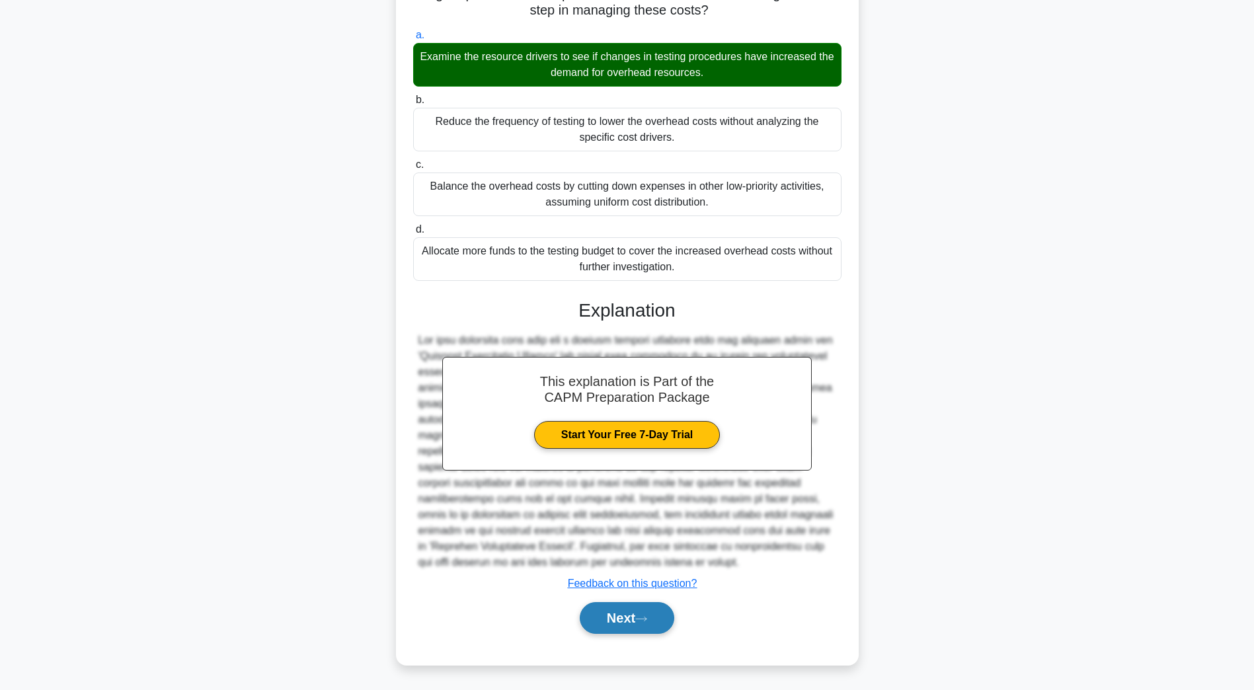
click at [613, 619] on button "Next" at bounding box center [627, 618] width 95 height 32
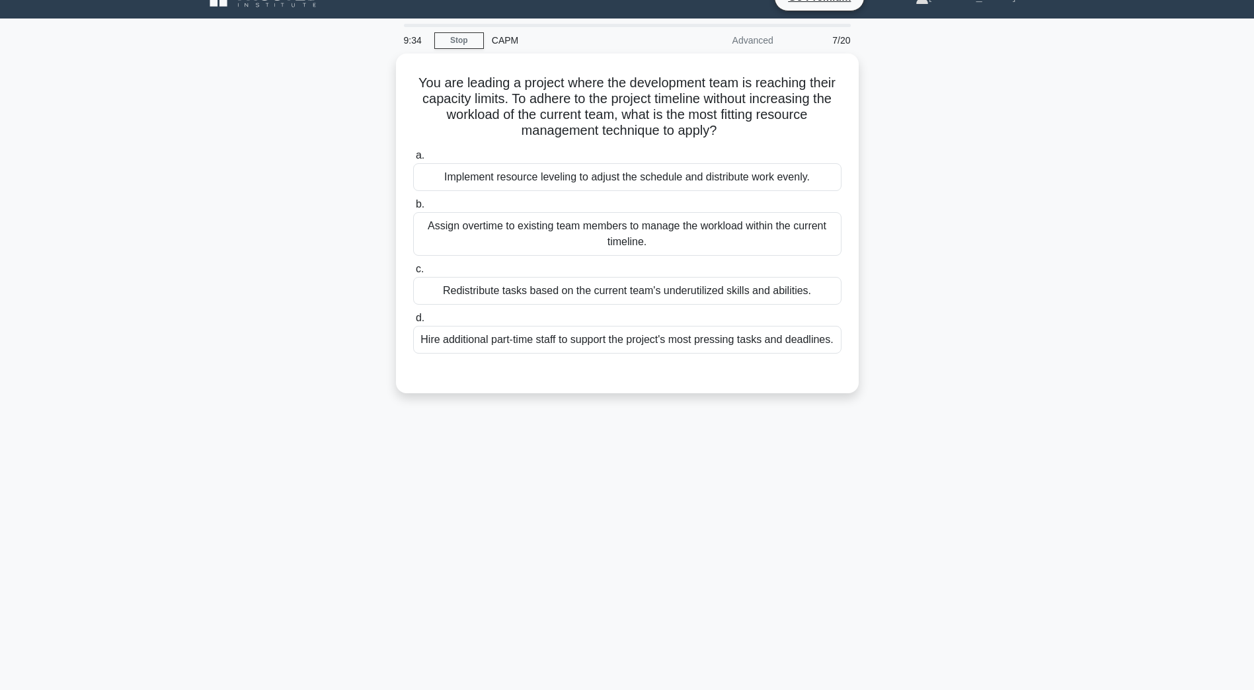
scroll to position [24, 0]
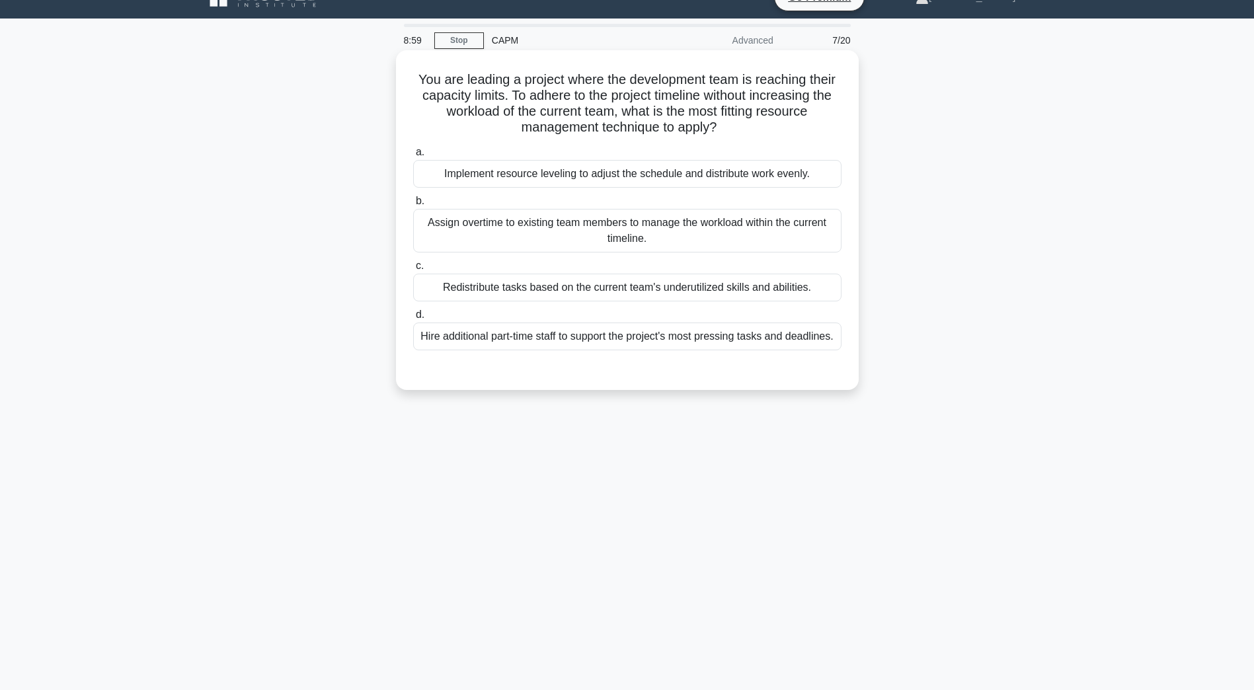
click at [637, 181] on div "Implement resource leveling to adjust the schedule and distribute work evenly." at bounding box center [627, 174] width 428 height 28
click at [413, 157] on input "a. Implement resource leveling to adjust the schedule and distribute work evenl…" at bounding box center [413, 152] width 0 height 9
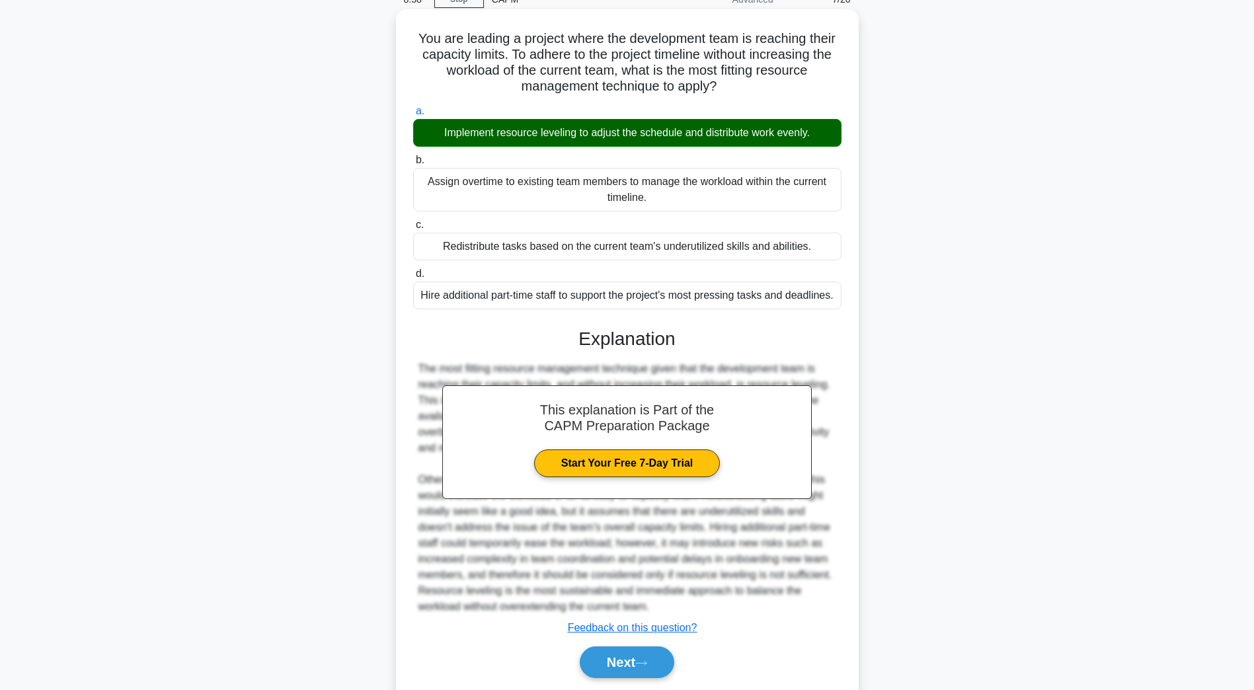
scroll to position [110, 0]
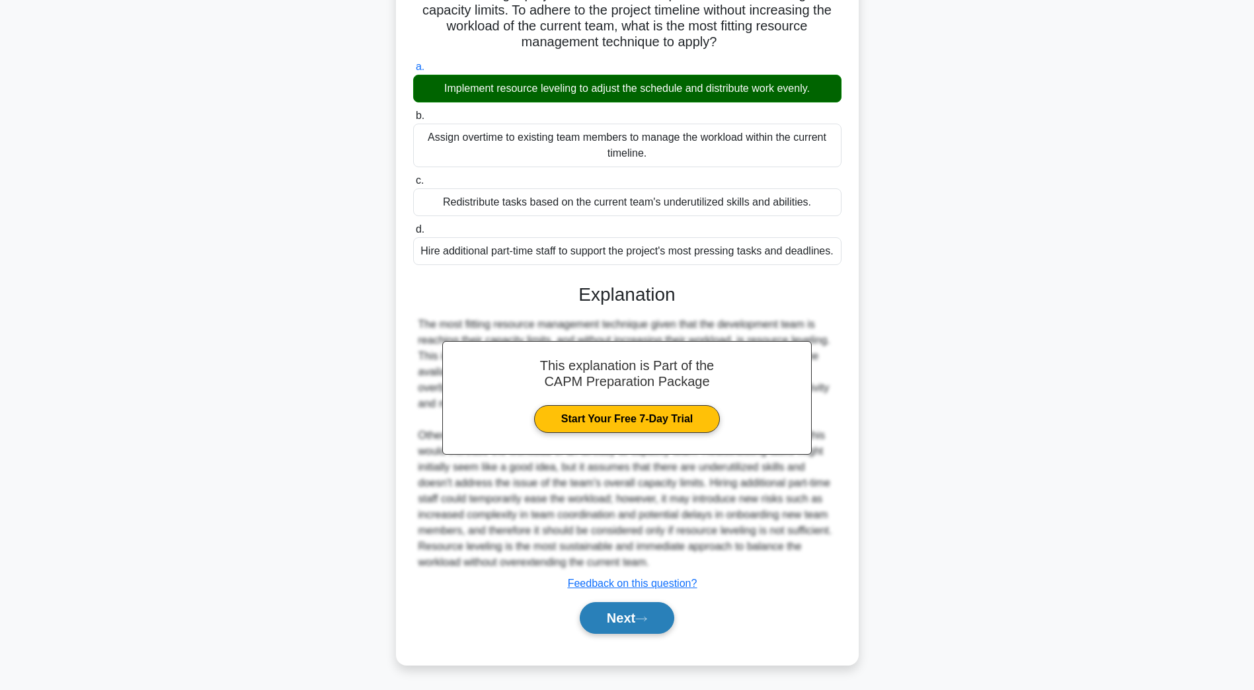
click at [601, 619] on button "Next" at bounding box center [627, 618] width 95 height 32
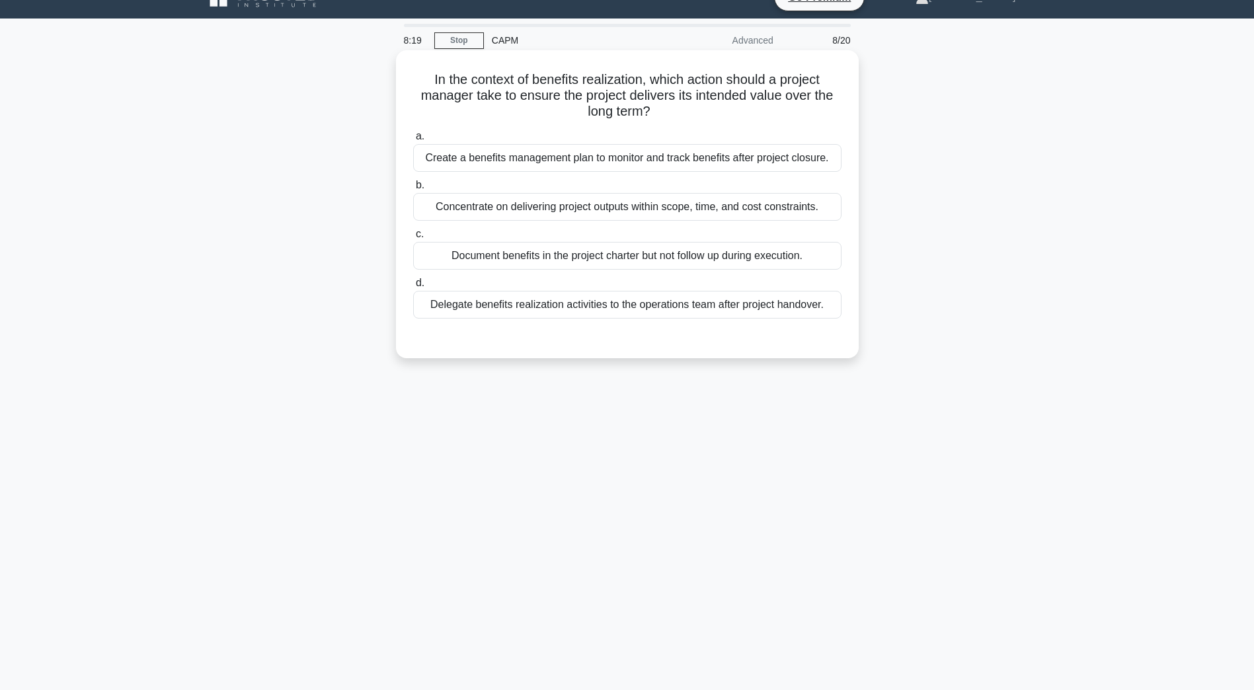
click at [584, 314] on div "Delegate benefits realization activities to the operations team after project h…" at bounding box center [627, 305] width 428 height 28
click at [413, 288] on input "d. Delegate benefits realization activities to the operations team after projec…" at bounding box center [413, 283] width 0 height 9
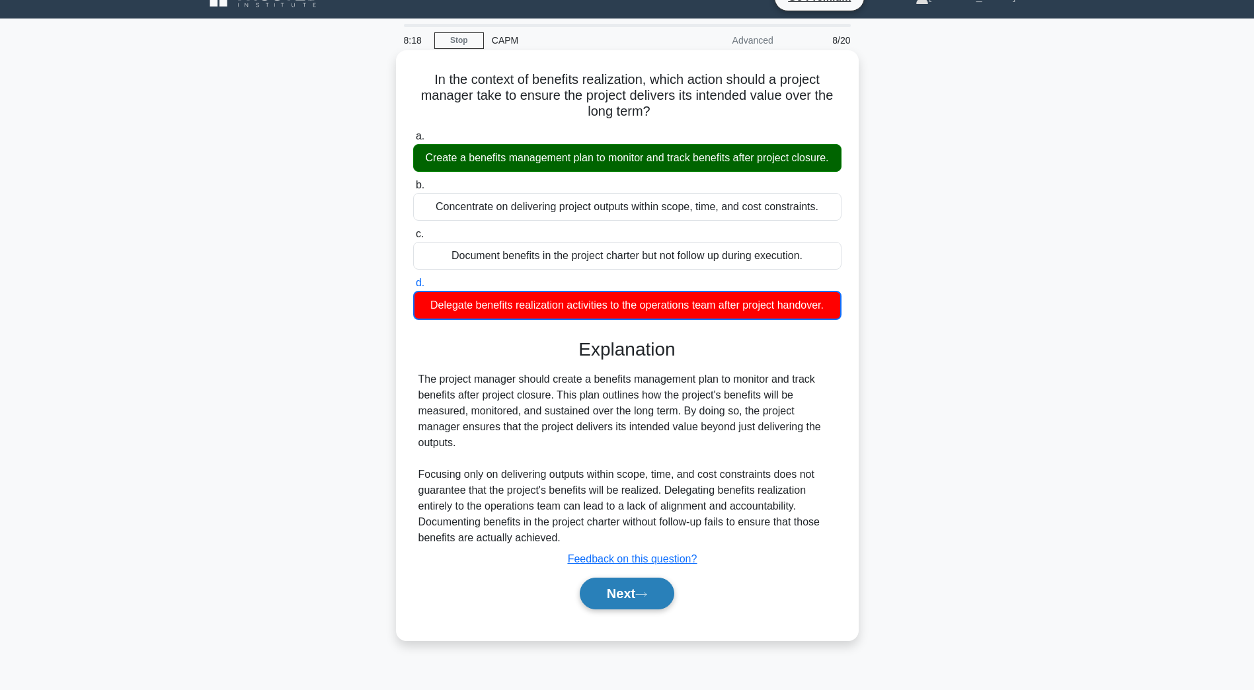
click at [611, 609] on button "Next" at bounding box center [627, 594] width 95 height 32
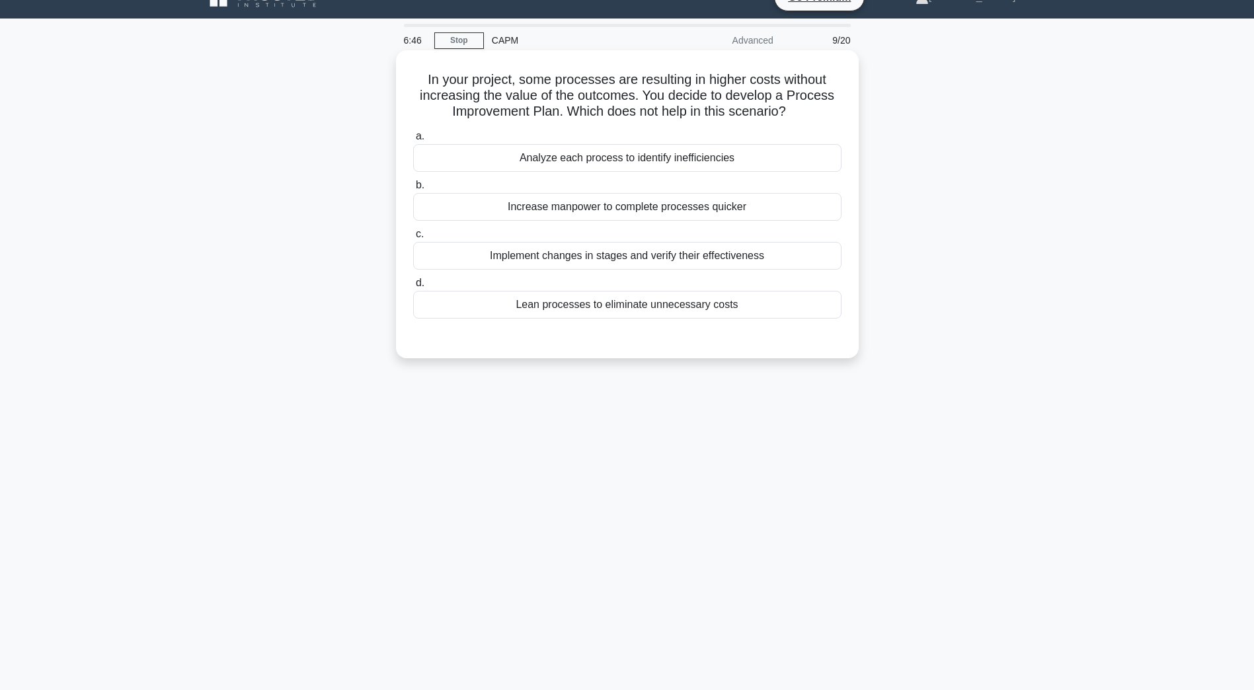
click at [596, 203] on div "Increase manpower to complete processes quicker" at bounding box center [627, 207] width 428 height 28
click at [413, 190] on input "b. Increase manpower to complete processes quicker" at bounding box center [413, 185] width 0 height 9
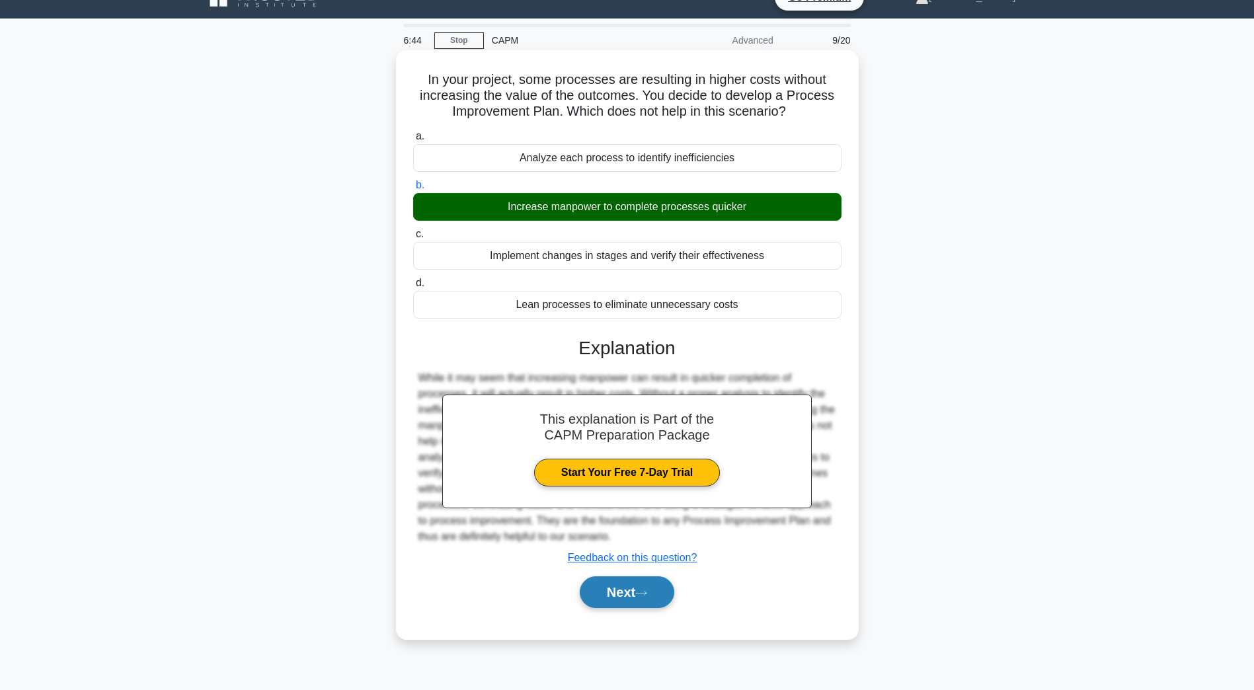
drag, startPoint x: 618, startPoint y: 596, endPoint x: 609, endPoint y: 593, distance: 9.2
click at [619, 596] on button "Next" at bounding box center [627, 592] width 95 height 32
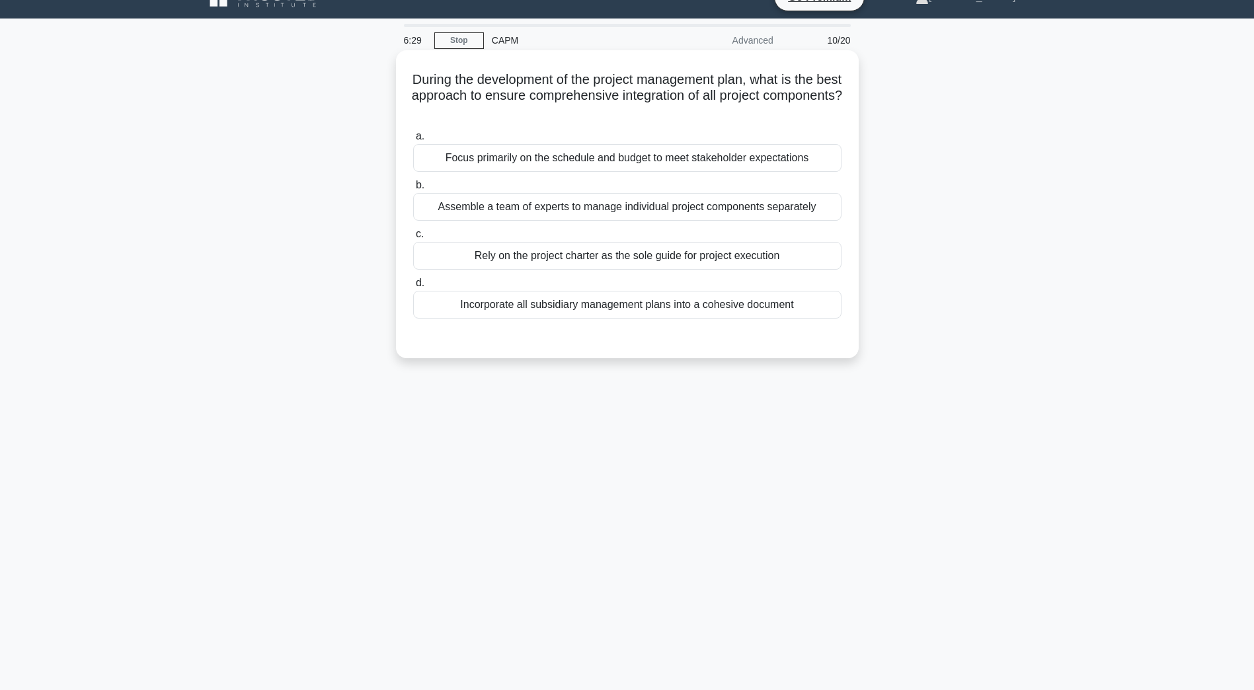
click at [589, 306] on div "Incorporate all subsidiary management plans into a cohesive document" at bounding box center [627, 305] width 428 height 28
click at [413, 288] on input "d. Incorporate all subsidiary management plans into a cohesive document" at bounding box center [413, 283] width 0 height 9
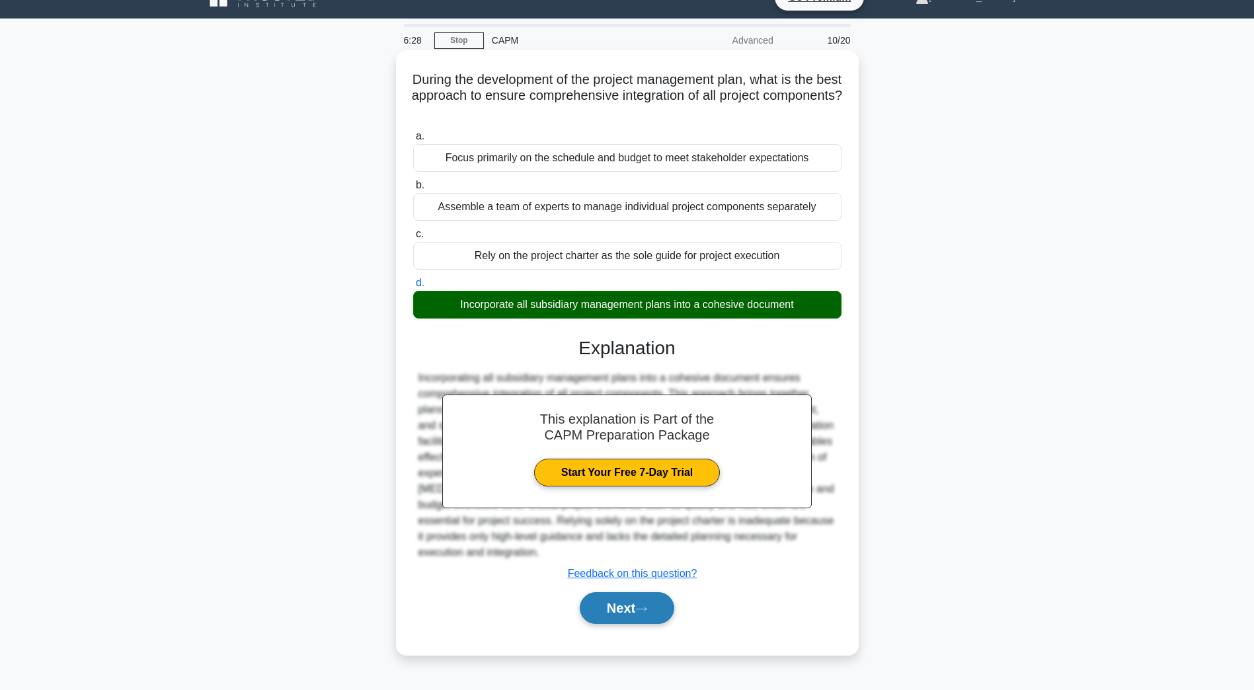
click at [632, 612] on button "Next" at bounding box center [627, 608] width 95 height 32
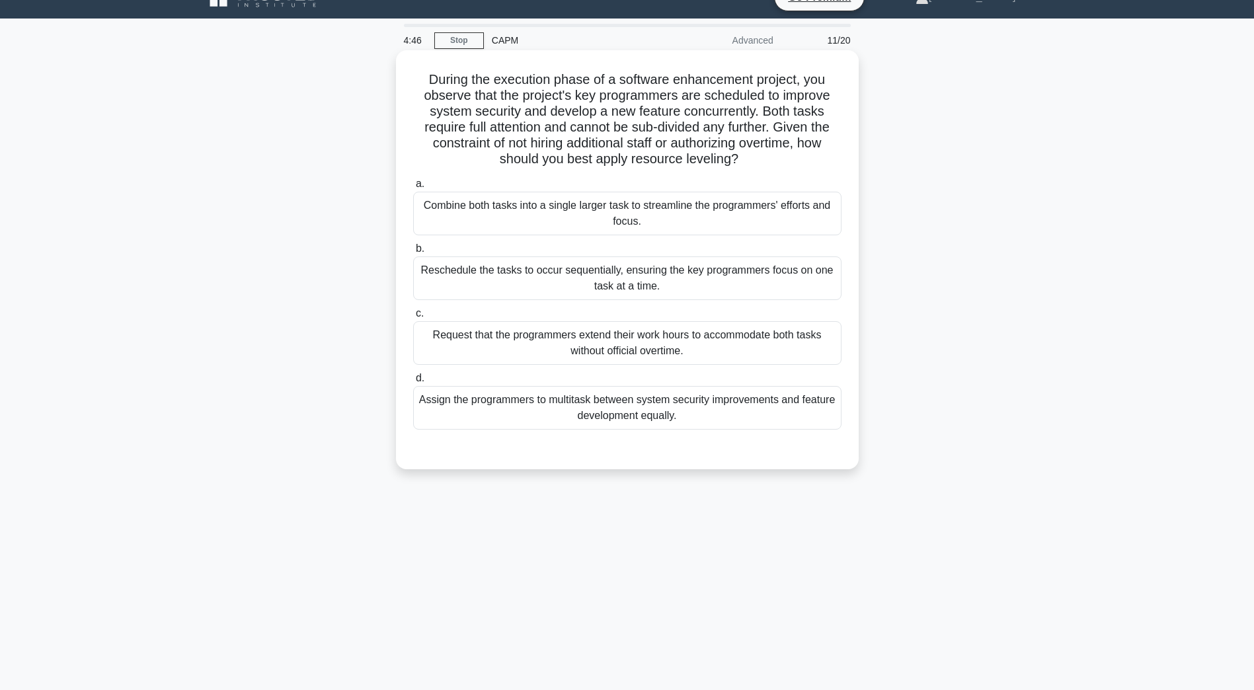
click at [566, 290] on div "Reschedule the tasks to occur sequentially, ensuring the key programmers focus …" at bounding box center [627, 278] width 428 height 44
click at [413, 253] on input "b. Reschedule the tasks to occur sequentially, ensuring the key programmers foc…" at bounding box center [413, 249] width 0 height 9
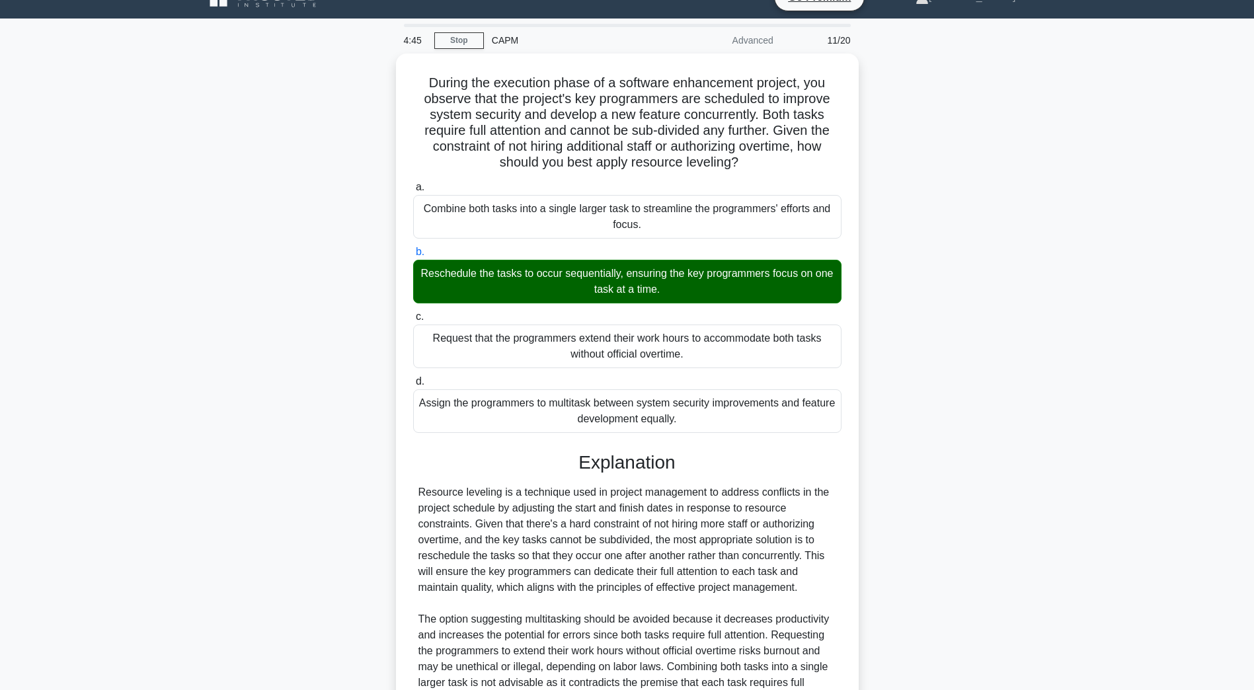
scroll to position [189, 0]
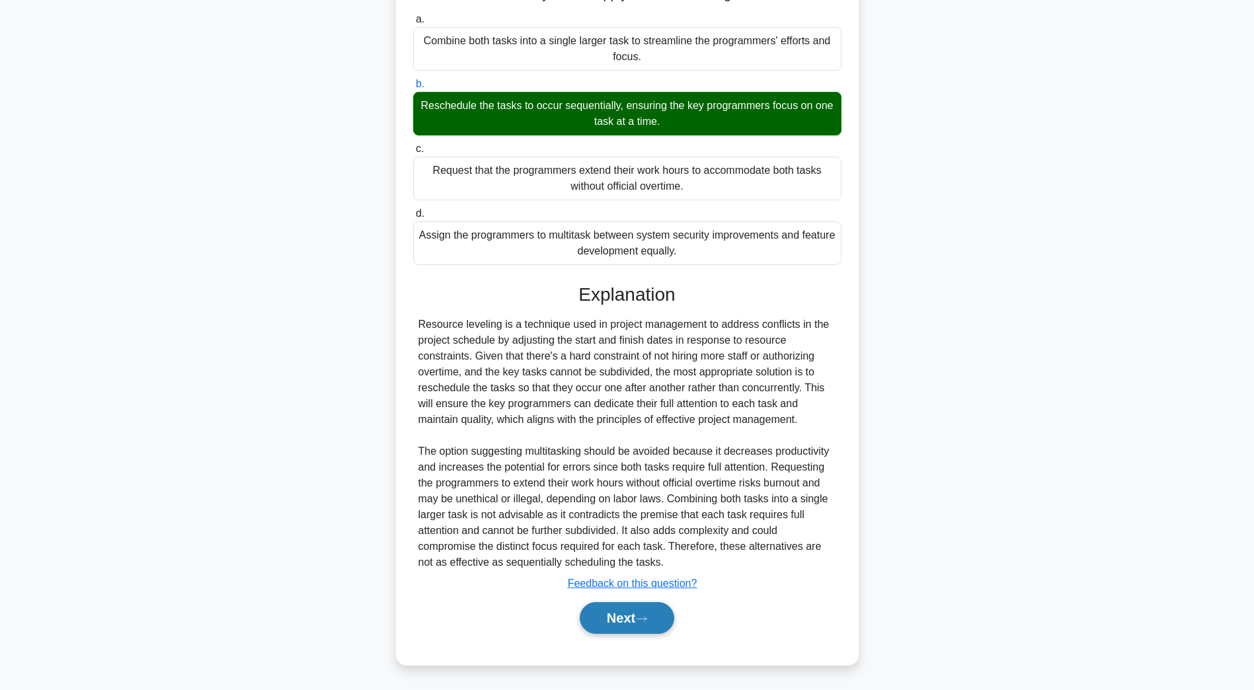
click at [612, 618] on button "Next" at bounding box center [627, 618] width 95 height 32
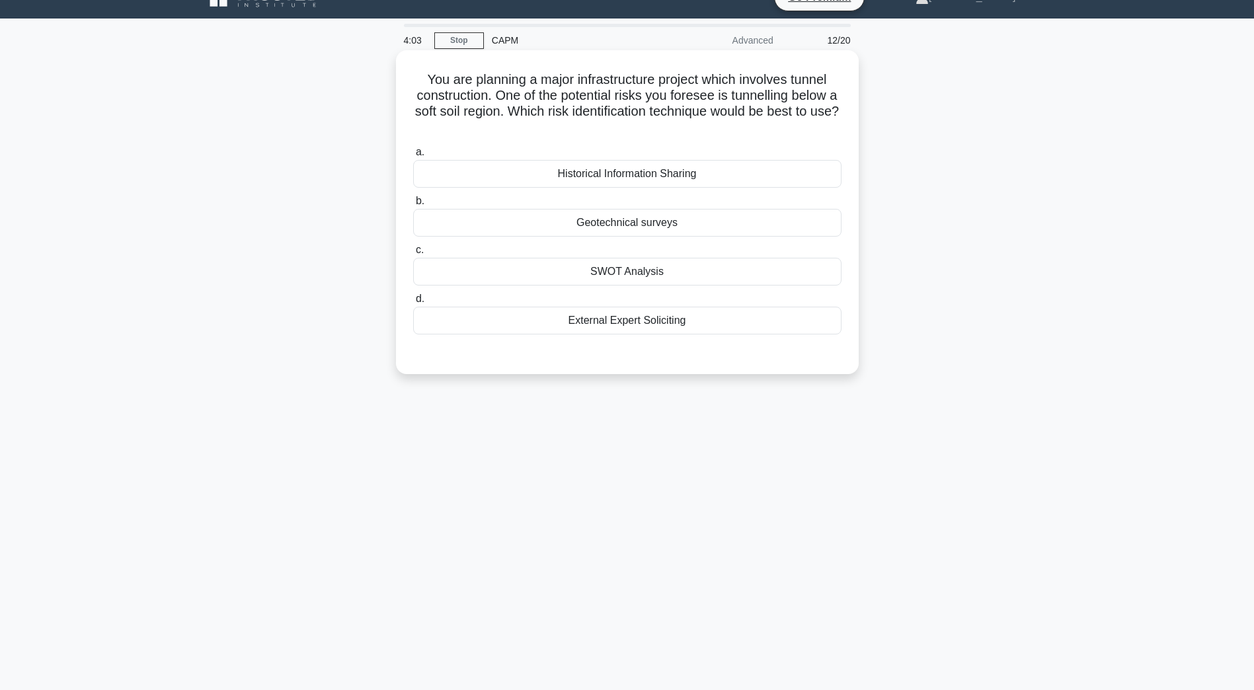
click at [522, 319] on div "External Expert Soliciting" at bounding box center [627, 321] width 428 height 28
click at [413, 303] on input "d. External Expert Soliciting" at bounding box center [413, 299] width 0 height 9
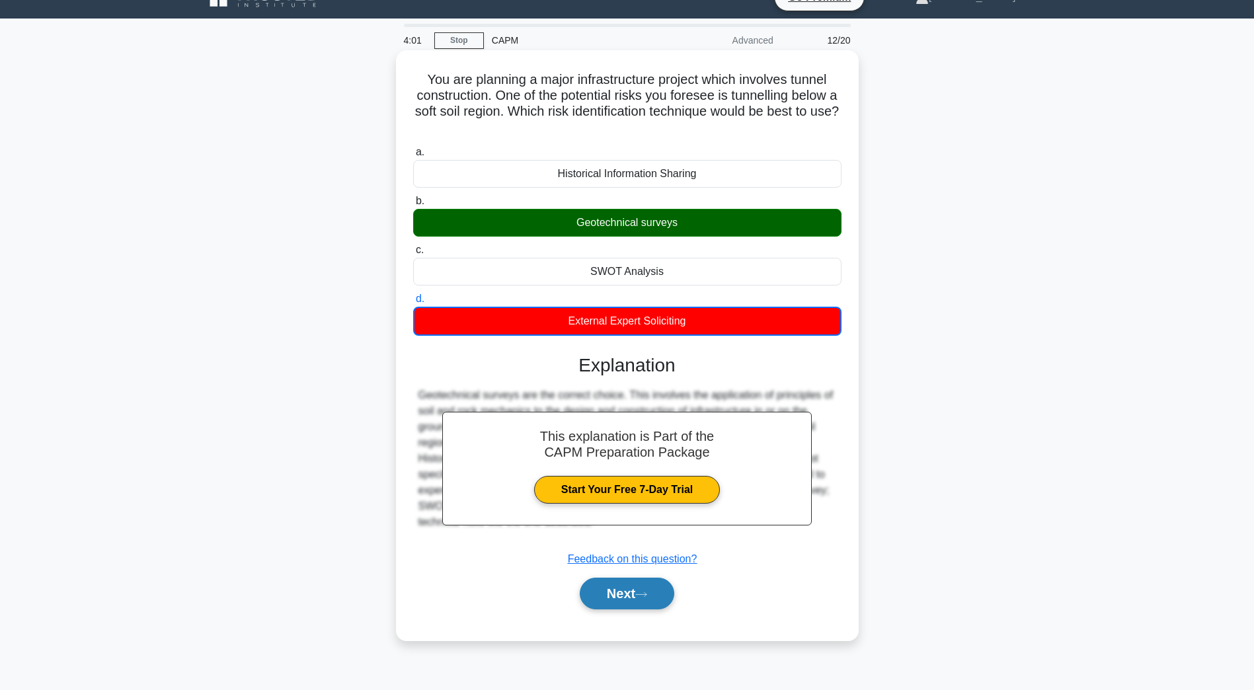
click at [619, 596] on button "Next" at bounding box center [627, 594] width 95 height 32
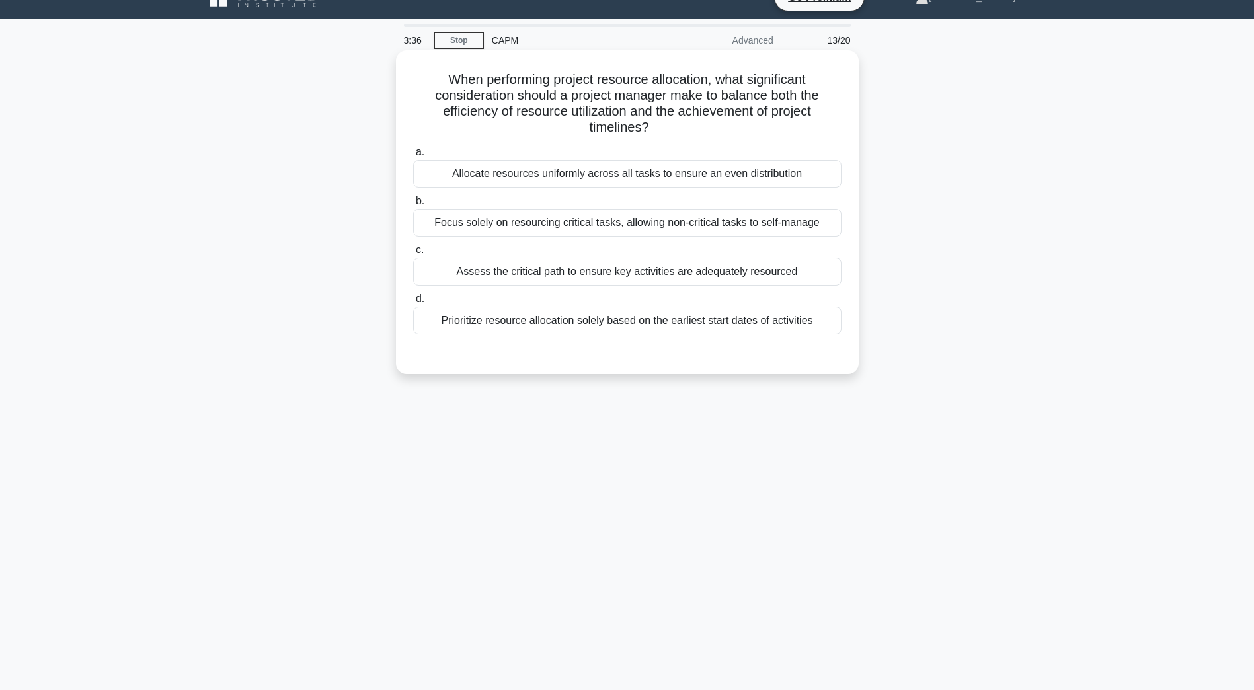
click at [625, 277] on div "Assess the critical path to ensure key activities are adequately resourced" at bounding box center [627, 272] width 428 height 28
click at [413, 254] on input "c. Assess the critical path to ensure key activities are adequately resourced" at bounding box center [413, 250] width 0 height 9
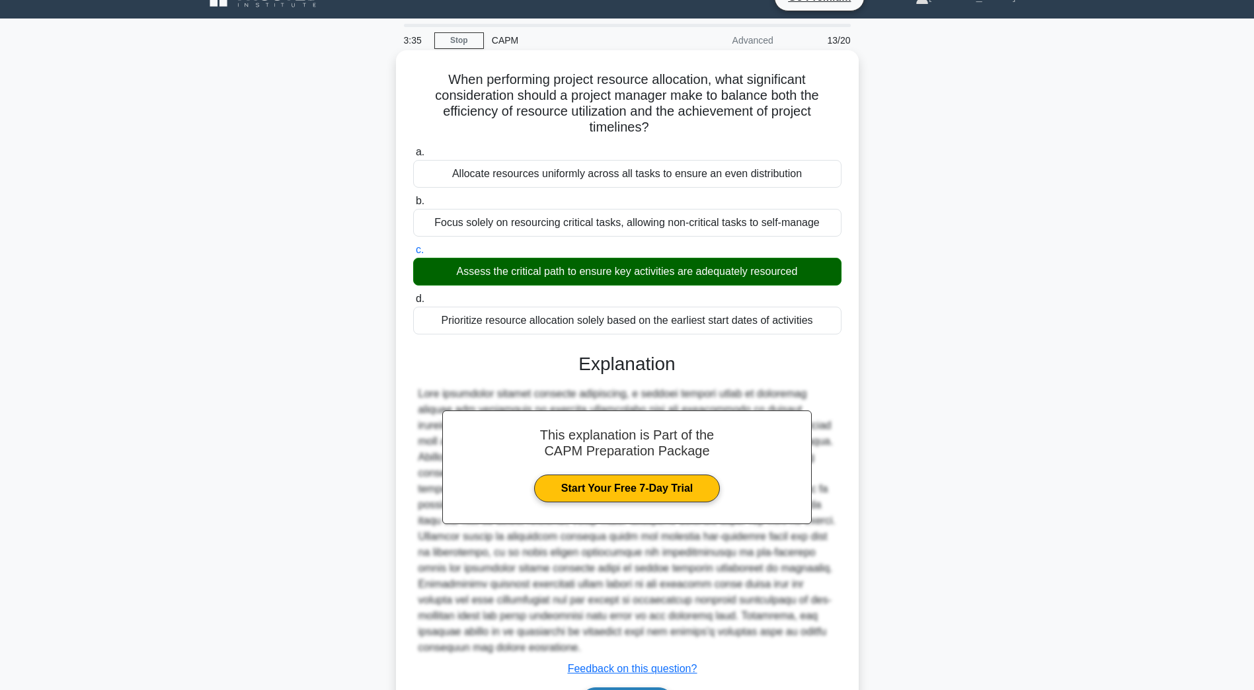
click at [603, 687] on button "Next" at bounding box center [627, 703] width 95 height 32
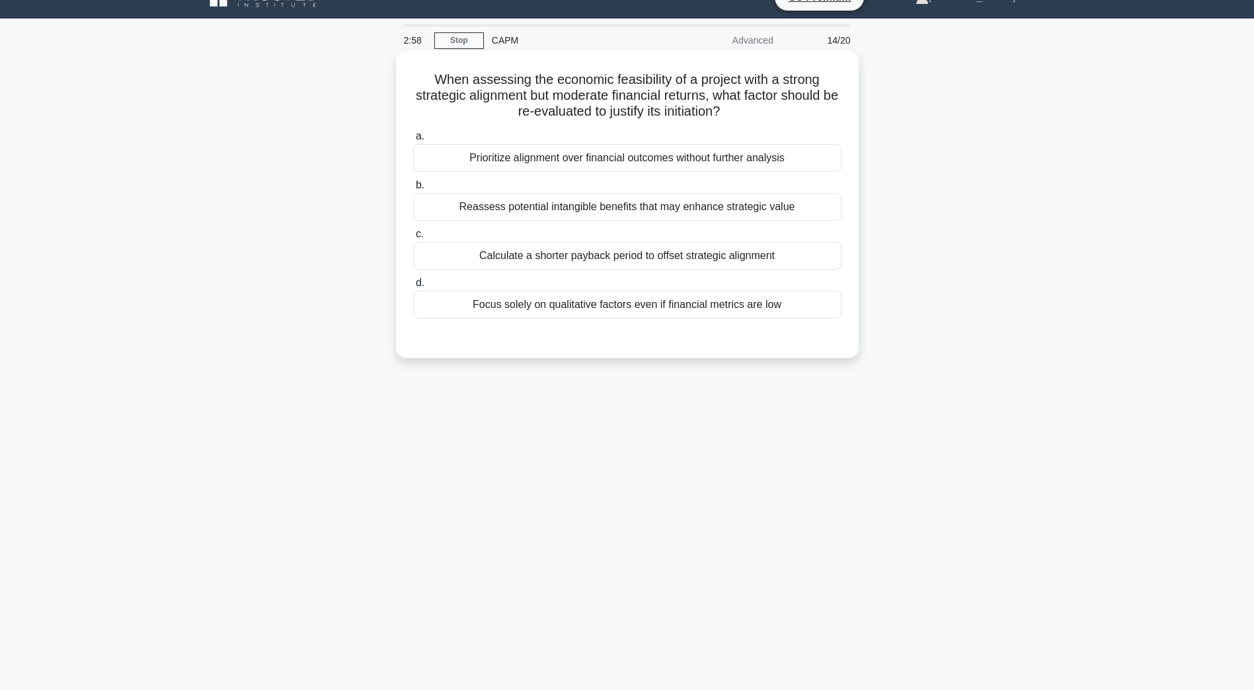
click at [566, 317] on div "Focus solely on qualitative factors even if financial metrics are low" at bounding box center [627, 305] width 428 height 28
click at [413, 288] on input "d. Focus solely on qualitative factors even if financial metrics are low" at bounding box center [413, 283] width 0 height 9
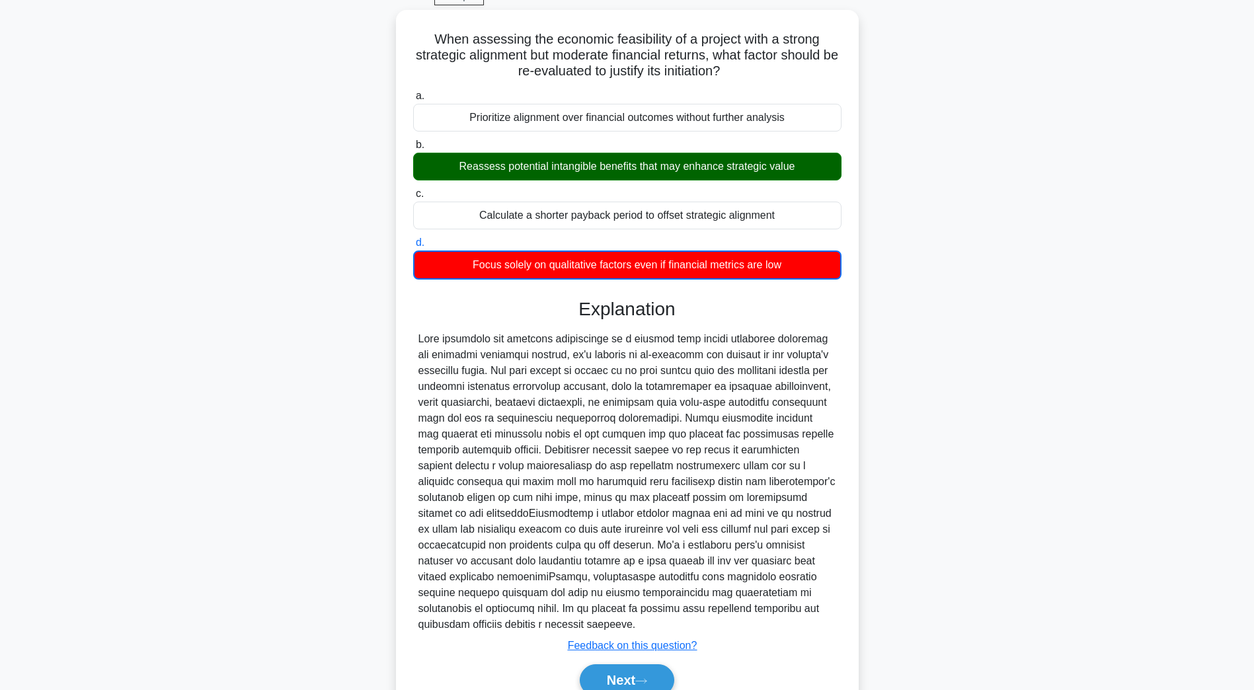
scroll to position [111, 0]
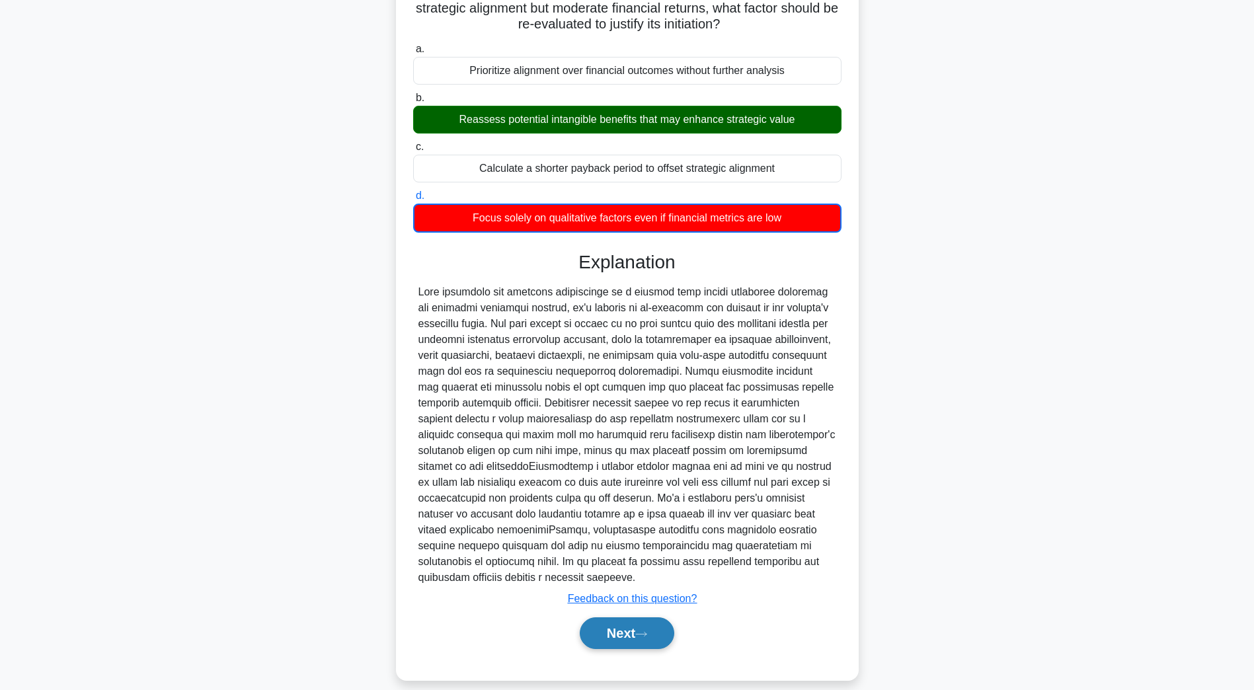
click at [639, 623] on button "Next" at bounding box center [627, 633] width 95 height 32
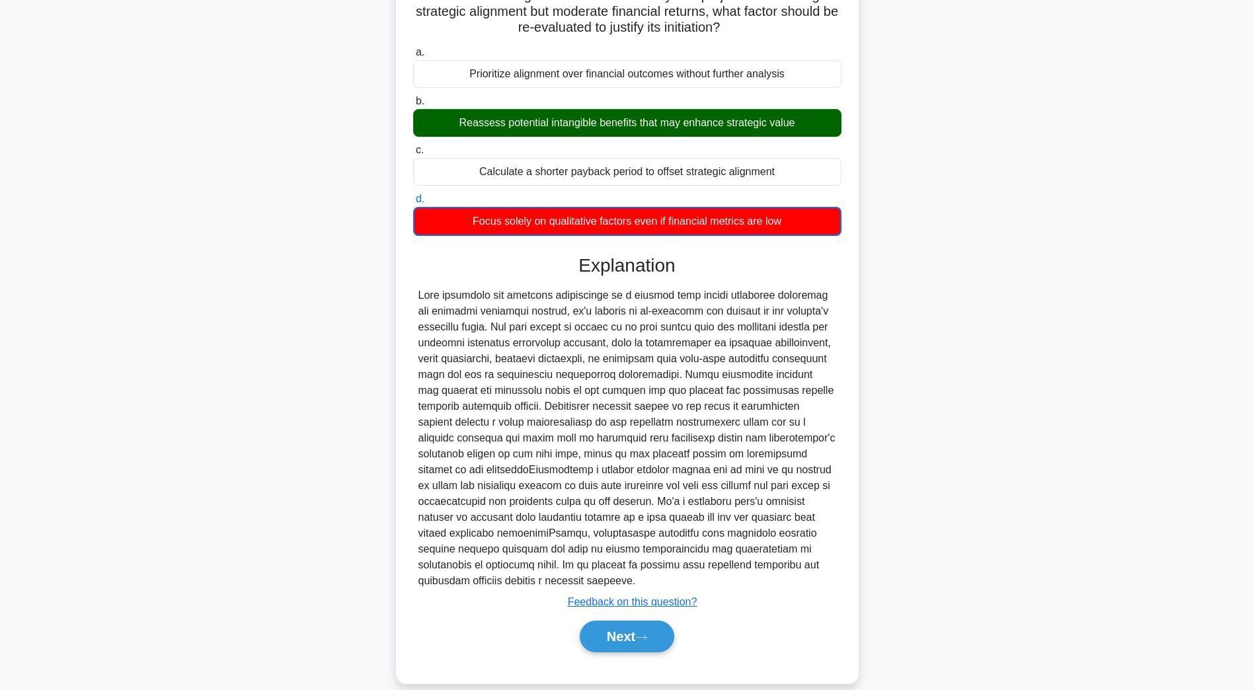
scroll to position [24, 0]
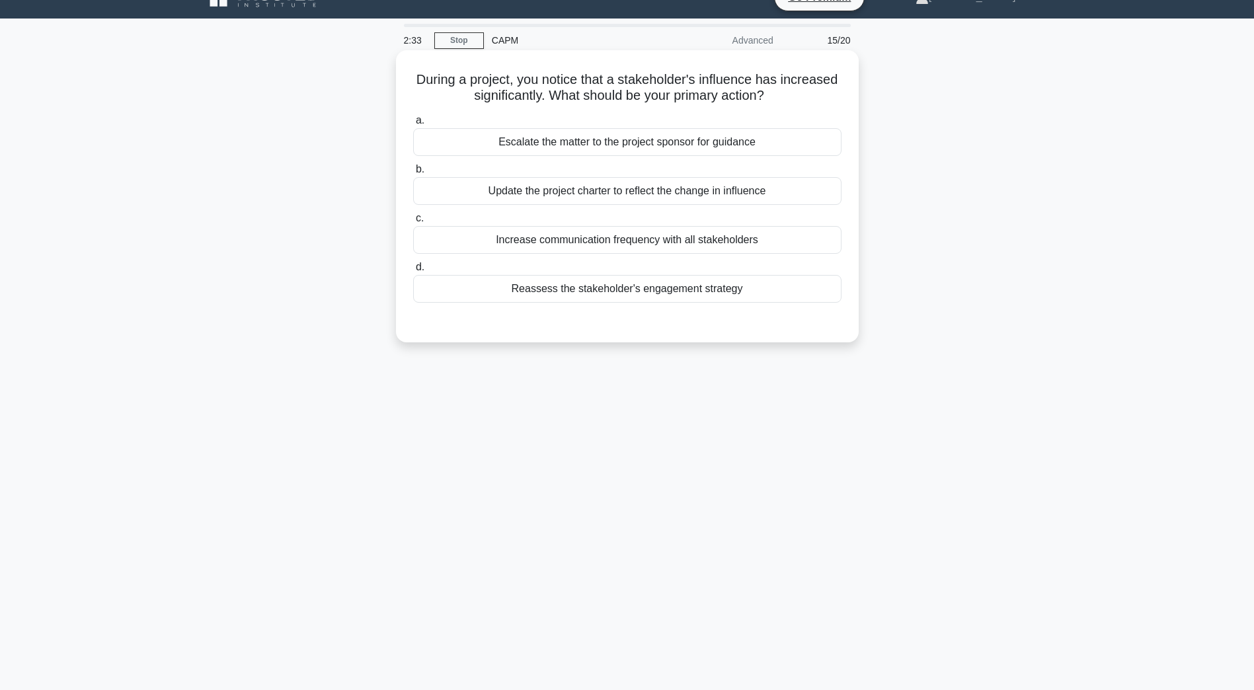
click at [579, 301] on div "Reassess the stakeholder's engagement strategy" at bounding box center [627, 289] width 428 height 28
click at [413, 272] on input "d. Reassess the stakeholder's engagement strategy" at bounding box center [413, 267] width 0 height 9
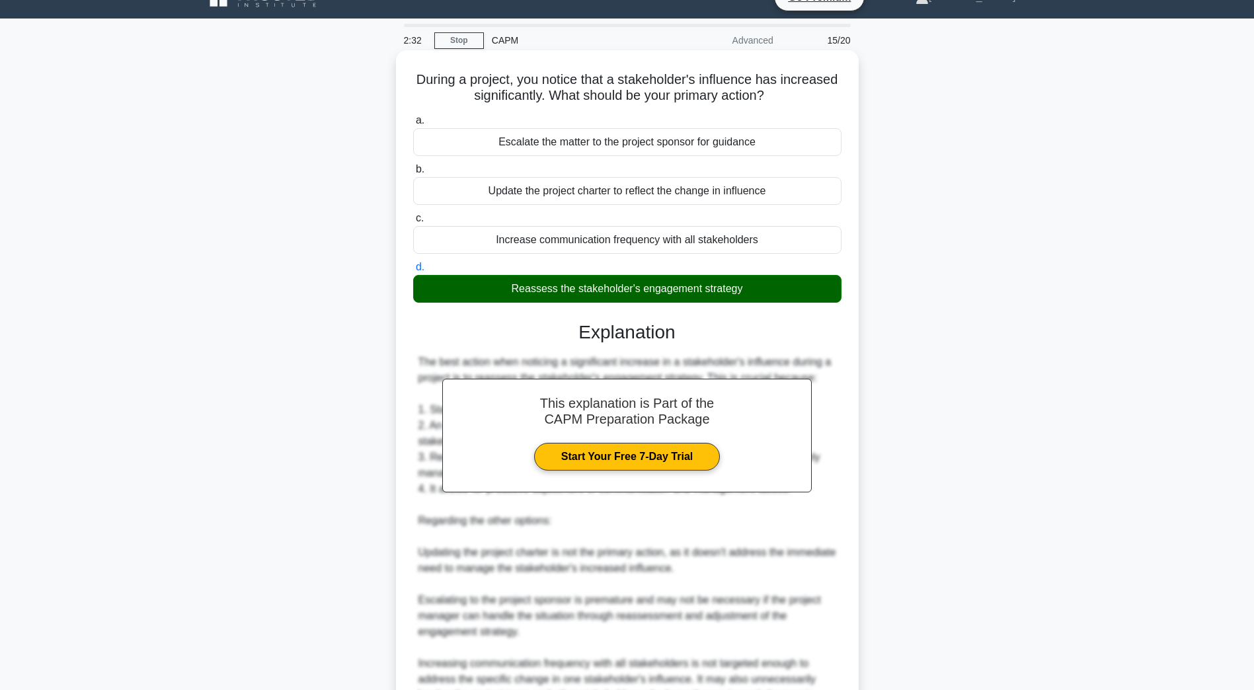
scroll to position [157, 0]
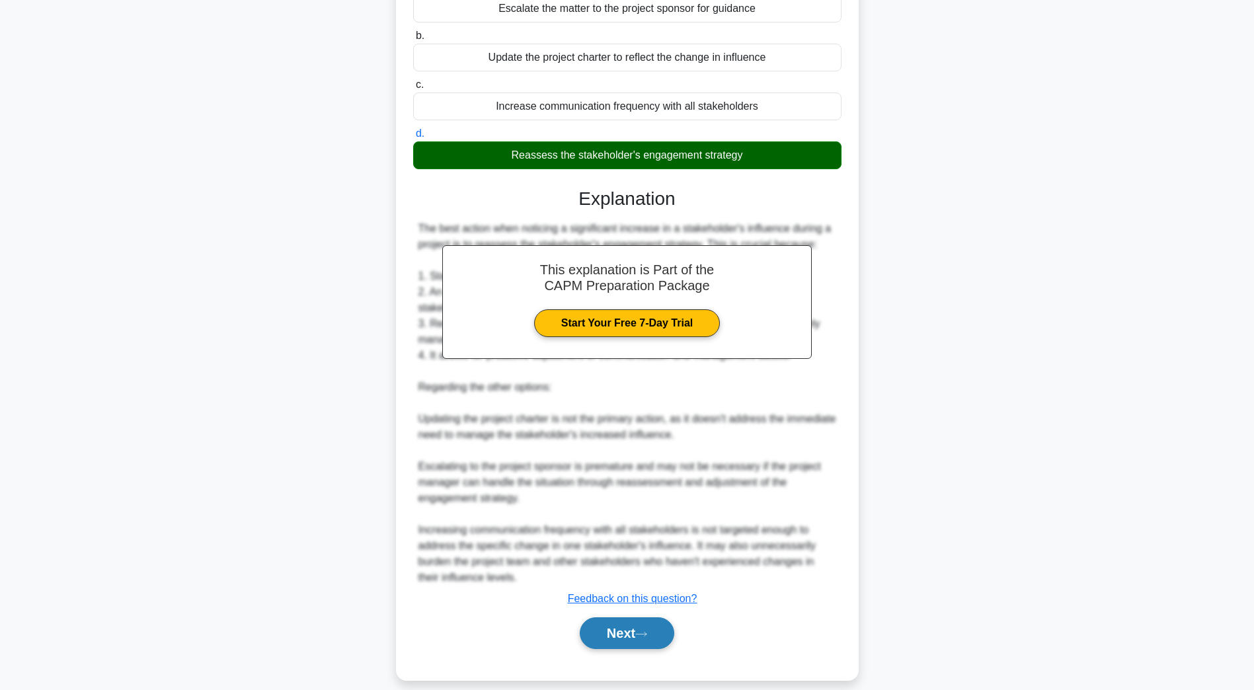
click at [620, 631] on button "Next" at bounding box center [627, 633] width 95 height 32
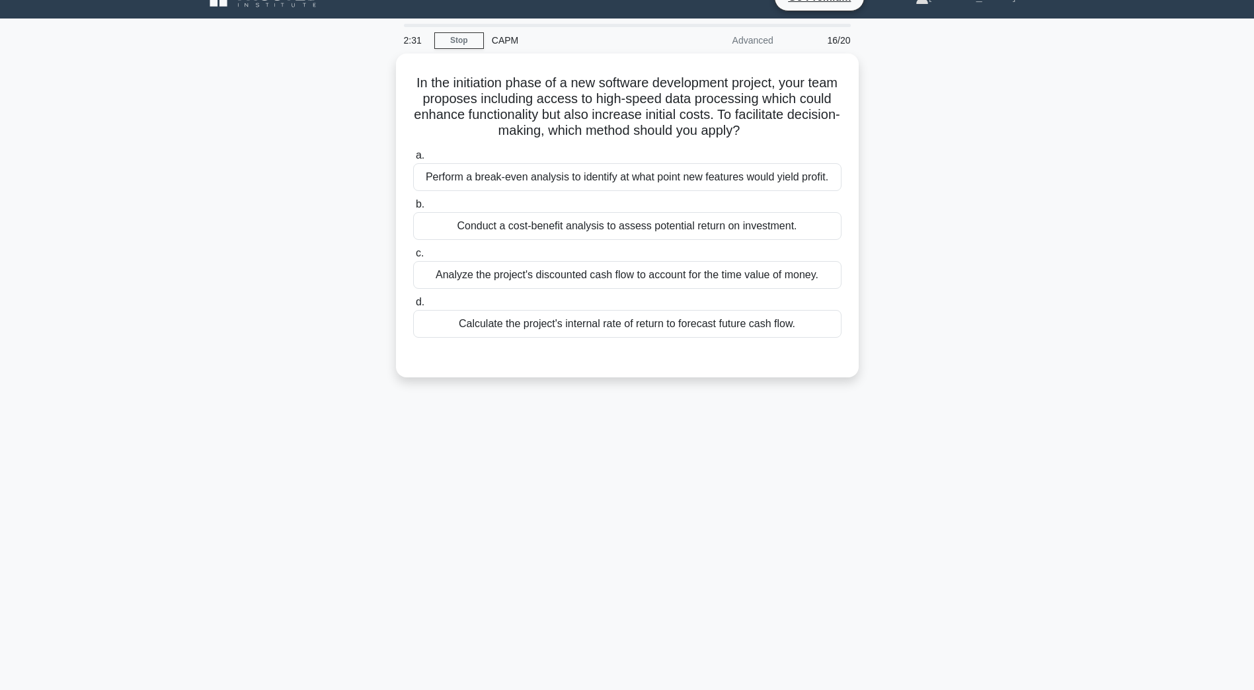
scroll to position [24, 0]
click at [525, 223] on div "Conduct a cost-benefit analysis to assess potential return on investment." at bounding box center [627, 223] width 428 height 28
click at [413, 206] on input "b. Conduct a cost-benefit analysis to assess potential return on investment." at bounding box center [413, 201] width 0 height 9
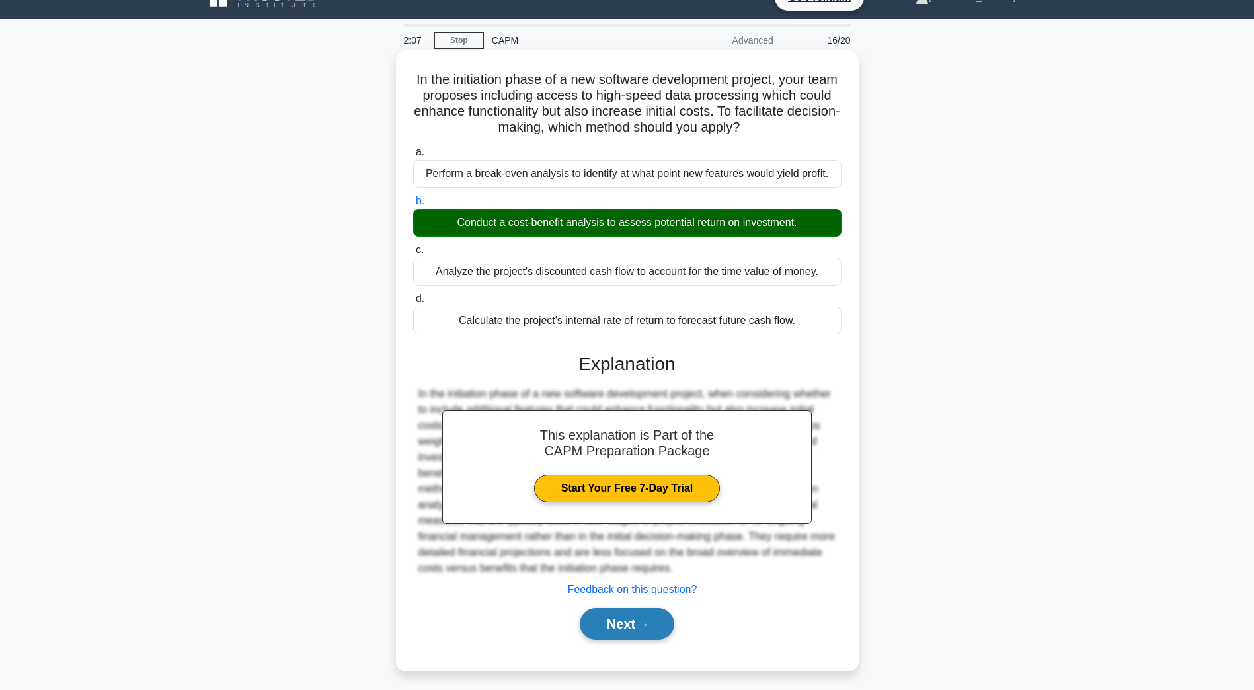
click at [600, 626] on button "Next" at bounding box center [627, 624] width 95 height 32
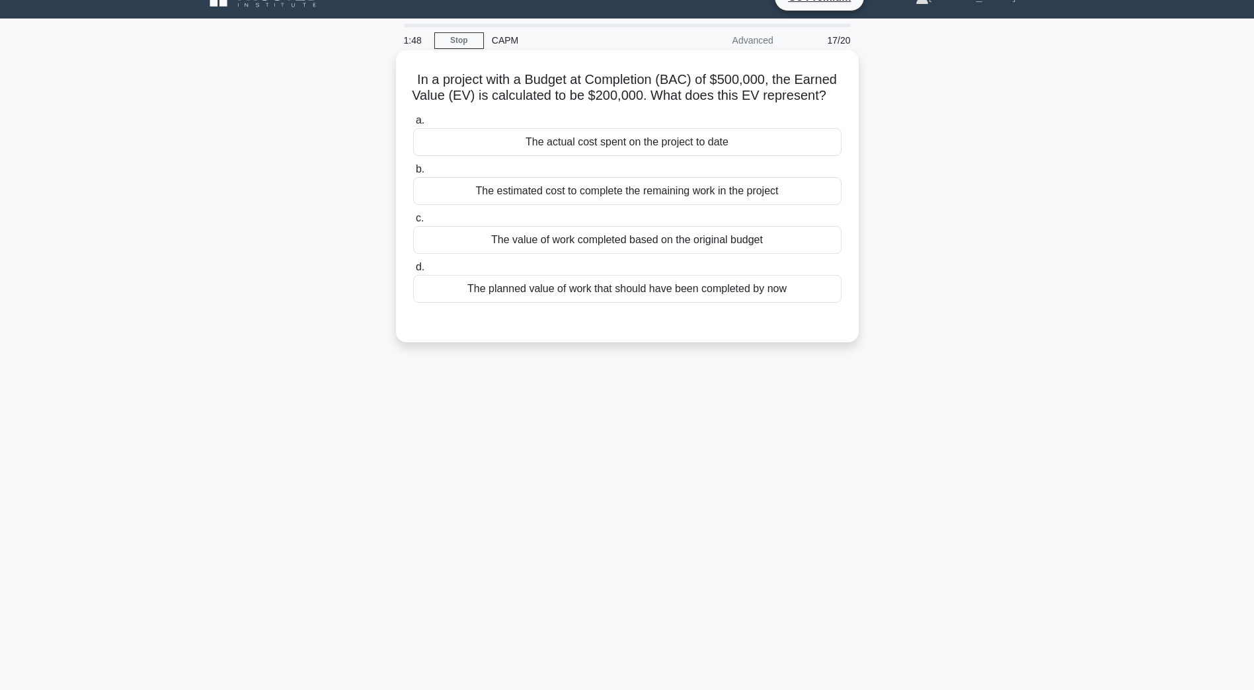
click at [547, 254] on div "The value of work completed based on the original budget" at bounding box center [627, 240] width 428 height 28
click at [413, 223] on input "c. The value of work completed based on the original budget" at bounding box center [413, 218] width 0 height 9
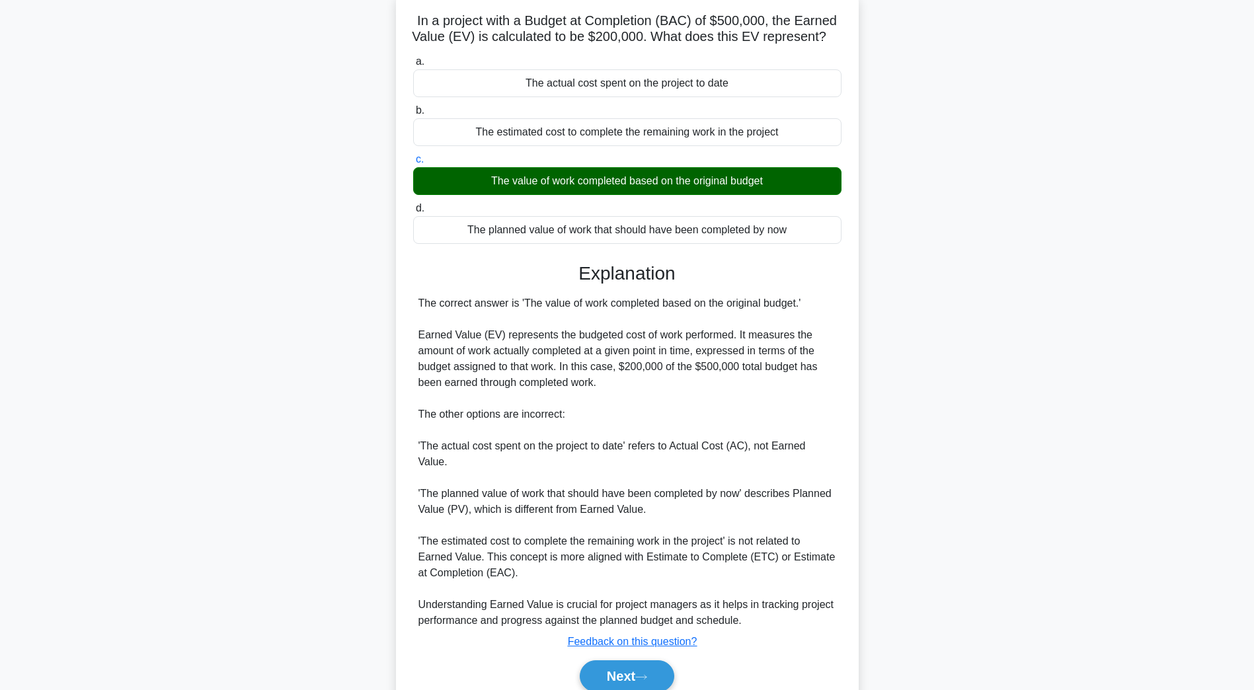
scroll to position [141, 0]
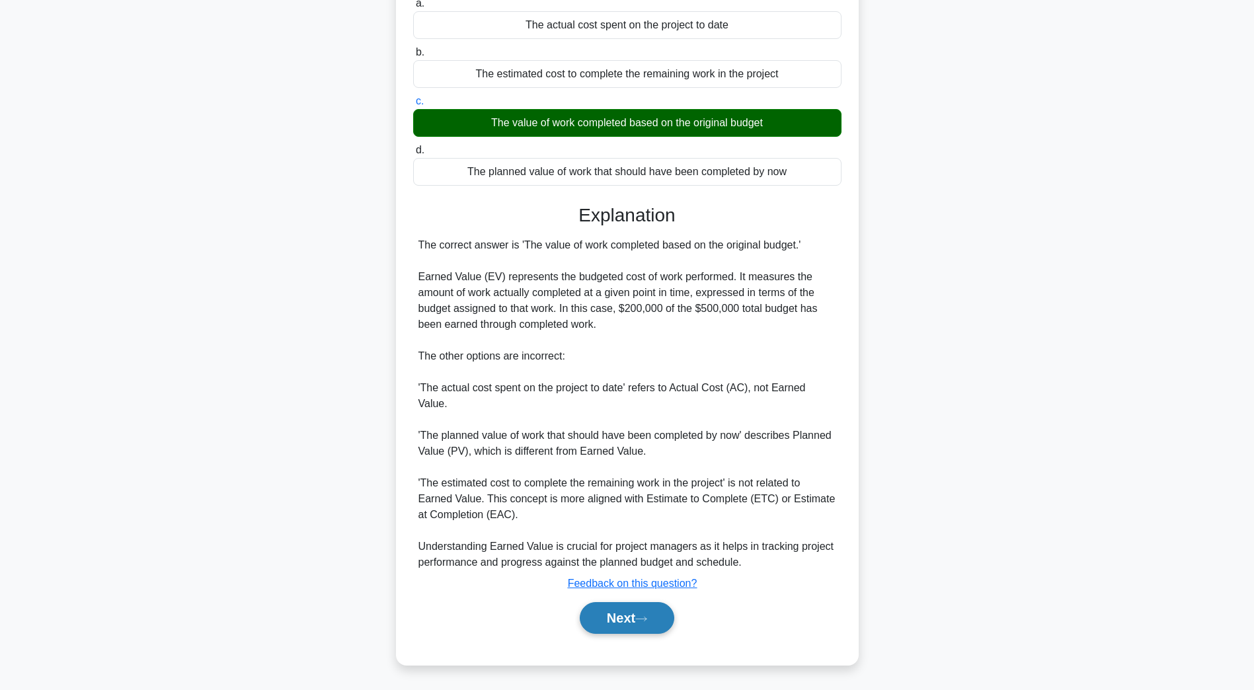
click at [583, 623] on button "Next" at bounding box center [627, 618] width 95 height 32
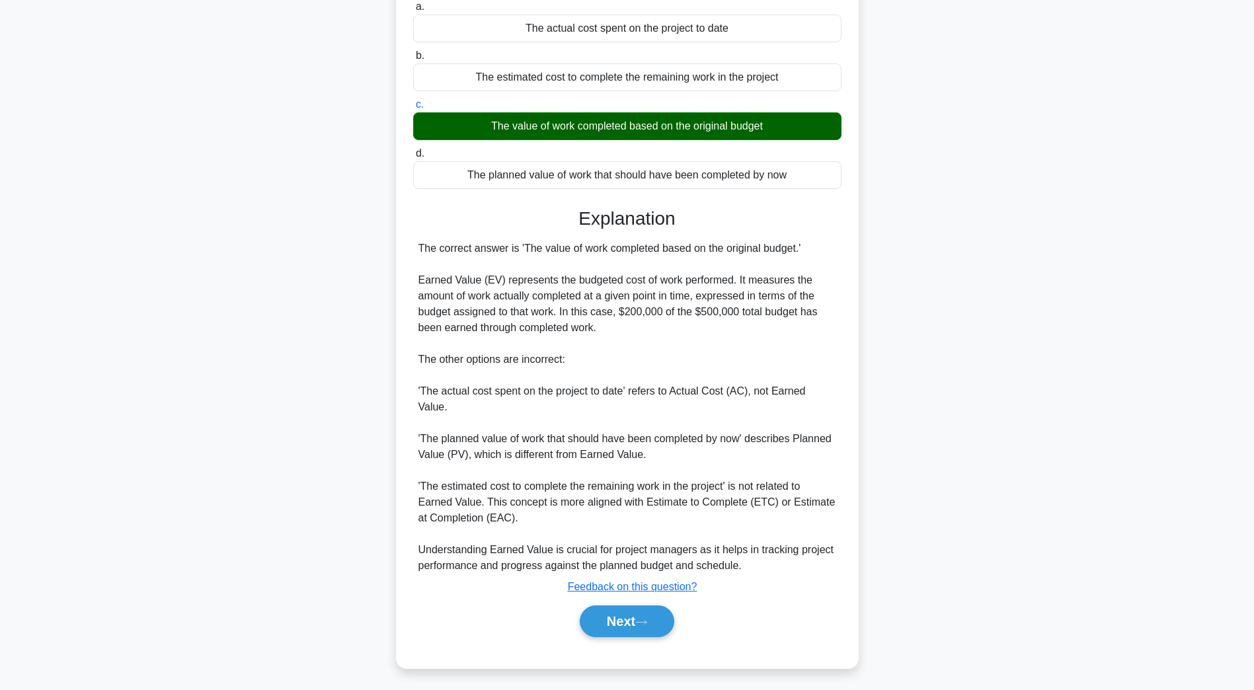
scroll to position [24, 0]
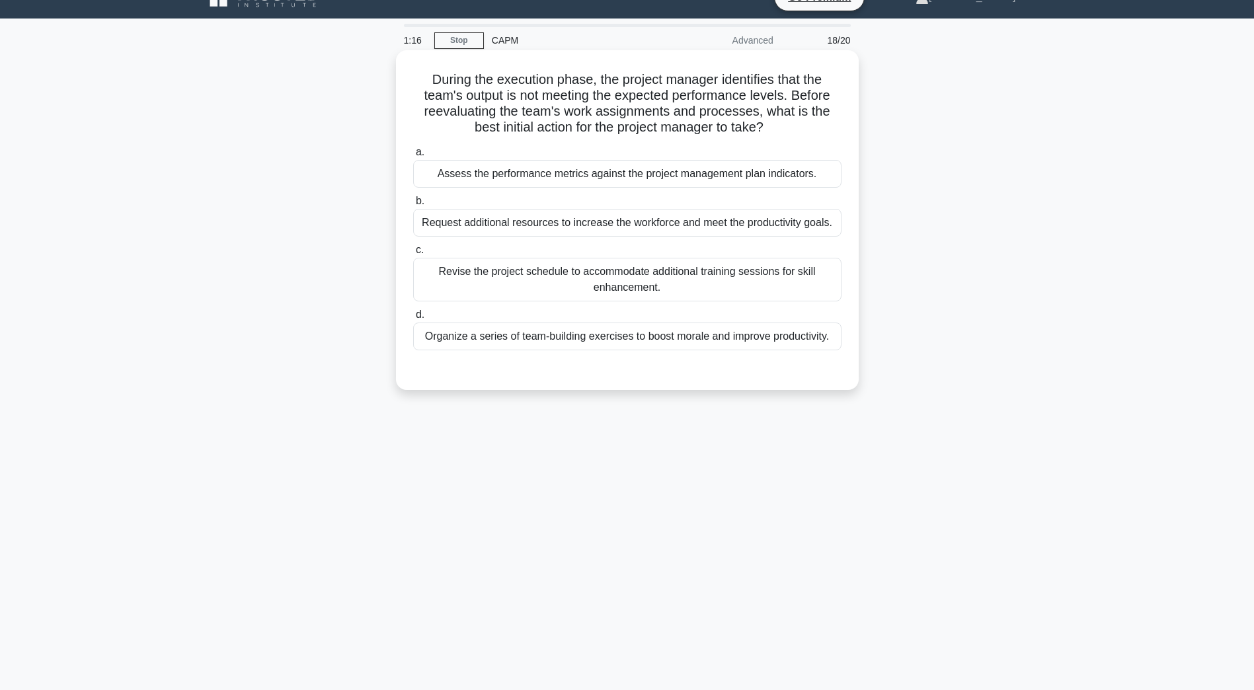
click at [480, 223] on div "Request additional resources to increase the workforce and meet the productivit…" at bounding box center [627, 223] width 428 height 28
click at [413, 206] on input "b. Request additional resources to increase the workforce and meet the producti…" at bounding box center [413, 201] width 0 height 9
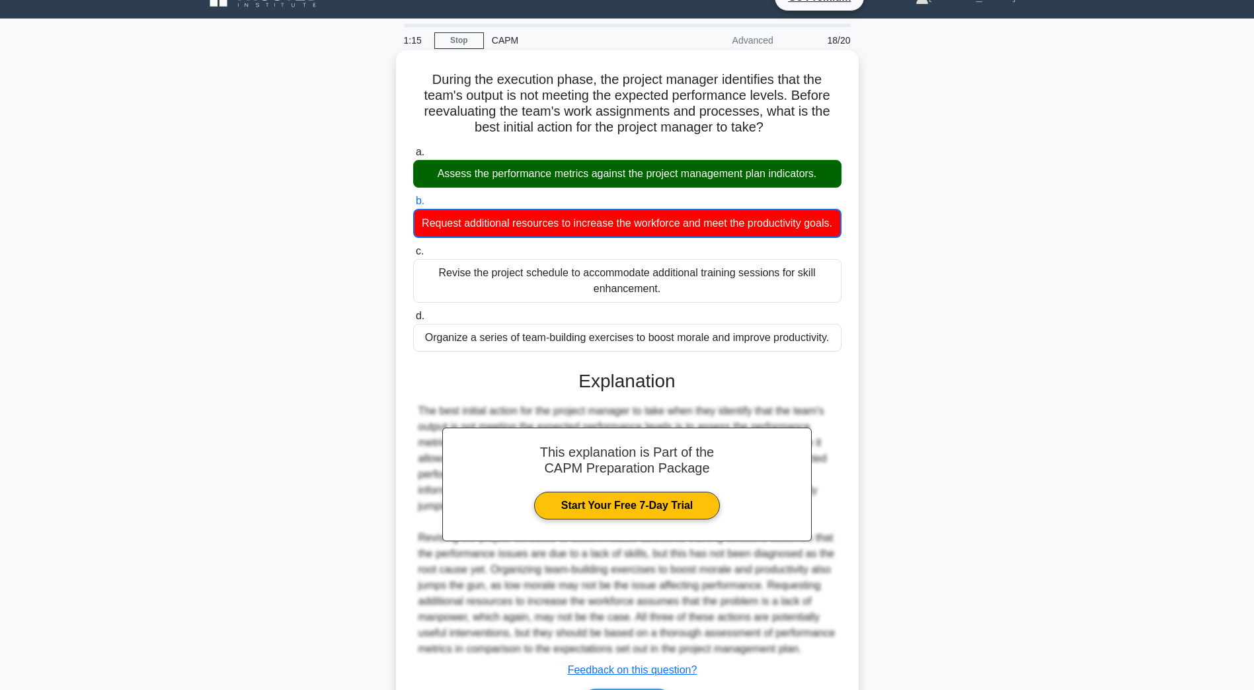
click at [494, 173] on div "Assess the performance metrics against the project management plan indicators." at bounding box center [627, 174] width 428 height 28
click at [413, 157] on input "a. Assess the performance metrics against the project management plan indicator…" at bounding box center [413, 152] width 0 height 9
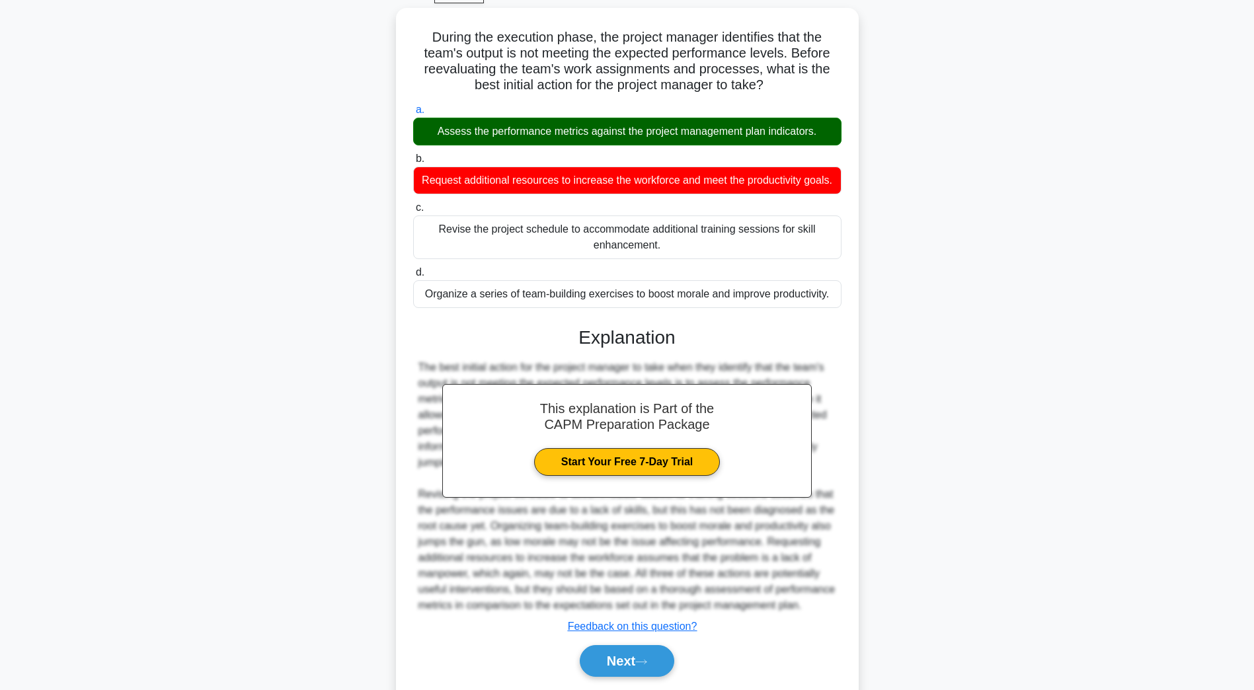
scroll to position [126, 0]
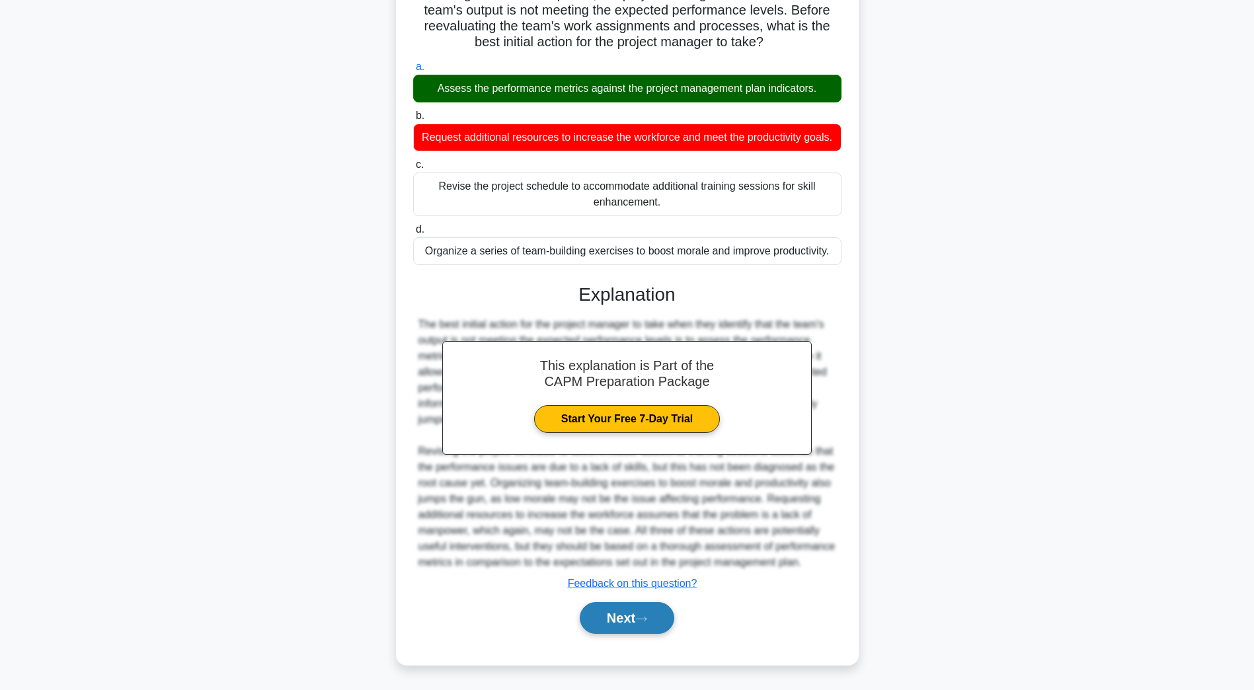
click at [594, 611] on button "Next" at bounding box center [627, 618] width 95 height 32
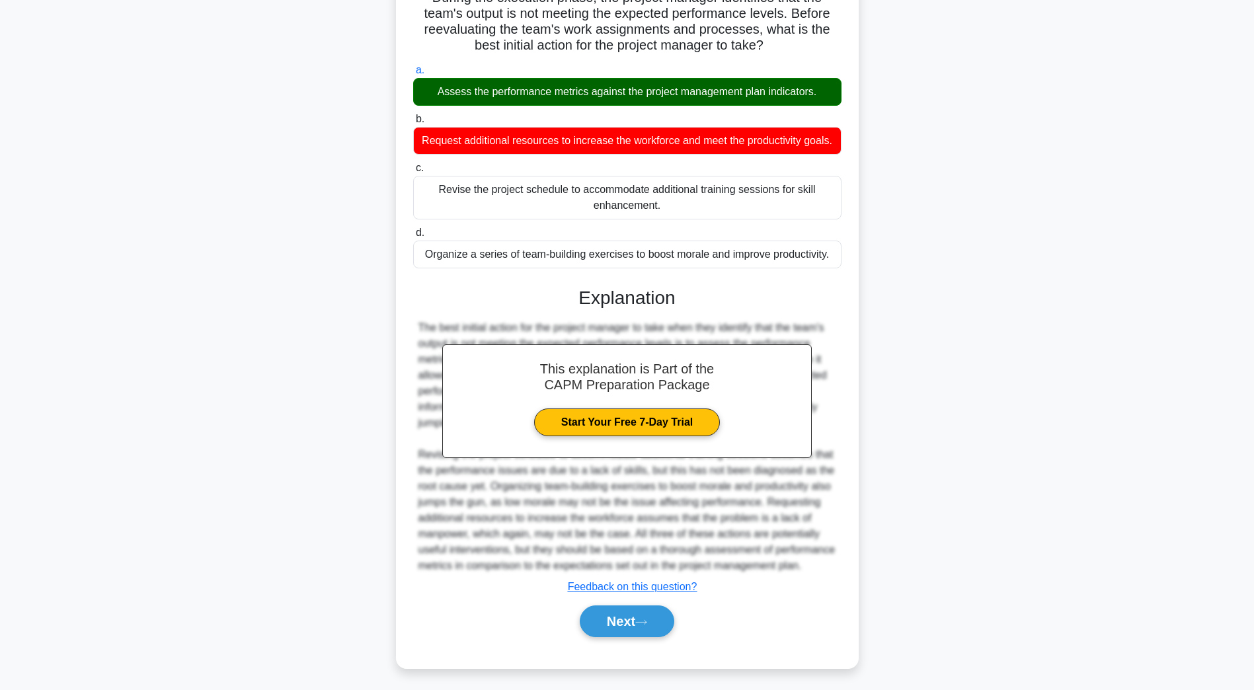
scroll to position [24, 0]
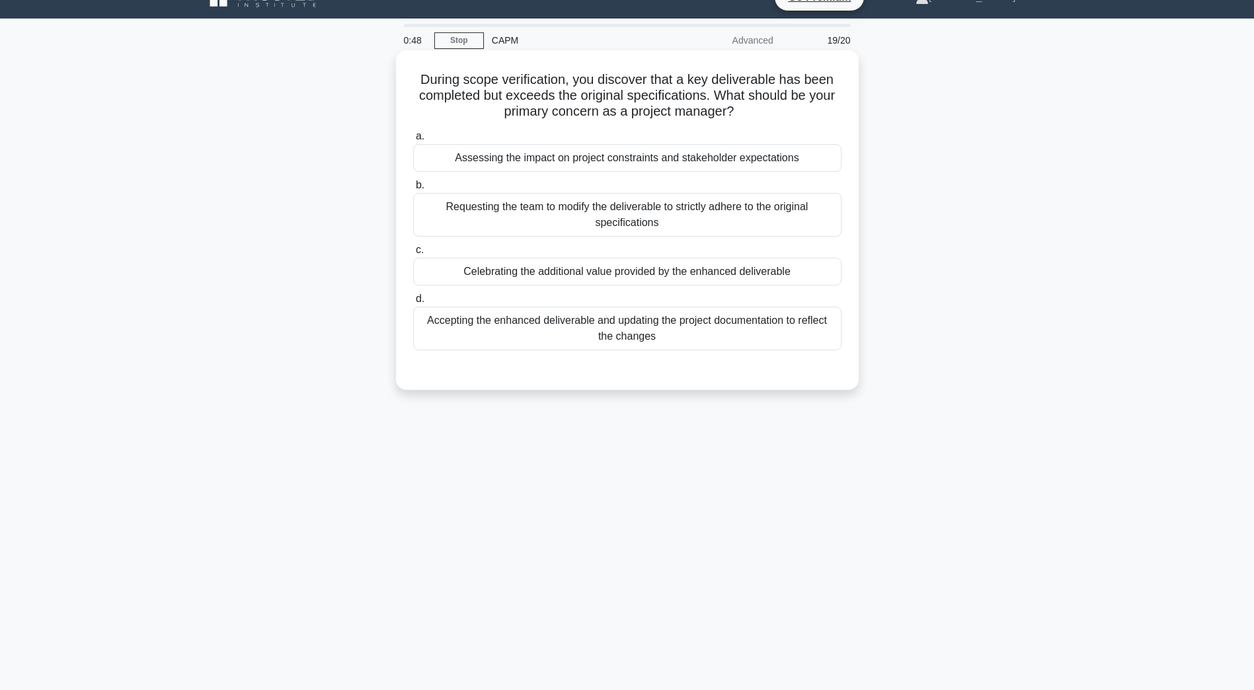
click at [537, 161] on div "Assessing the impact on project constraints and stakeholder expectations" at bounding box center [627, 158] width 428 height 28
click at [413, 141] on input "a. Assessing the impact on project constraints and stakeholder expectations" at bounding box center [413, 136] width 0 height 9
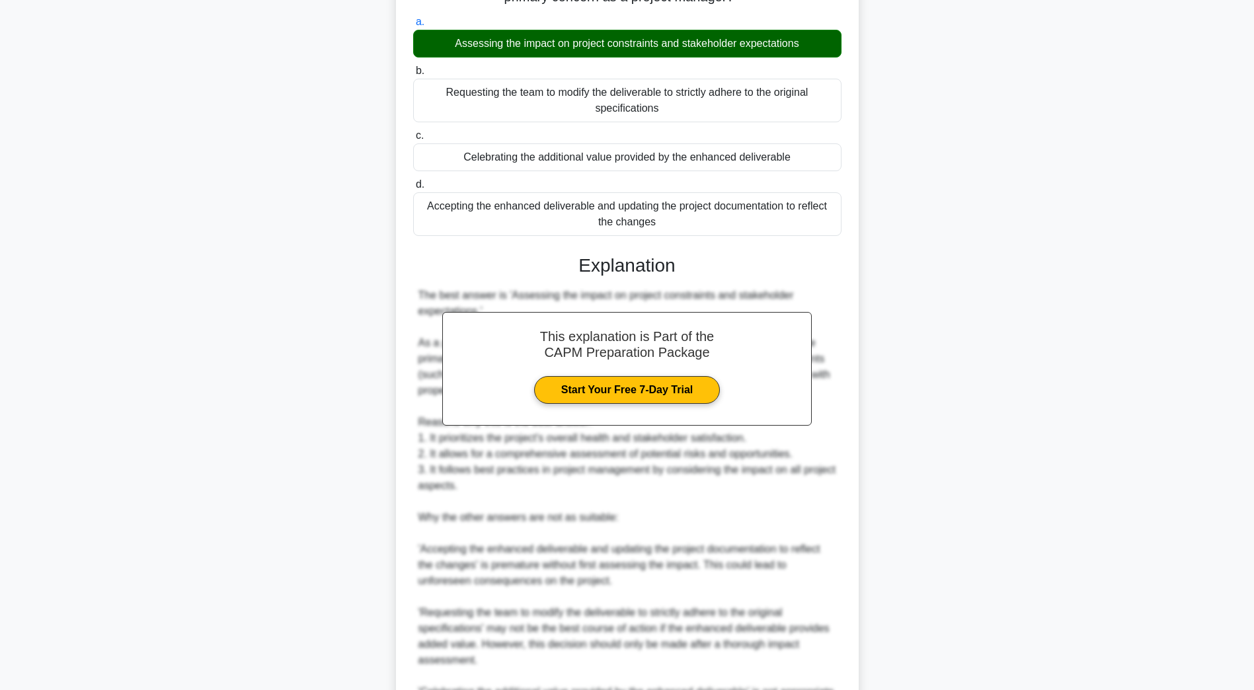
scroll to position [288, 0]
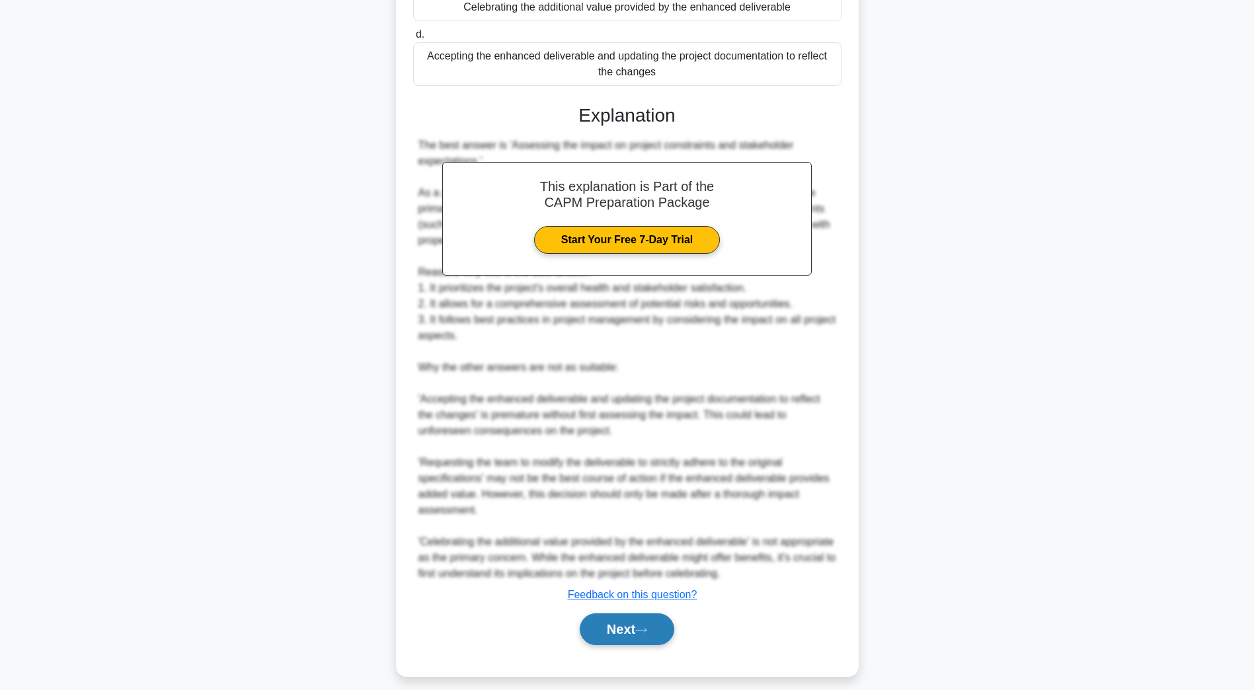
click at [620, 629] on button "Next" at bounding box center [627, 629] width 95 height 32
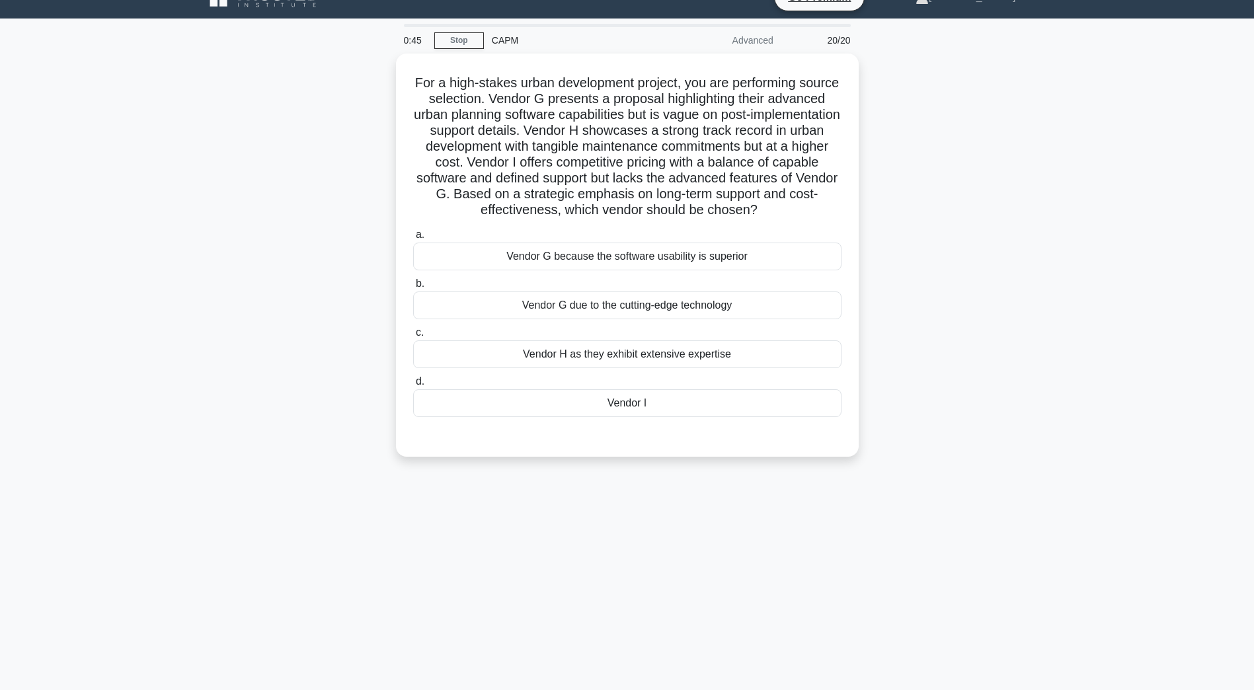
scroll to position [24, 0]
click at [613, 258] on div "Vendor G because the software usability is superior" at bounding box center [627, 253] width 428 height 28
click at [413, 236] on input "a. Vendor G because the software usability is superior" at bounding box center [413, 231] width 0 height 9
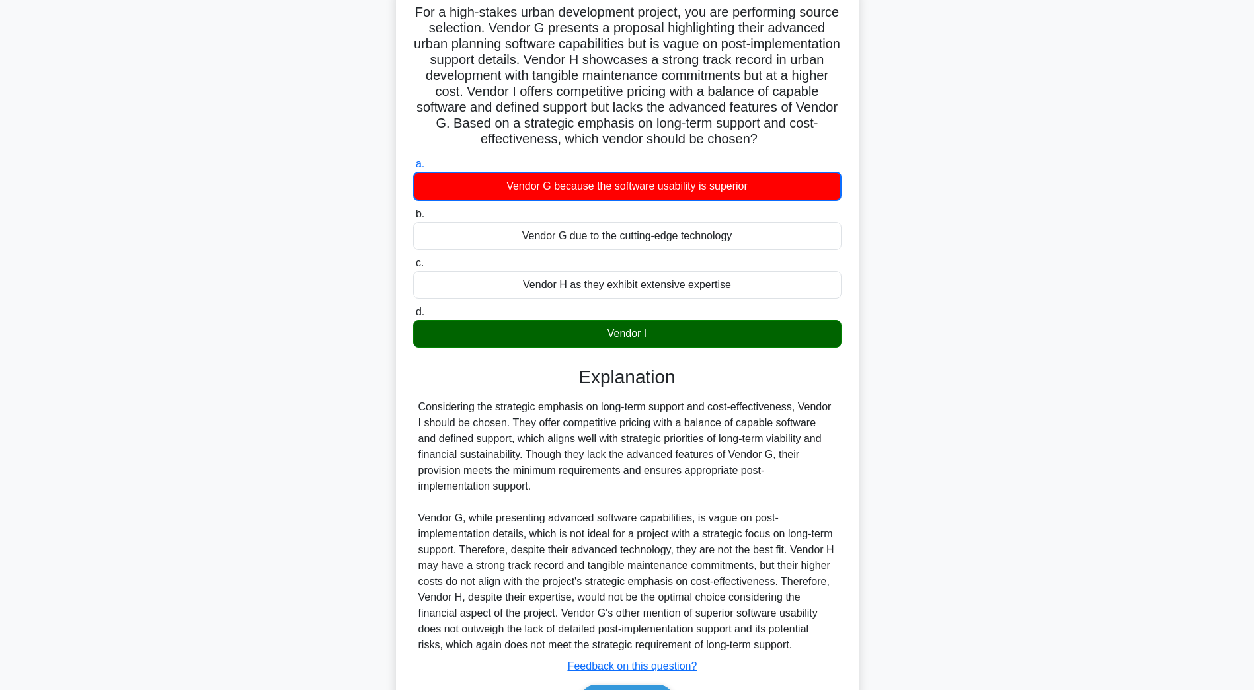
scroll to position [190, 0]
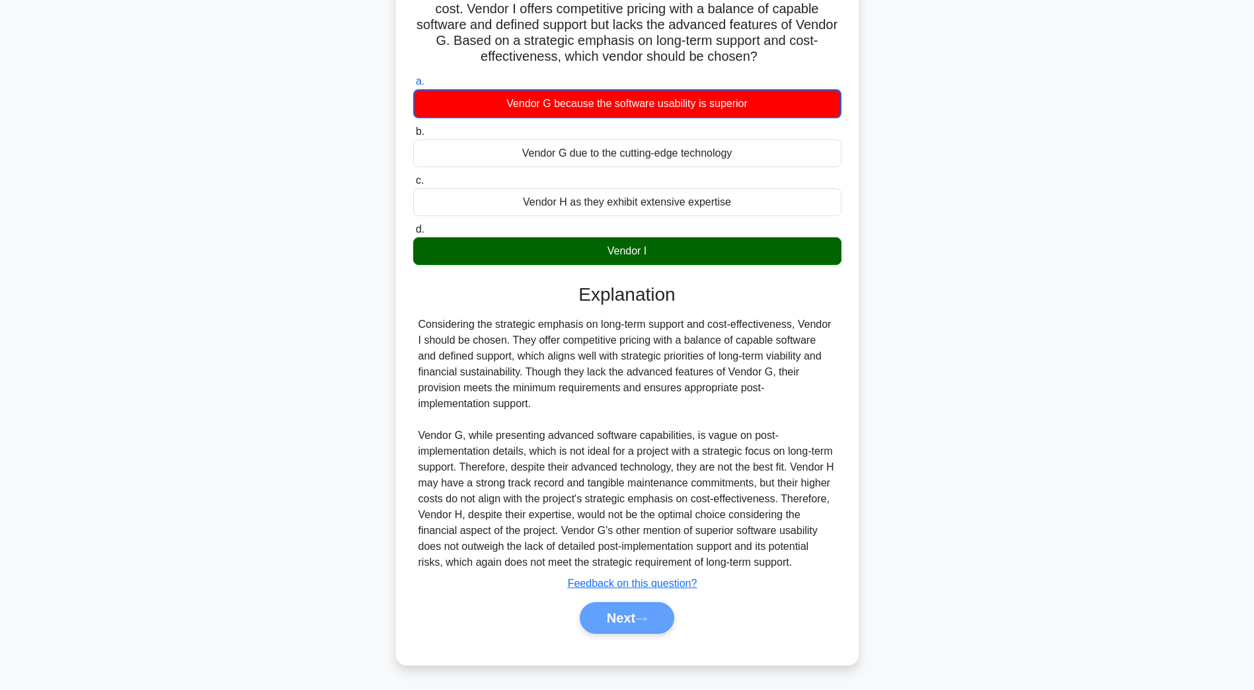
click at [615, 621] on div "Next" at bounding box center [627, 618] width 434 height 32
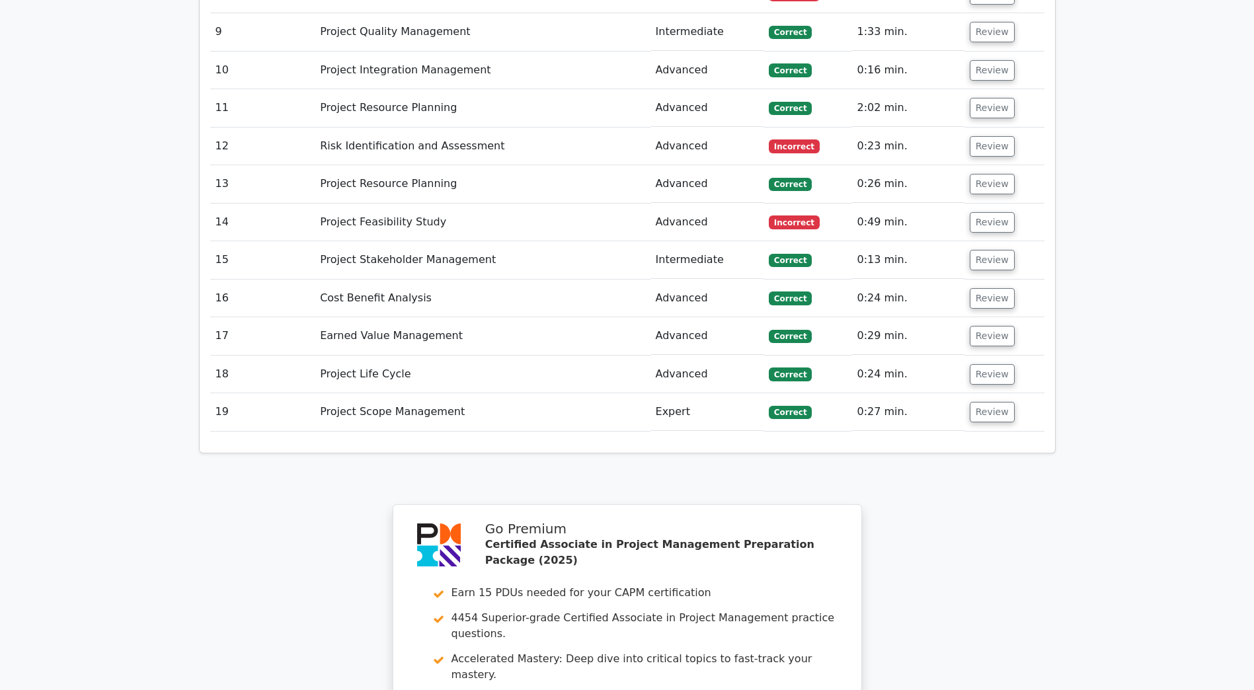
scroll to position [2762, 0]
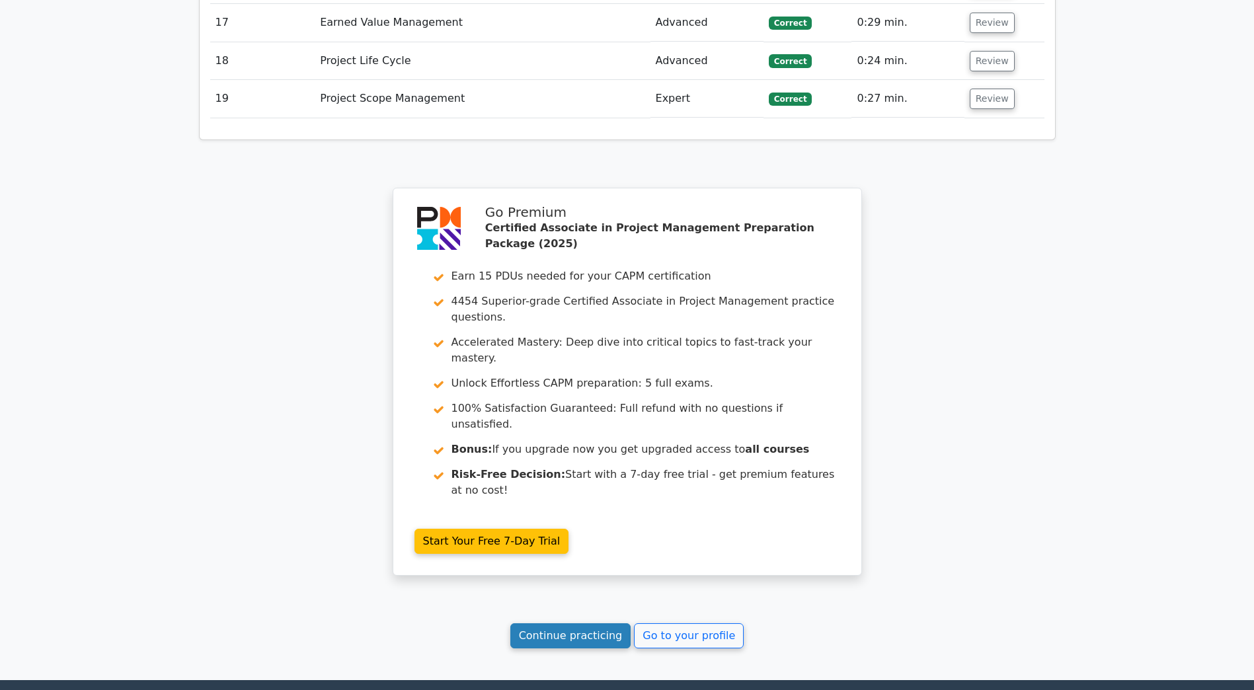
click at [543, 623] on link "Continue practicing" at bounding box center [570, 635] width 121 height 25
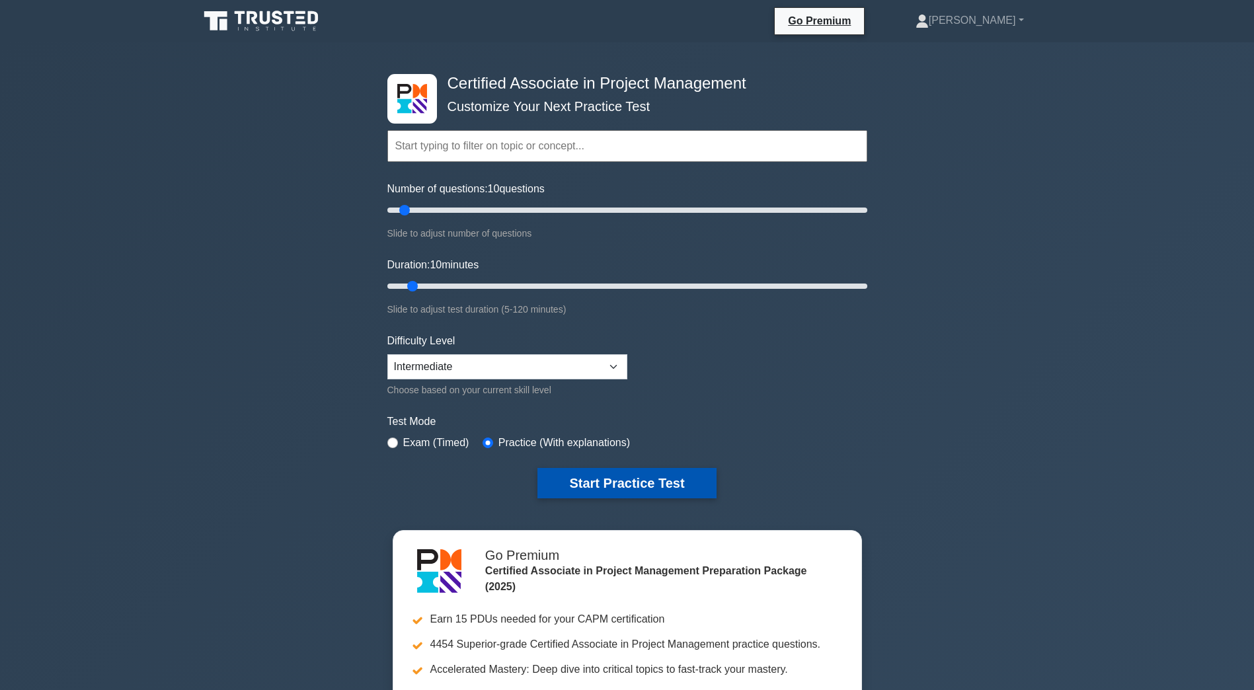
click at [589, 481] on button "Start Practice Test" at bounding box center [626, 483] width 178 height 30
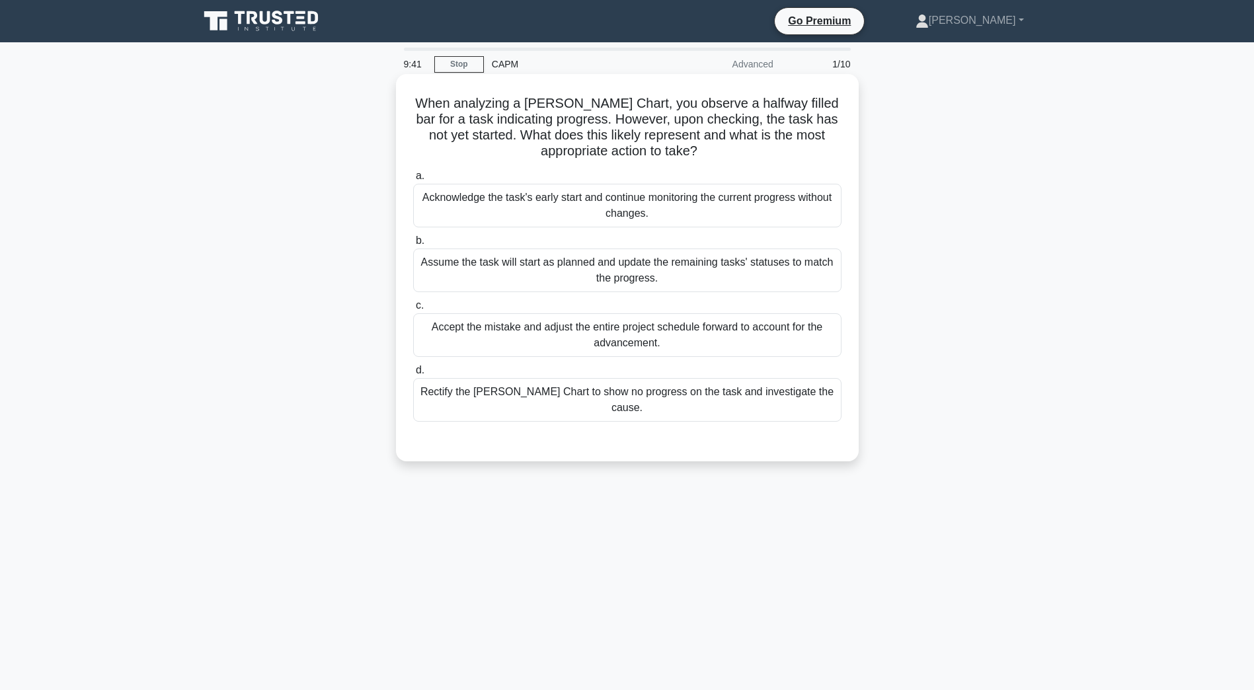
click at [739, 391] on div "Rectify the [PERSON_NAME] Chart to show no progress on the task and investigate…" at bounding box center [627, 400] width 428 height 44
click at [413, 375] on input "d. Rectify the [PERSON_NAME] Chart to show no progress on the task and investig…" at bounding box center [413, 370] width 0 height 9
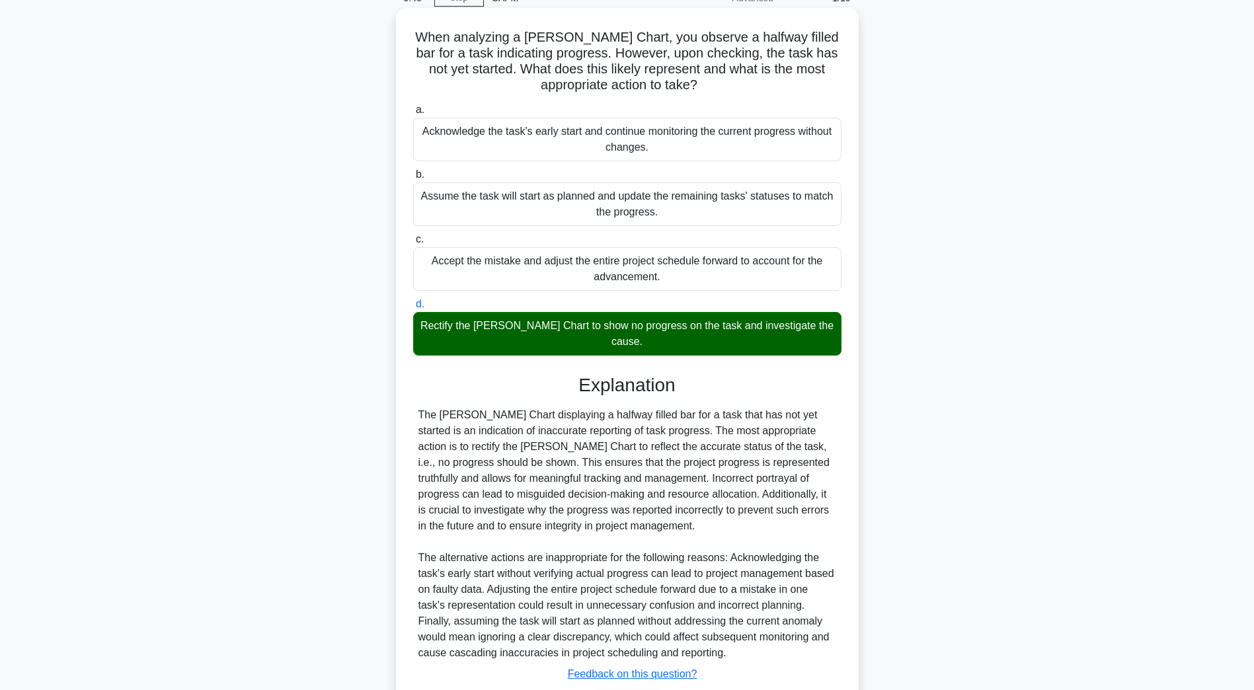
scroll to position [141, 0]
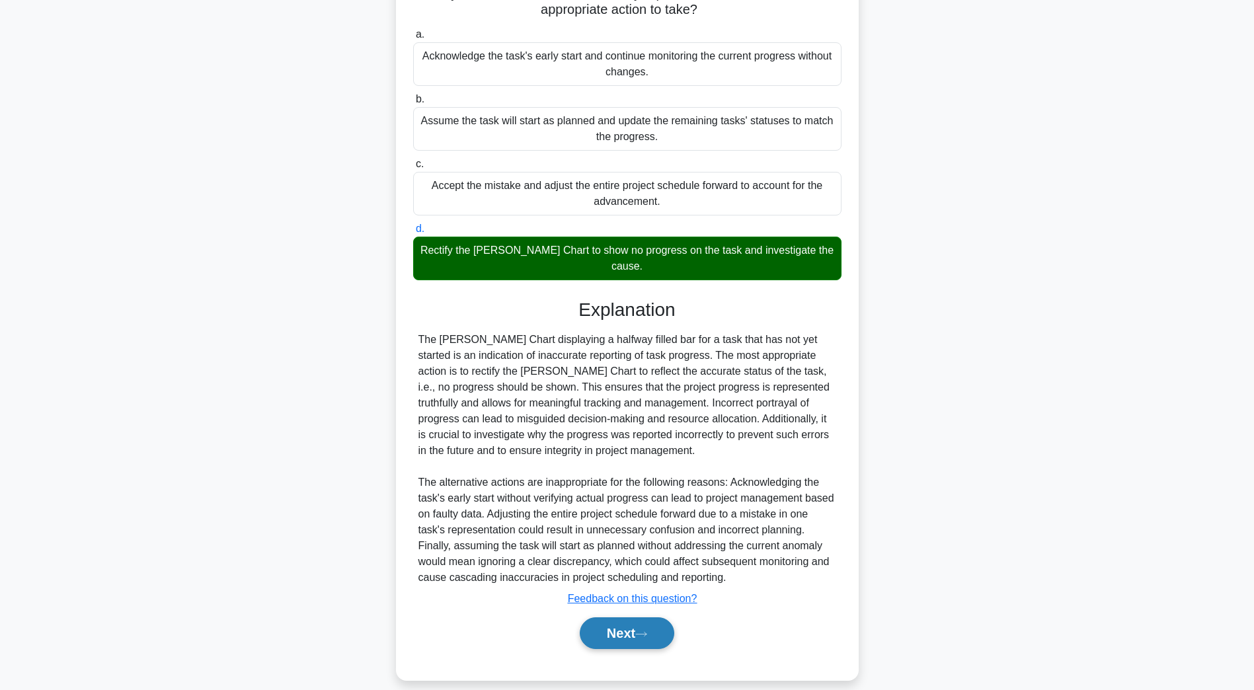
click at [637, 626] on button "Next" at bounding box center [627, 633] width 95 height 32
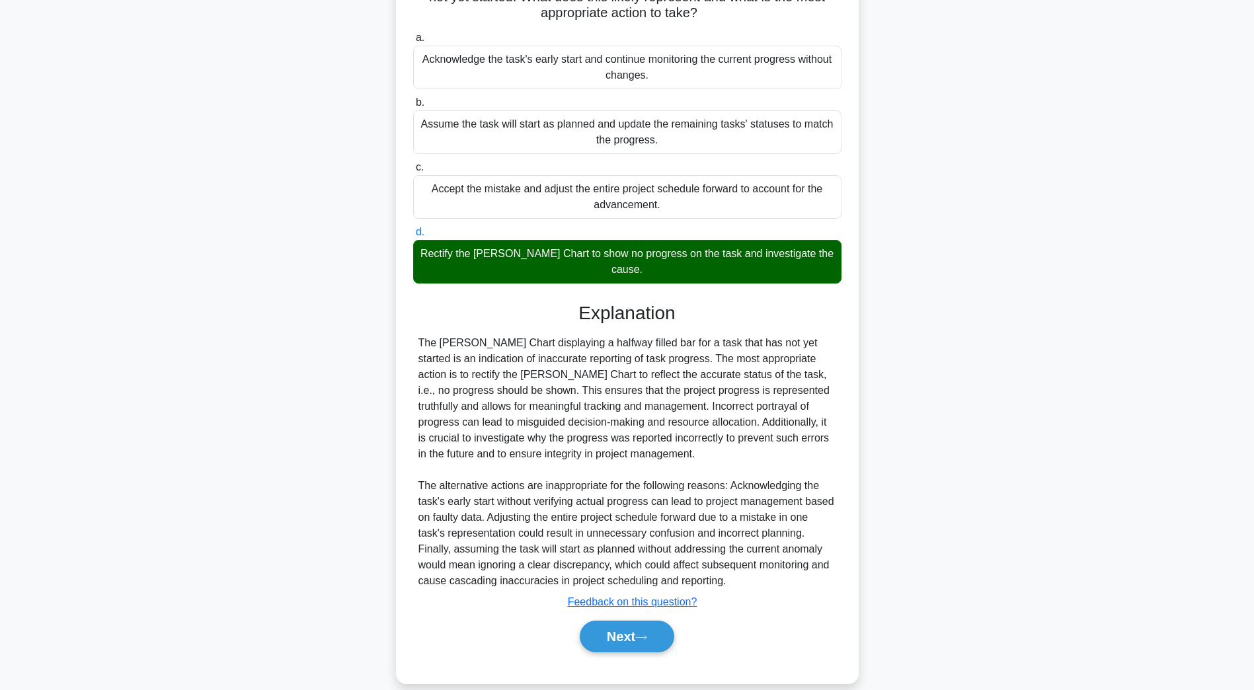
scroll to position [24, 0]
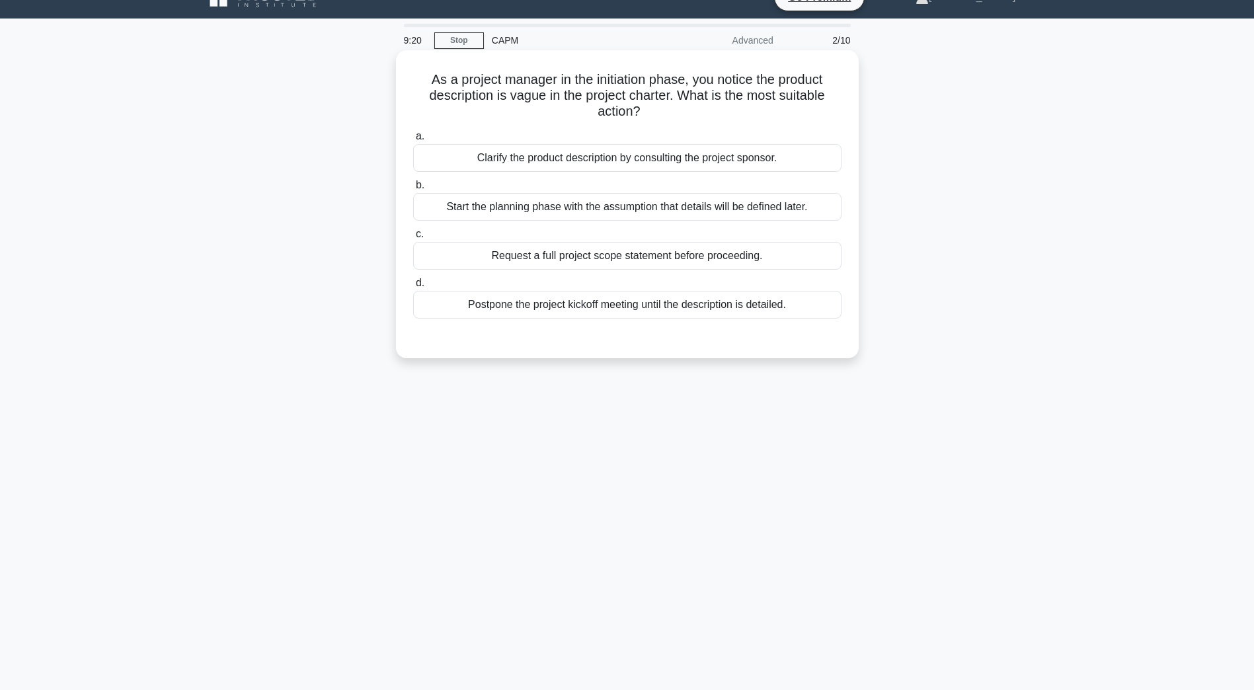
click at [611, 161] on div "Clarify the product description by consulting the project sponsor." at bounding box center [627, 158] width 428 height 28
click at [413, 141] on input "a. Clarify the product description by consulting the project sponsor." at bounding box center [413, 136] width 0 height 9
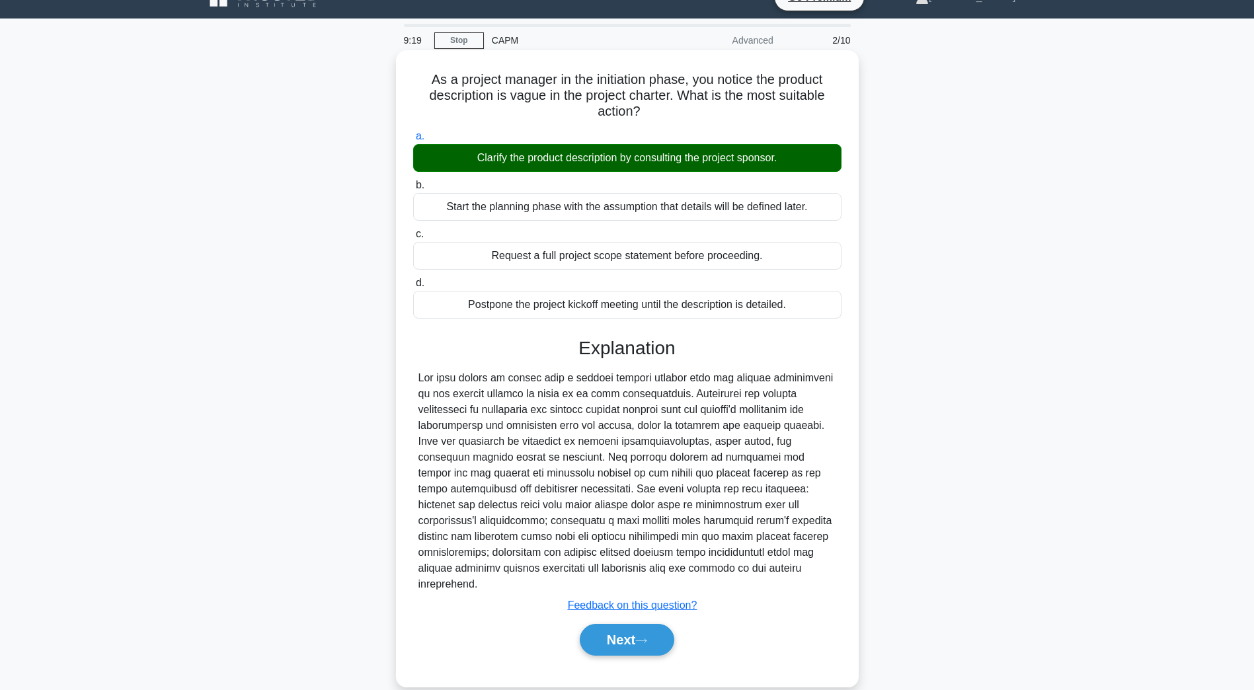
click at [630, 643] on div "Next" at bounding box center [627, 640] width 428 height 42
click at [630, 631] on button "Next" at bounding box center [627, 640] width 95 height 32
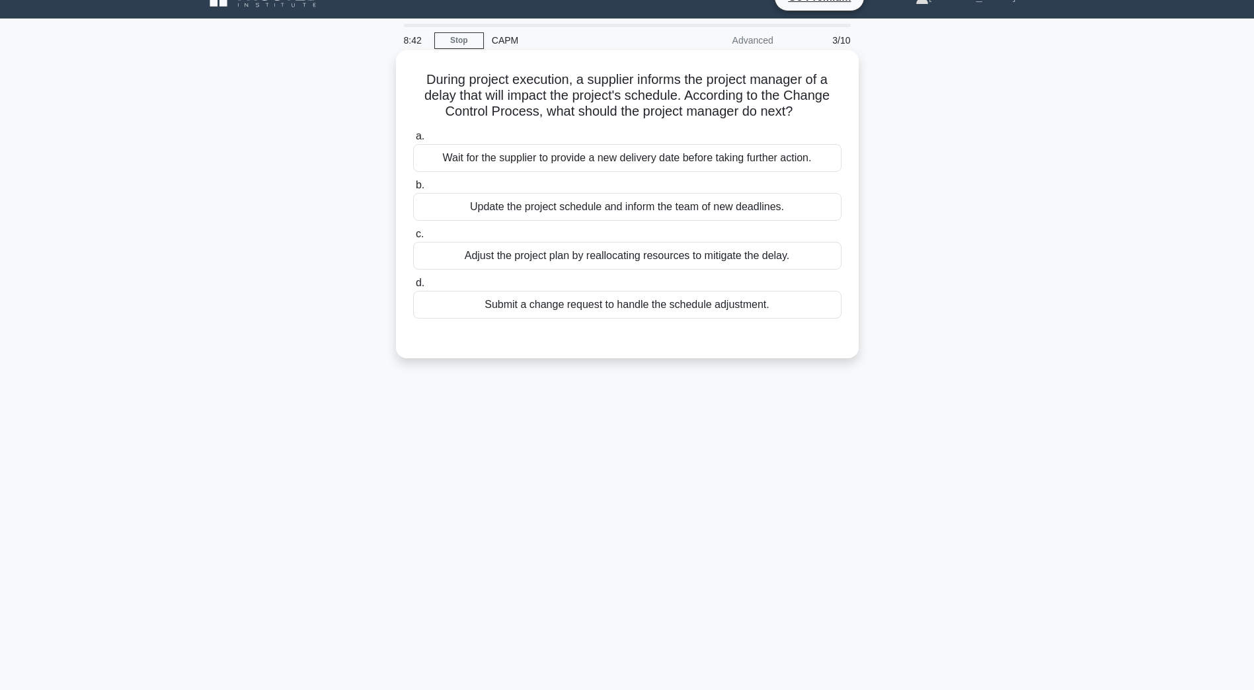
click at [653, 308] on div "Submit a change request to handle the schedule adjustment." at bounding box center [627, 305] width 428 height 28
click at [413, 288] on input "d. Submit a change request to handle the schedule adjustment." at bounding box center [413, 283] width 0 height 9
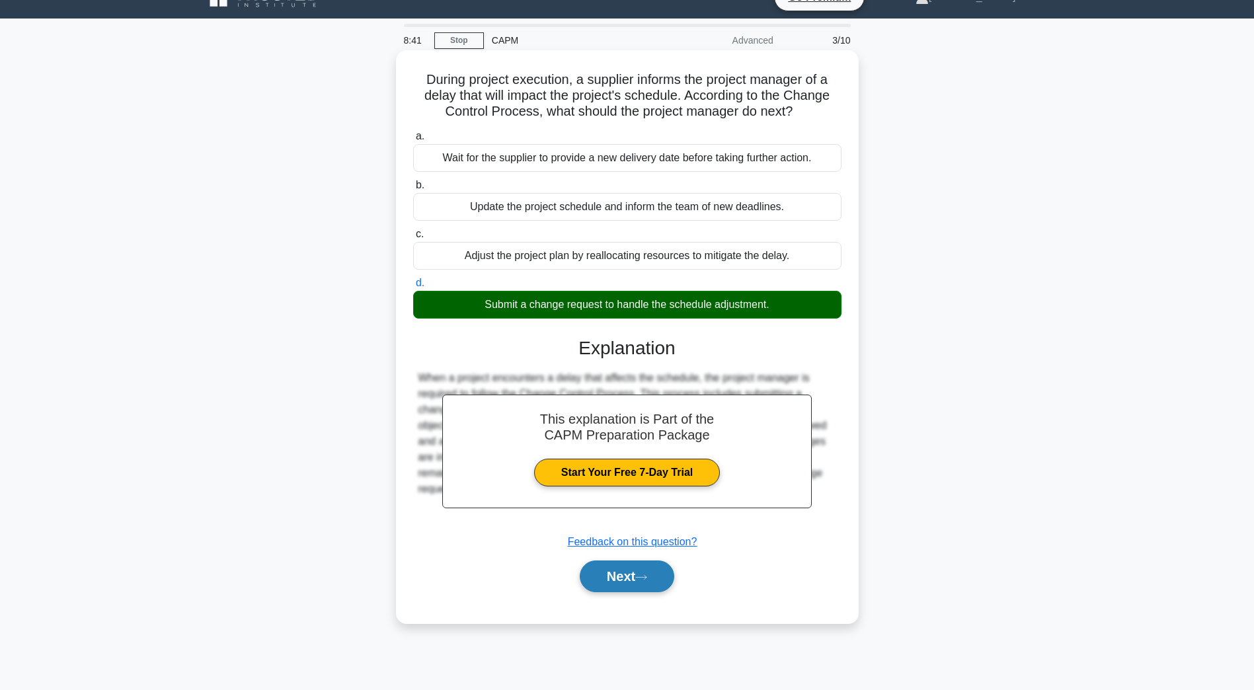
click at [618, 584] on button "Next" at bounding box center [627, 577] width 95 height 32
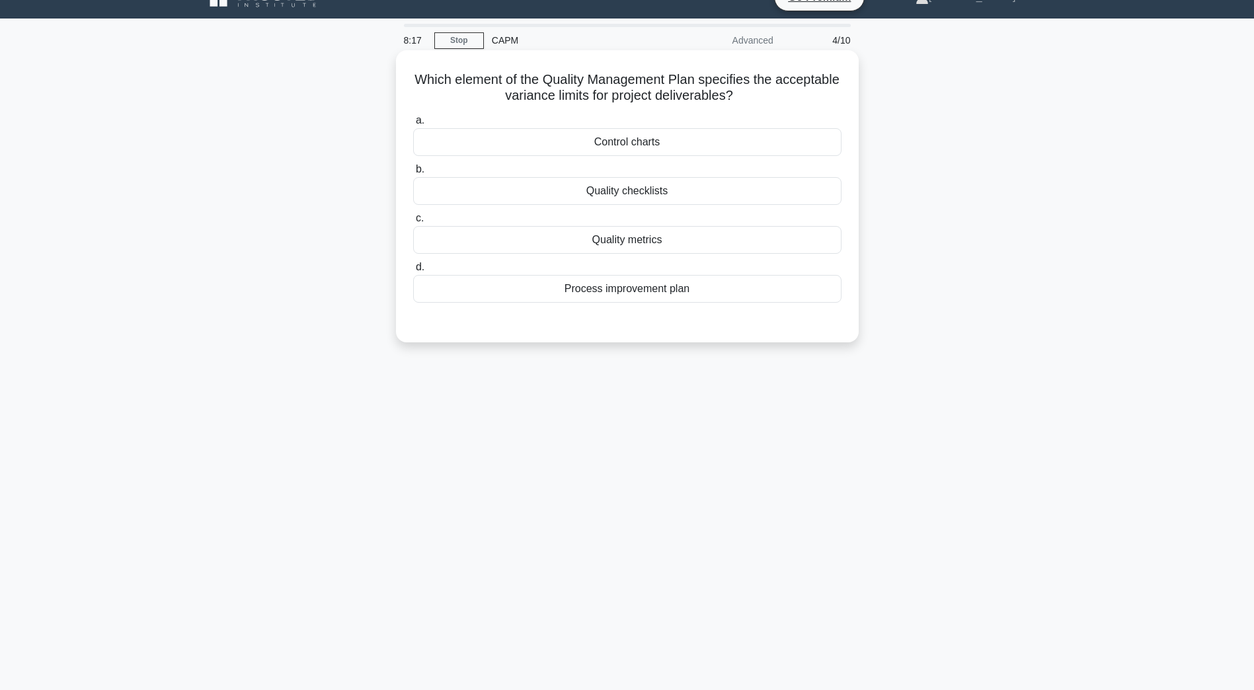
click at [643, 142] on div "Control charts" at bounding box center [627, 142] width 428 height 28
click at [413, 125] on input "a. Control charts" at bounding box center [413, 120] width 0 height 9
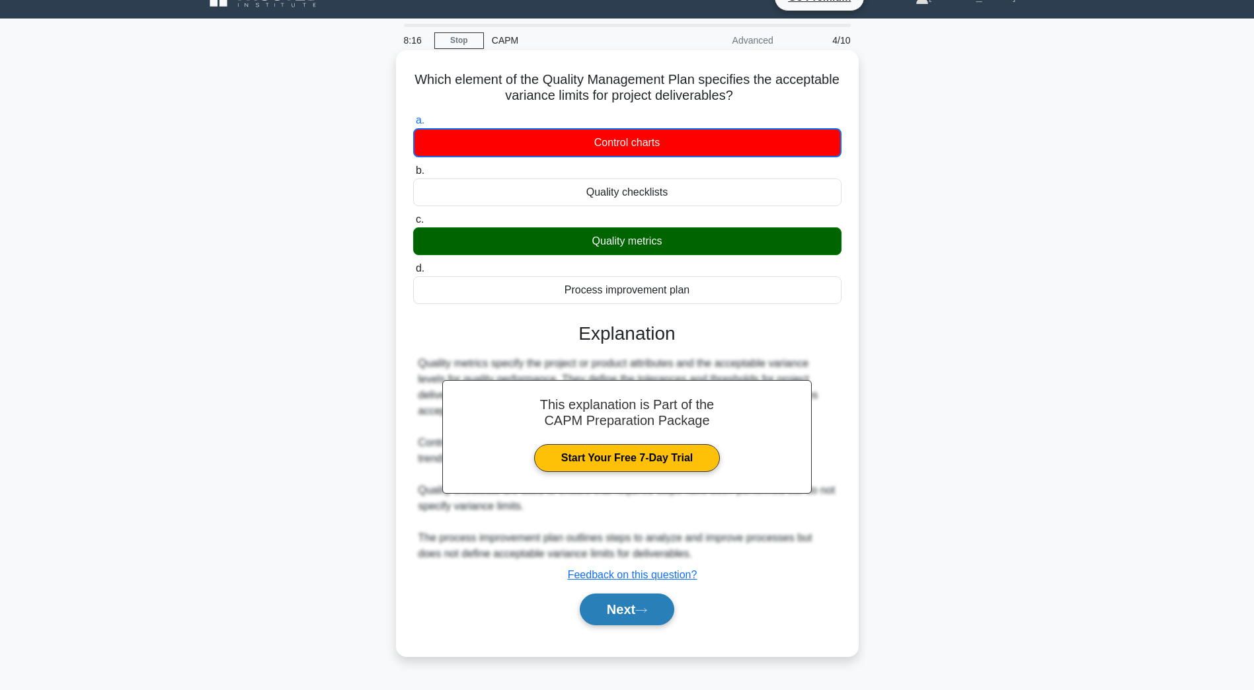
click at [602, 617] on button "Next" at bounding box center [627, 610] width 95 height 32
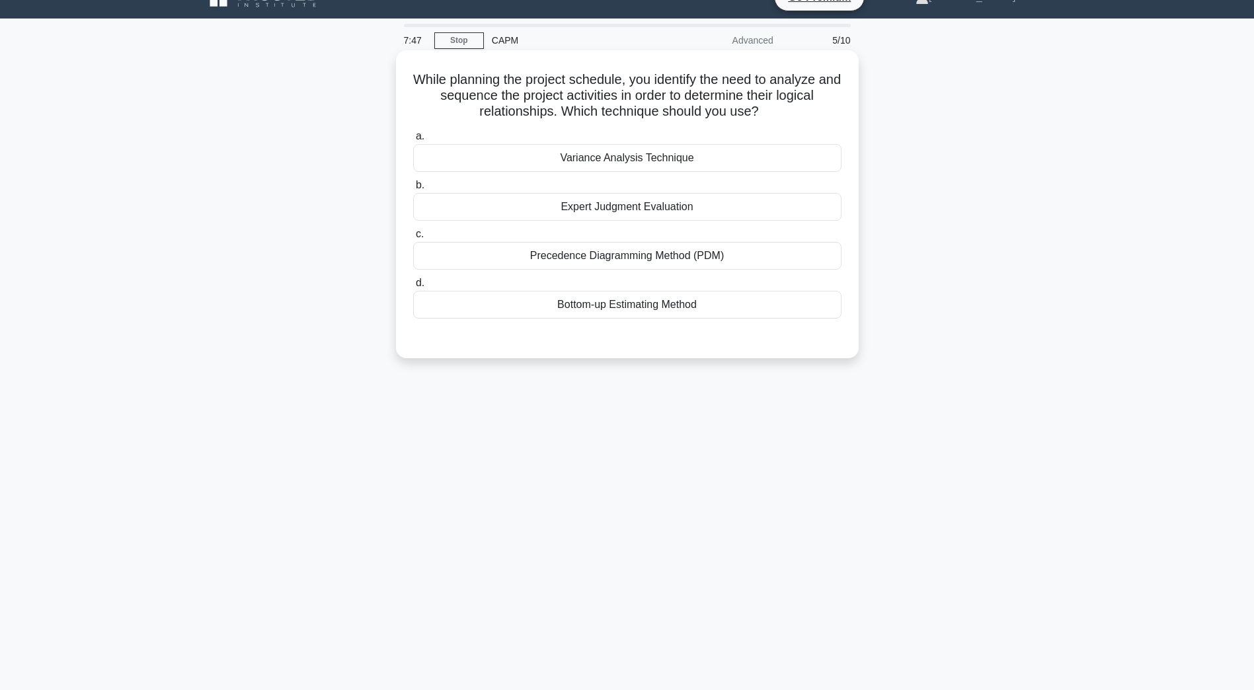
click at [689, 303] on div "Bottom-up Estimating Method" at bounding box center [627, 305] width 428 height 28
click at [413, 288] on input "d. Bottom-up Estimating Method" at bounding box center [413, 283] width 0 height 9
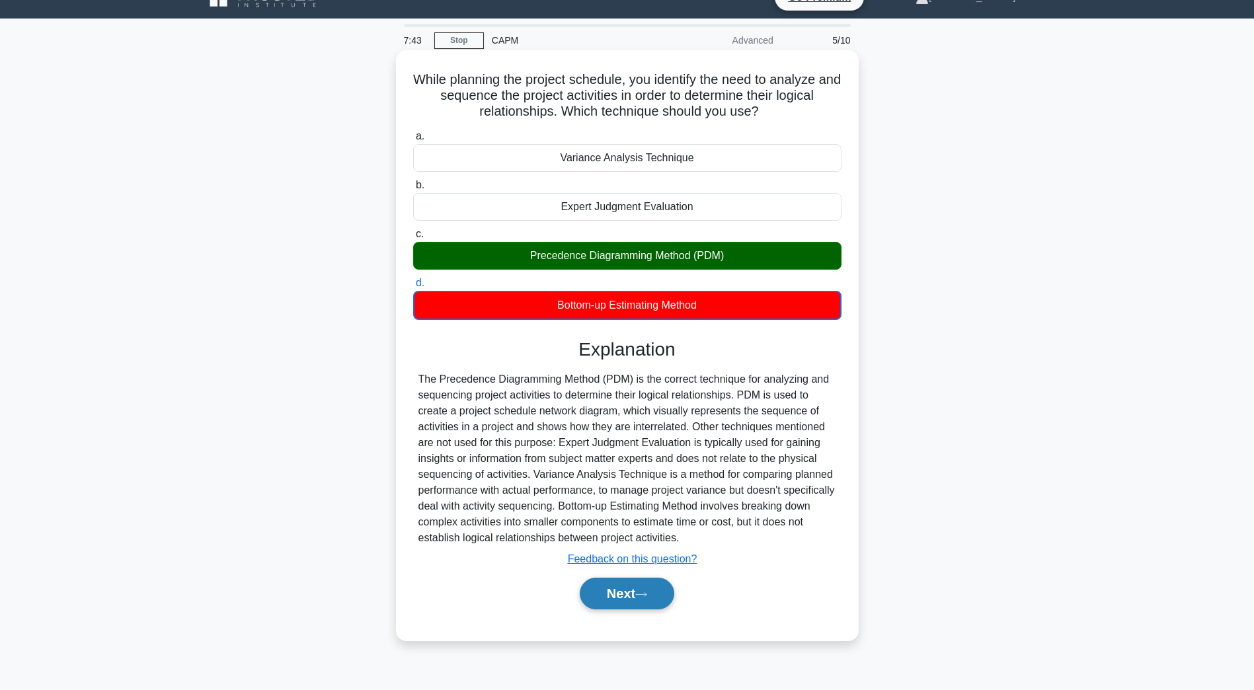
click at [614, 605] on button "Next" at bounding box center [627, 594] width 95 height 32
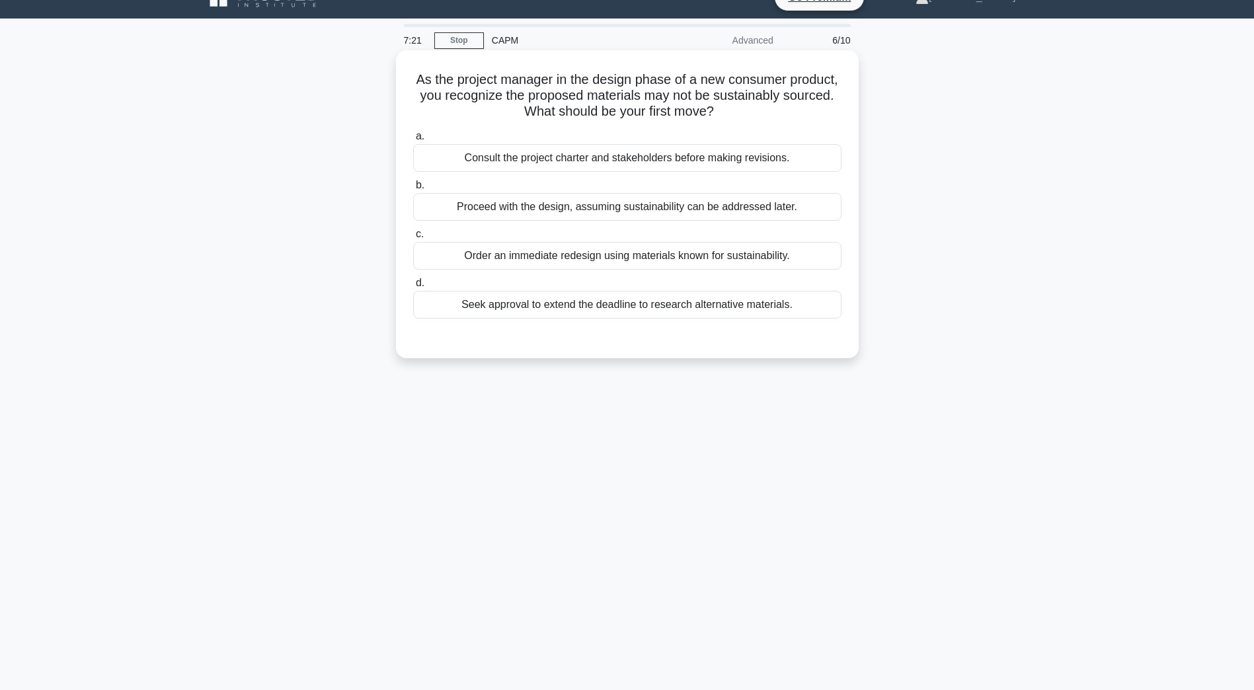
click at [647, 162] on div "Consult the project charter and stakeholders before making revisions." at bounding box center [627, 158] width 428 height 28
click at [413, 141] on input "a. Consult the project charter and stakeholders before making revisions." at bounding box center [413, 136] width 0 height 9
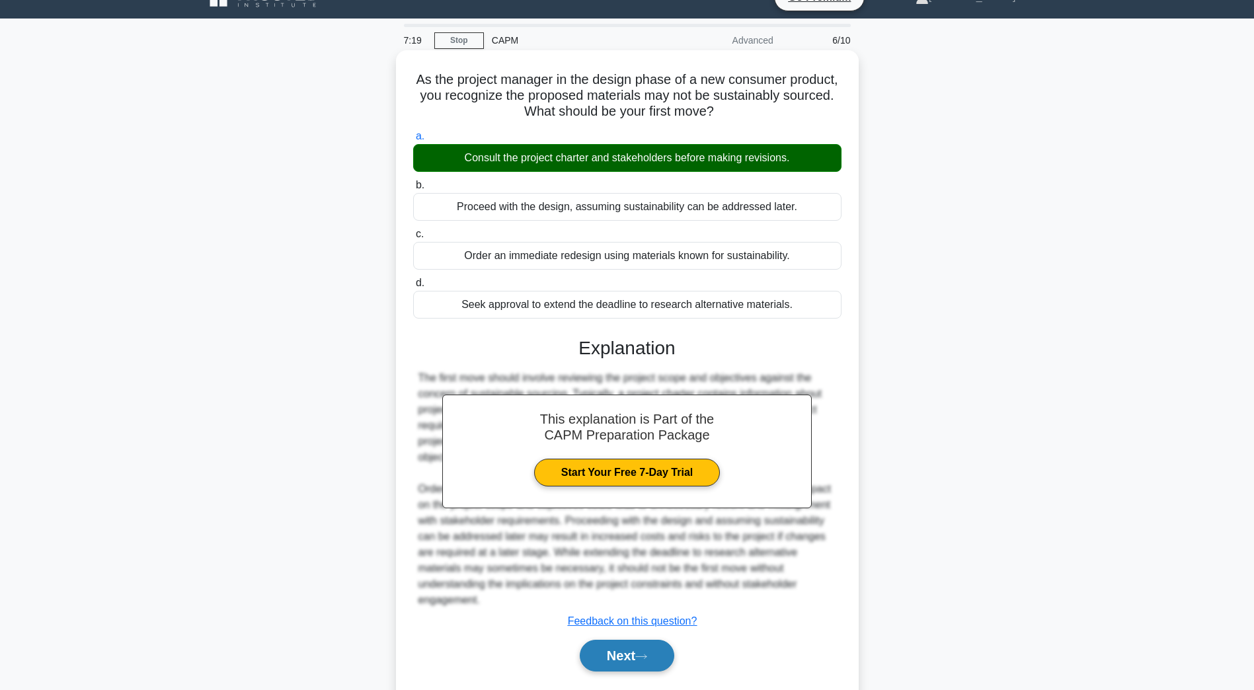
click at [589, 656] on button "Next" at bounding box center [627, 656] width 95 height 32
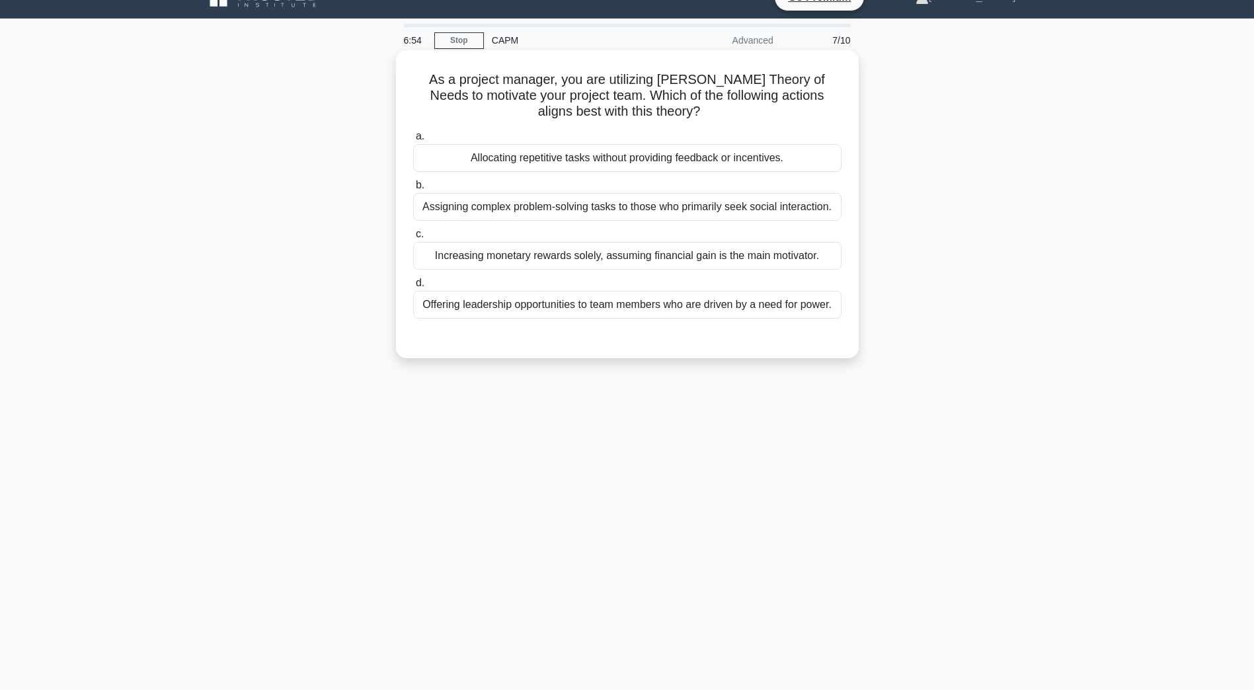
click at [685, 310] on div "Offering leadership opportunities to team members who are driven by a need for …" at bounding box center [627, 305] width 428 height 28
click at [413, 288] on input "d. Offering leadership opportunities to team members who are driven by a need f…" at bounding box center [413, 283] width 0 height 9
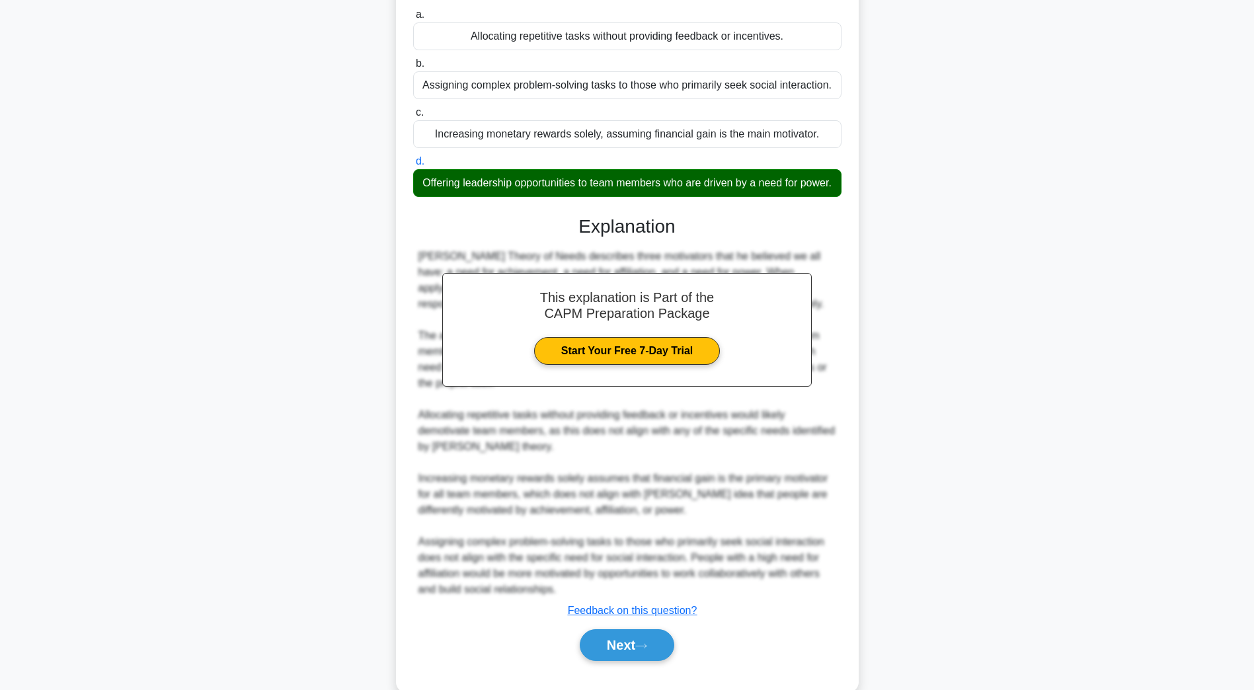
scroll to position [189, 0]
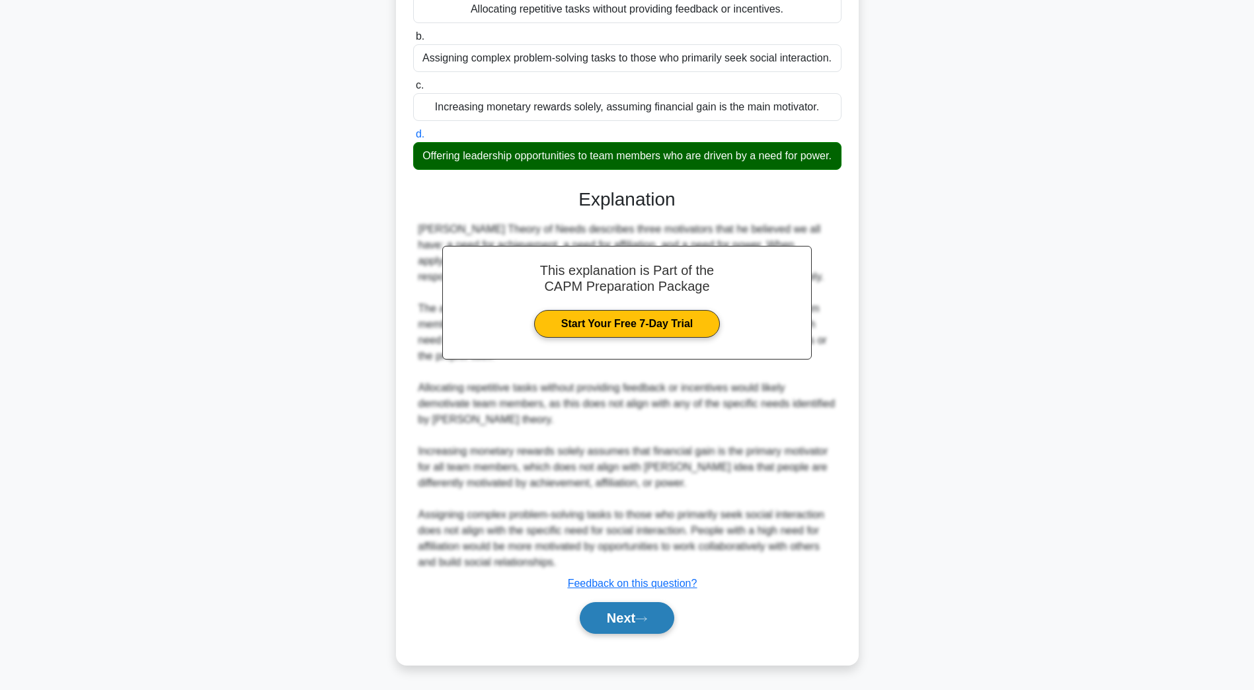
click at [582, 615] on button "Next" at bounding box center [627, 618] width 95 height 32
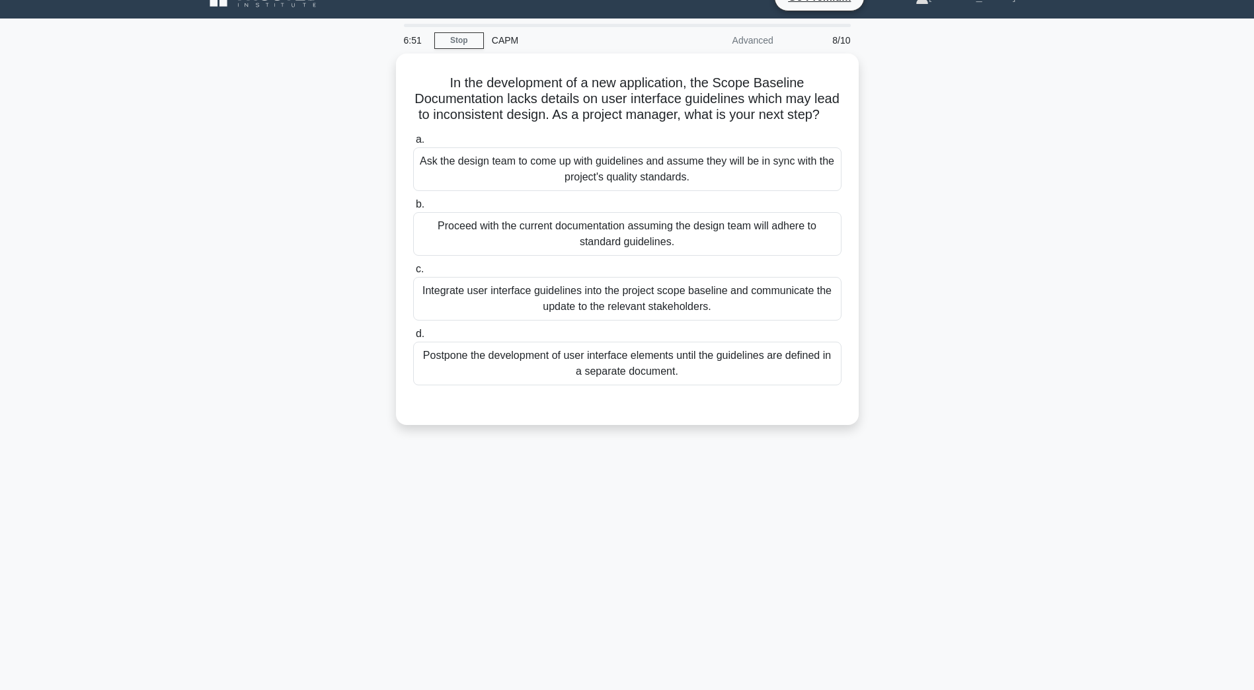
scroll to position [24, 0]
click at [488, 315] on div "Integrate user interface guidelines into the project scope baseline and communi…" at bounding box center [627, 296] width 428 height 44
click at [413, 270] on input "c. Integrate user interface guidelines into the project scope baseline and comm…" at bounding box center [413, 266] width 0 height 9
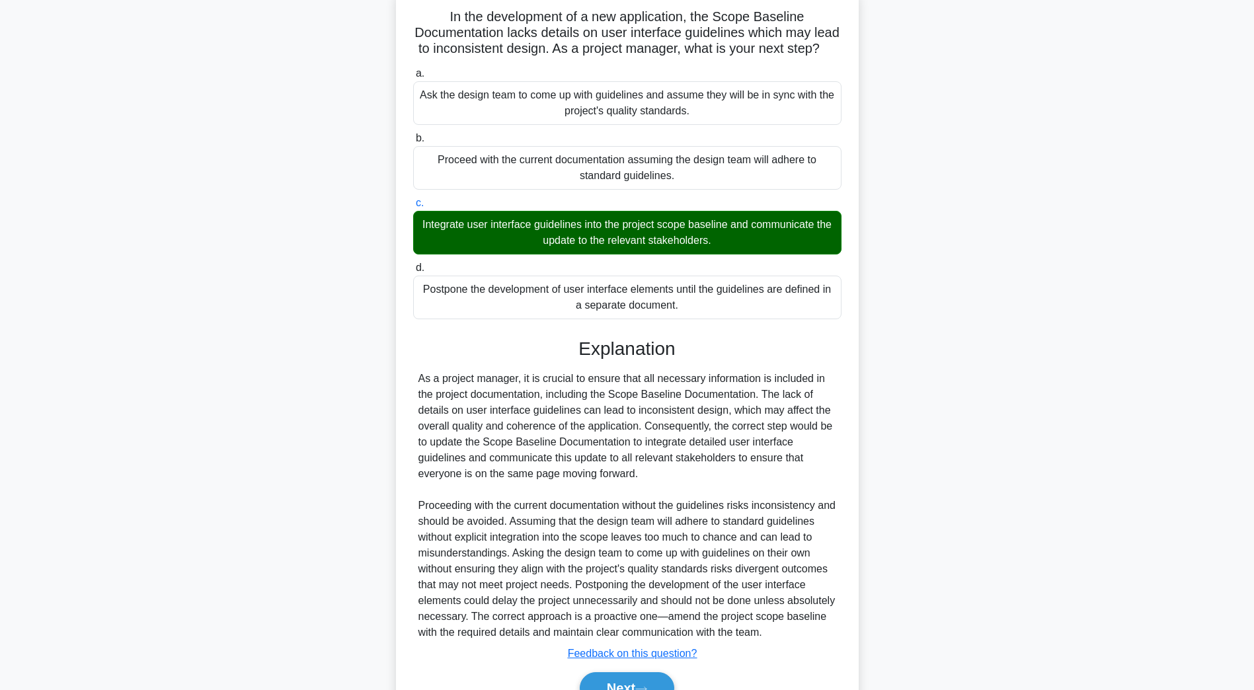
scroll to position [173, 0]
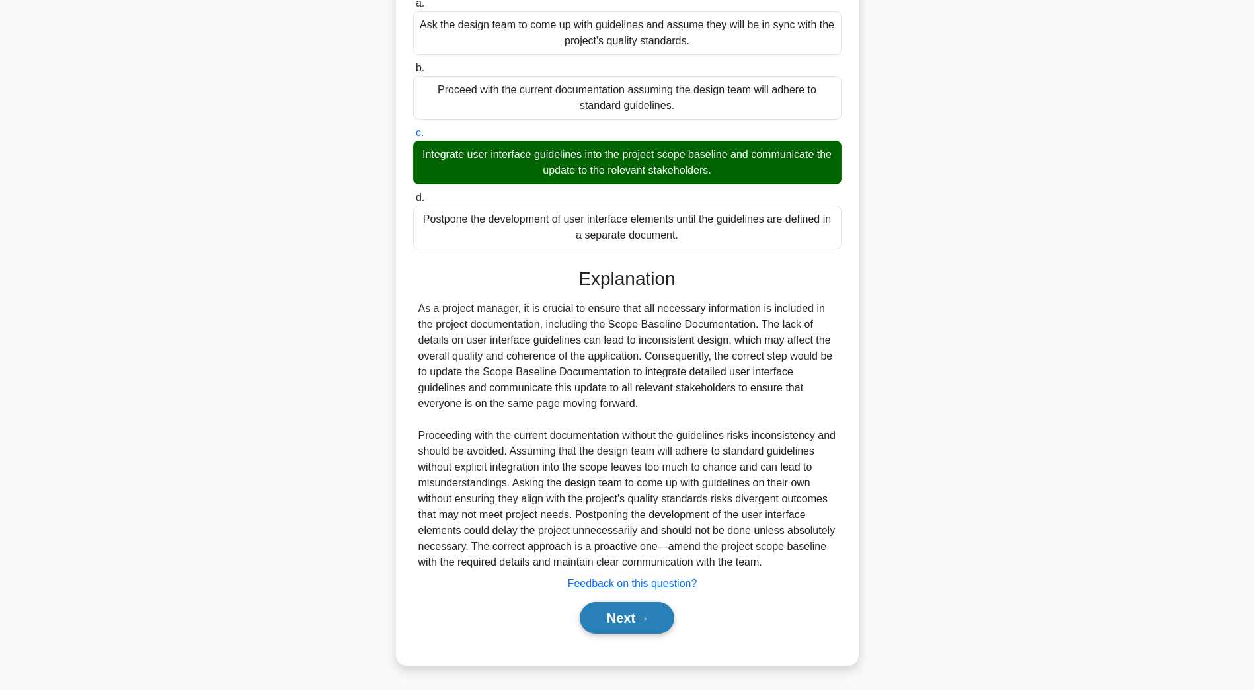
click at [626, 623] on button "Next" at bounding box center [627, 618] width 95 height 32
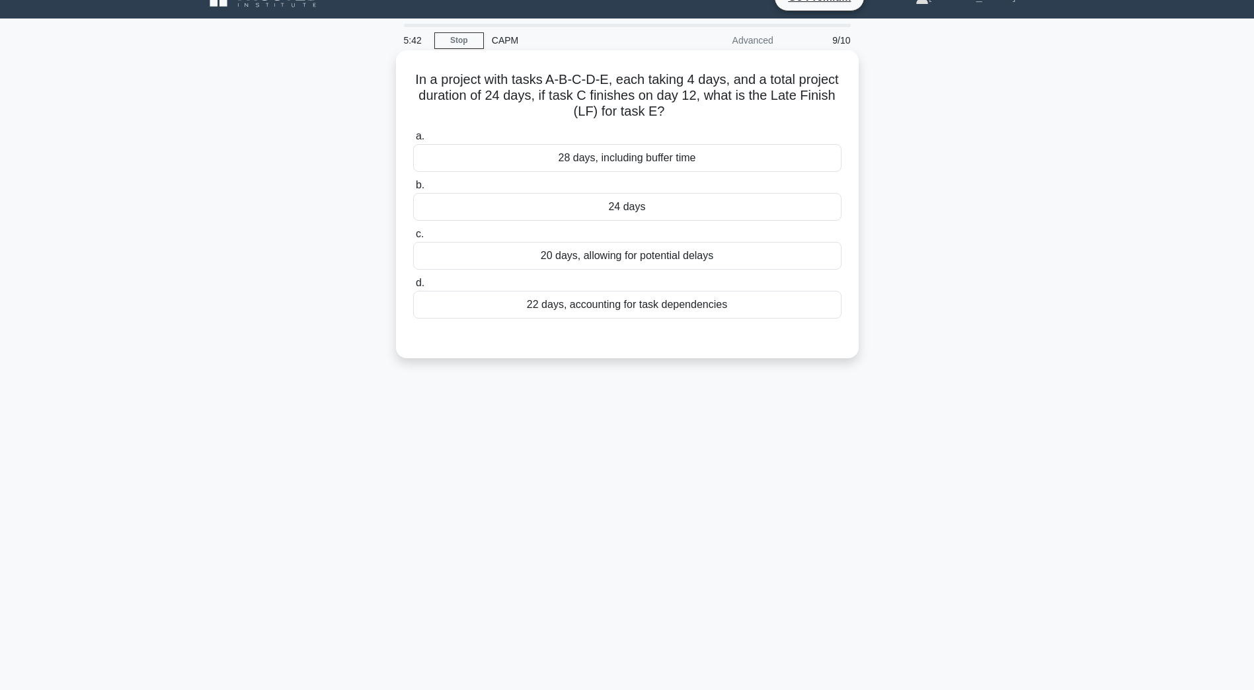
click at [566, 261] on div "20 days, allowing for potential delays" at bounding box center [627, 256] width 428 height 28
click at [413, 239] on input "c. 20 days, allowing for potential delays" at bounding box center [413, 234] width 0 height 9
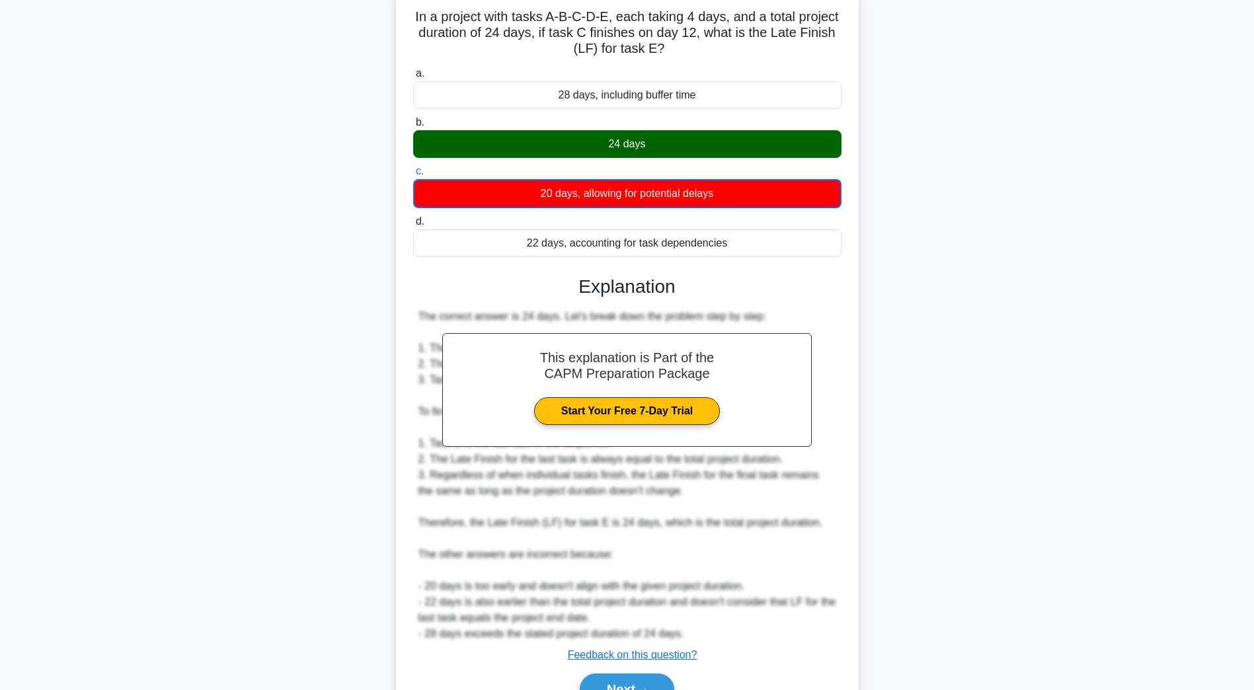
scroll to position [159, 0]
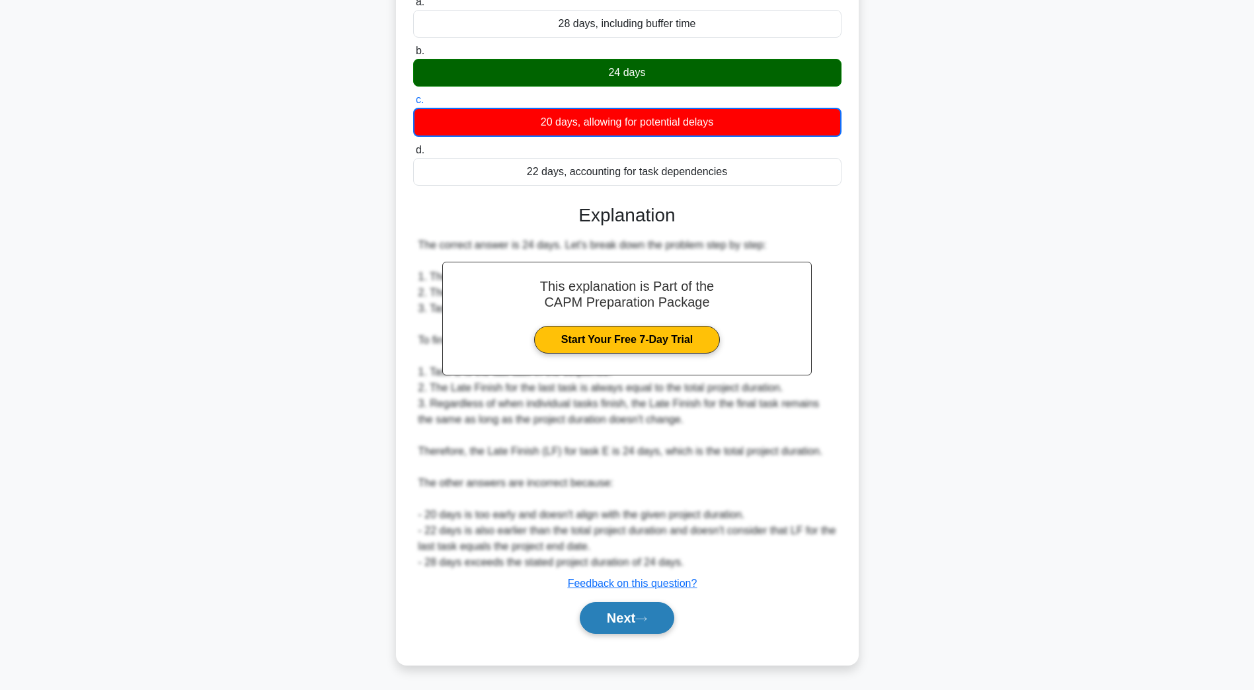
click at [615, 609] on button "Next" at bounding box center [627, 618] width 95 height 32
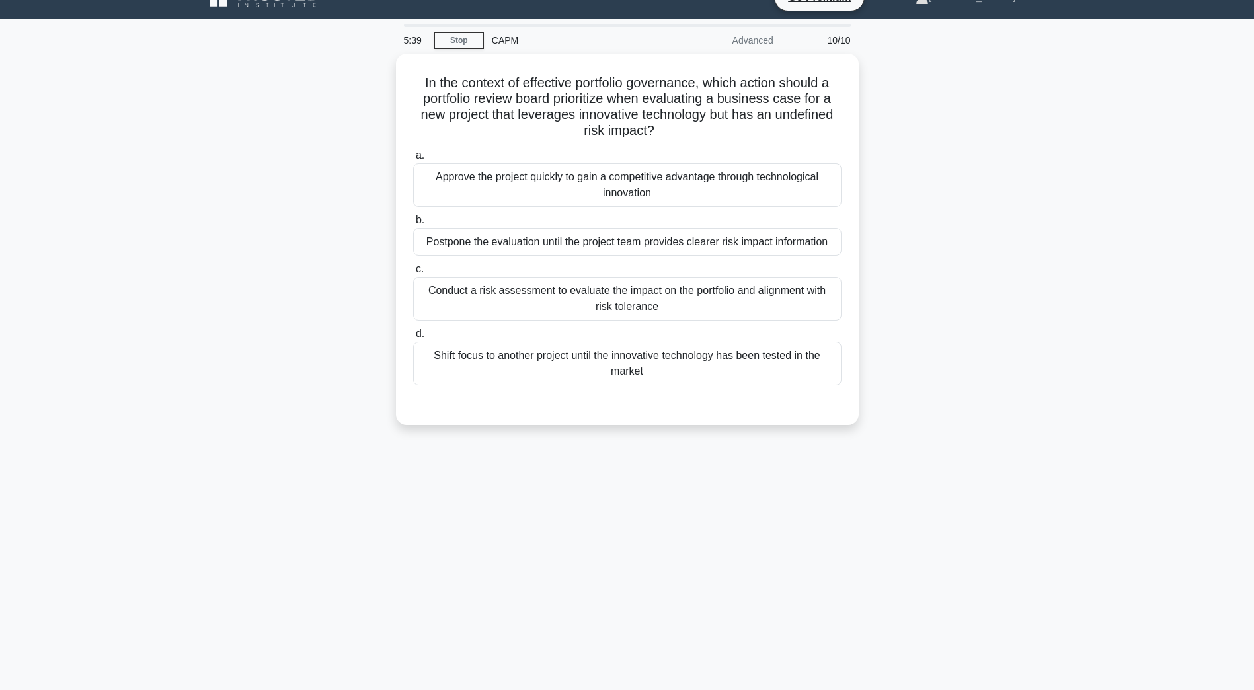
scroll to position [24, 0]
click at [509, 301] on div "Conduct a risk assessment to evaluate the impact on the portfolio and alignment…" at bounding box center [627, 296] width 428 height 44
click at [413, 270] on input "c. Conduct a risk assessment to evaluate the impact on the portfolio and alignm…" at bounding box center [413, 266] width 0 height 9
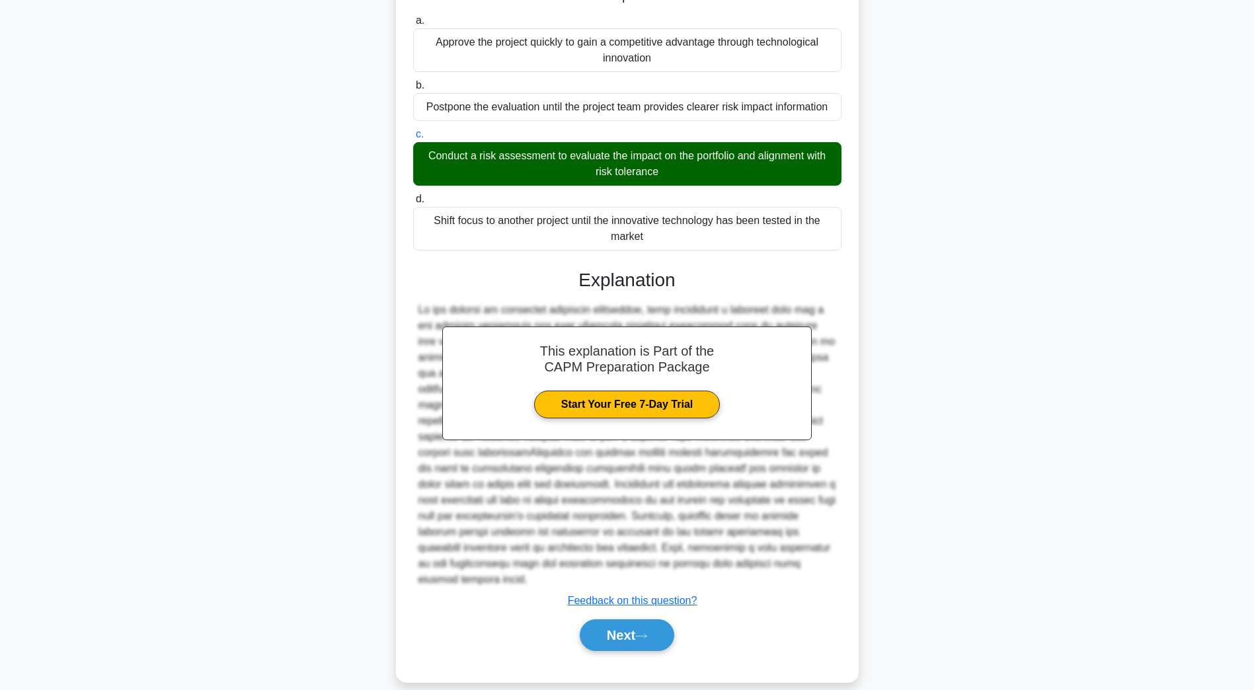
scroll to position [157, 0]
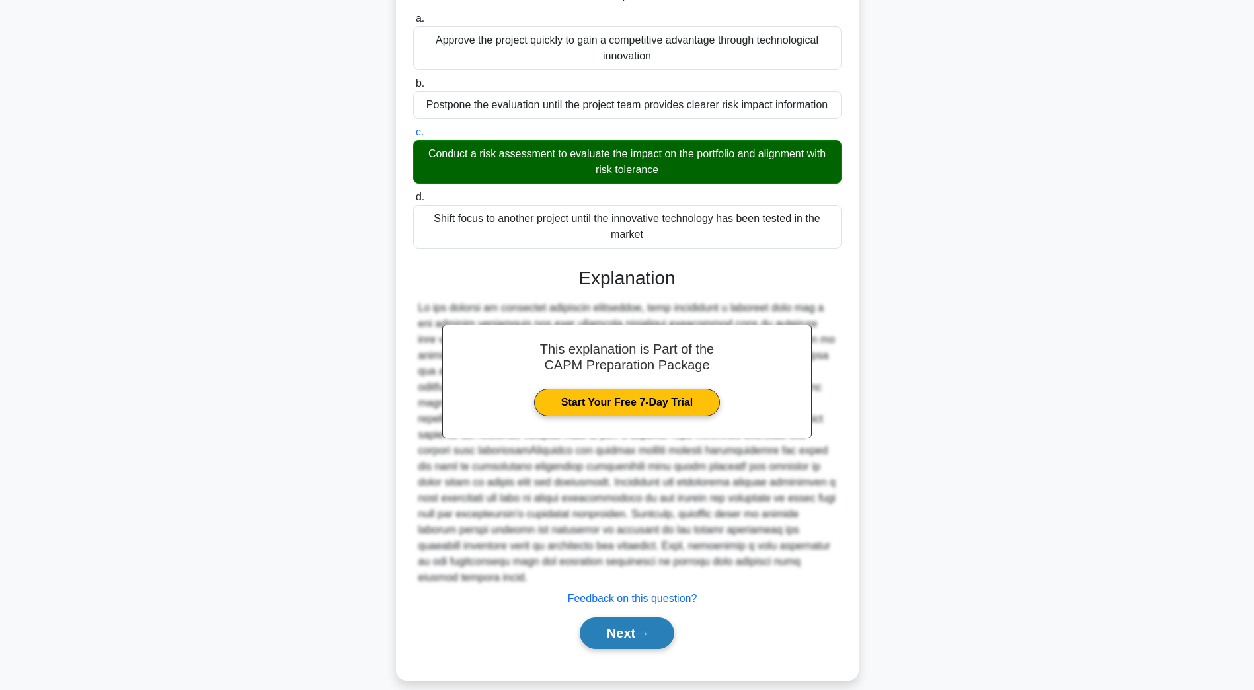
click at [617, 618] on button "Next" at bounding box center [627, 633] width 95 height 32
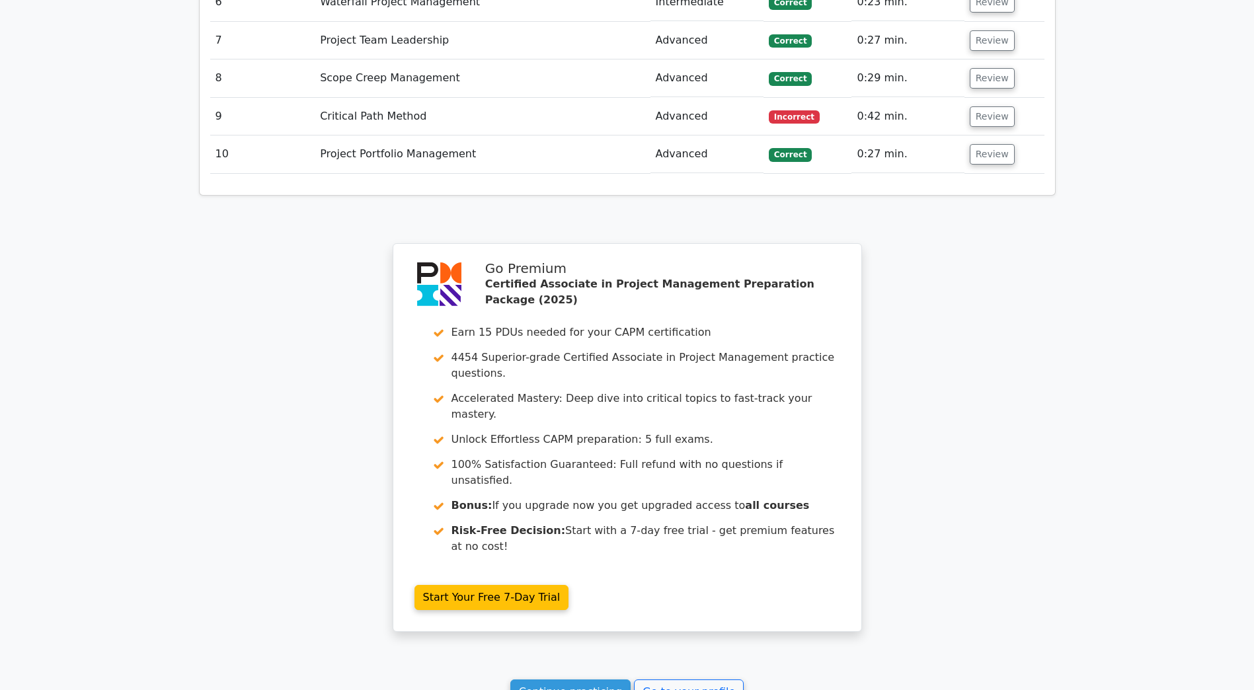
scroll to position [2181, 0]
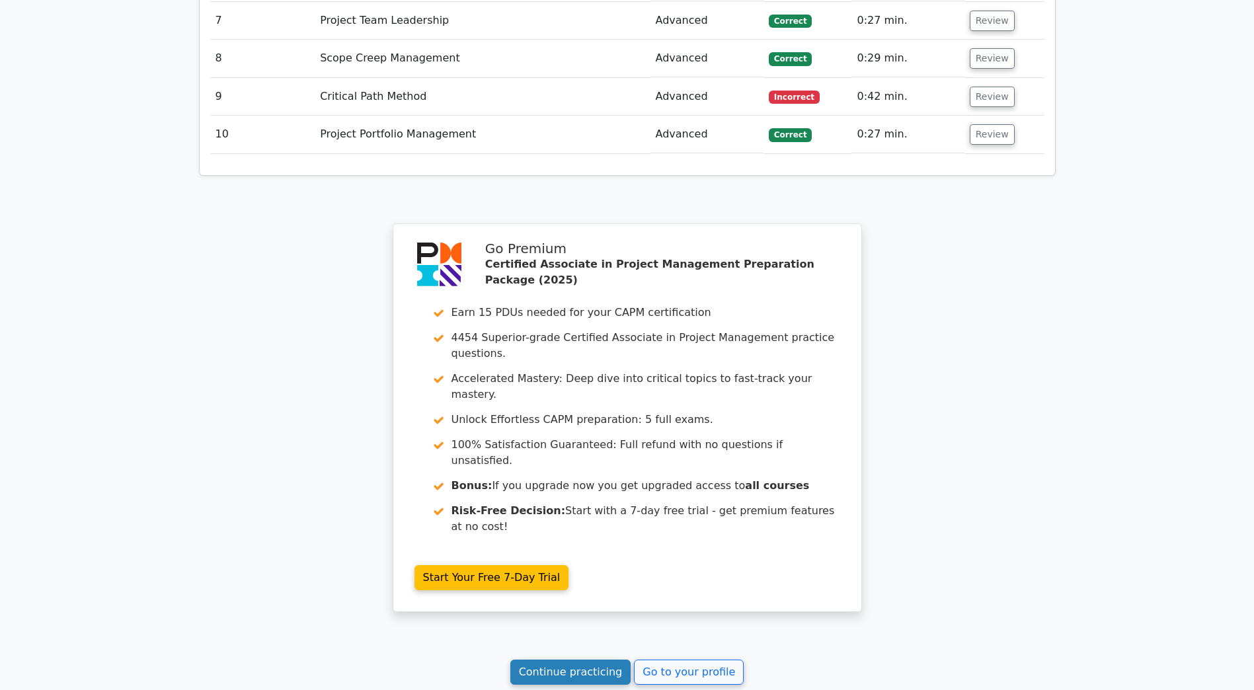
click at [596, 660] on link "Continue practicing" at bounding box center [570, 672] width 121 height 25
